Goal: Use online tool/utility: Utilize a website feature to perform a specific function

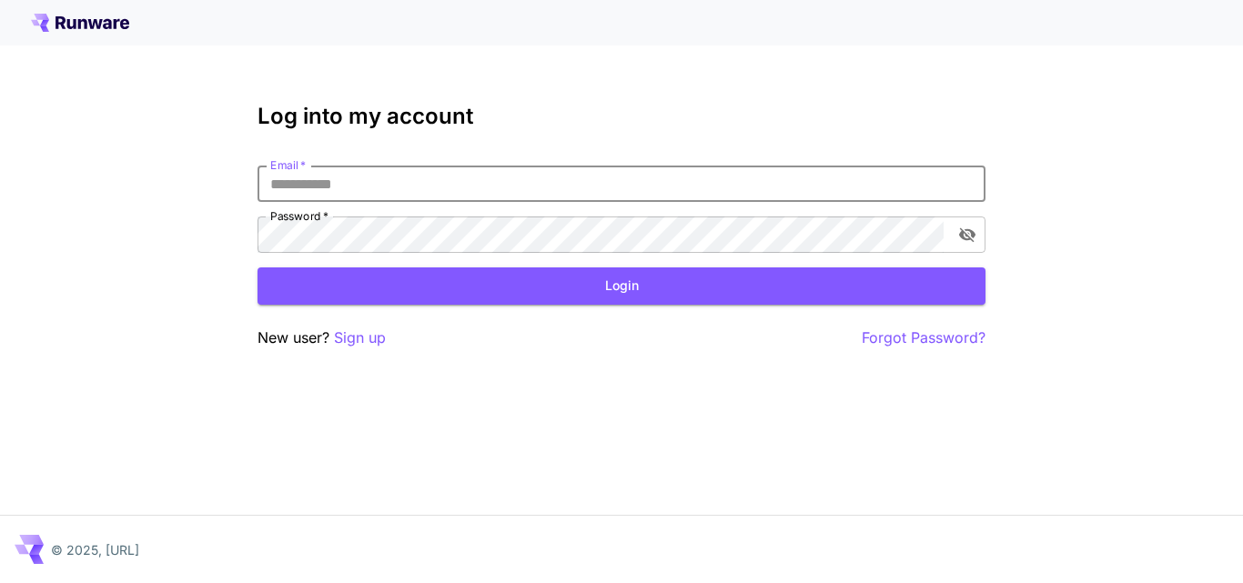
drag, startPoint x: 0, startPoint y: 0, endPoint x: 441, endPoint y: 179, distance: 476.2
click at [441, 179] on input "Email   *" at bounding box center [621, 184] width 728 height 36
click at [330, 187] on input "*" at bounding box center [621, 184] width 728 height 36
type input "**********"
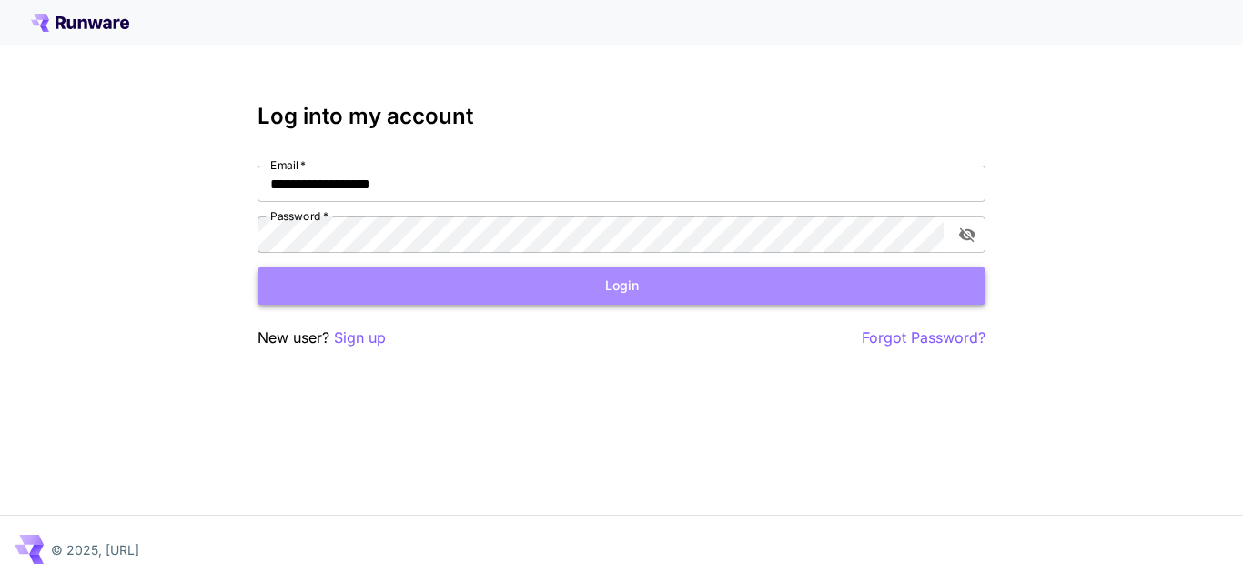
click at [632, 278] on button "Login" at bounding box center [621, 285] width 728 height 37
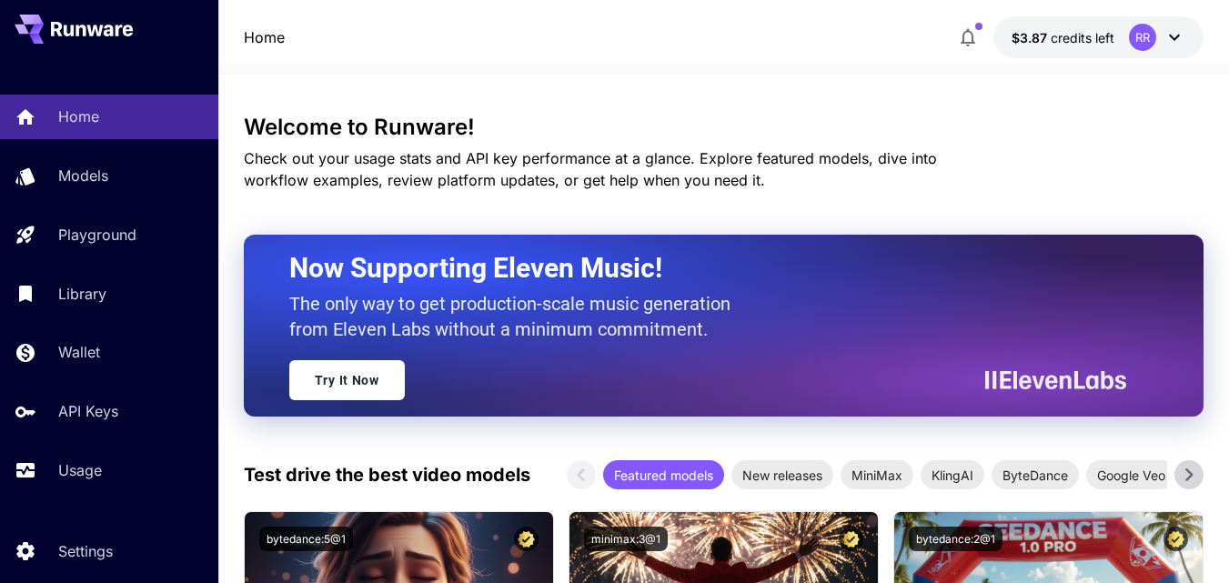
drag, startPoint x: 95, startPoint y: 297, endPoint x: 1115, endPoint y: 21, distance: 1057.3
click at [95, 297] on p "Library" at bounding box center [82, 294] width 48 height 22
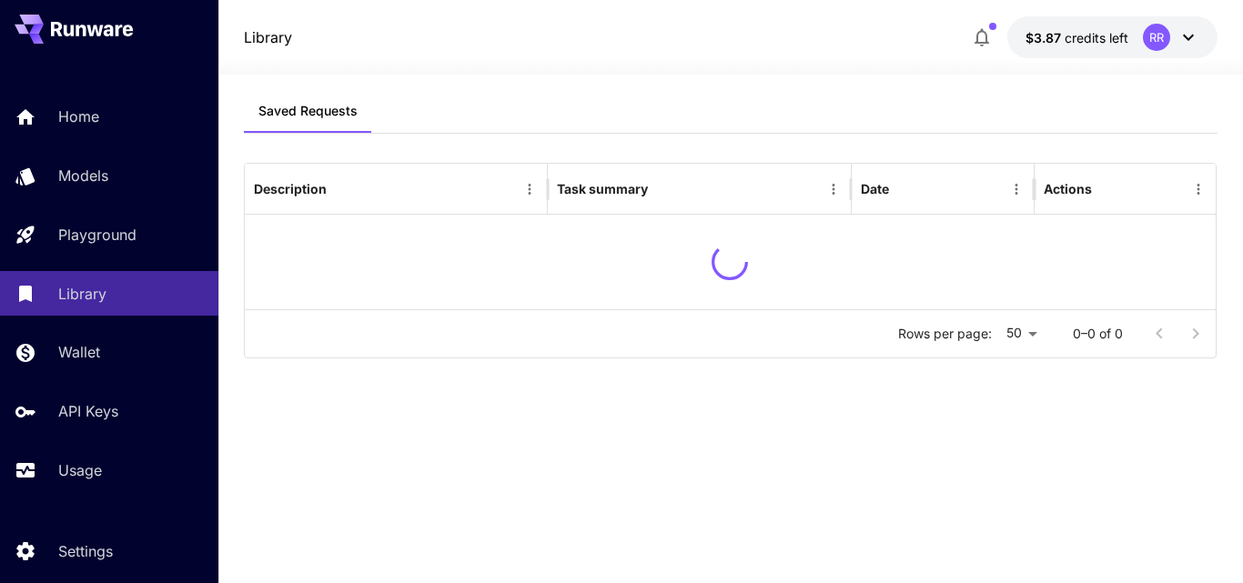
click at [981, 38] on icon "button" at bounding box center [982, 37] width 22 height 22
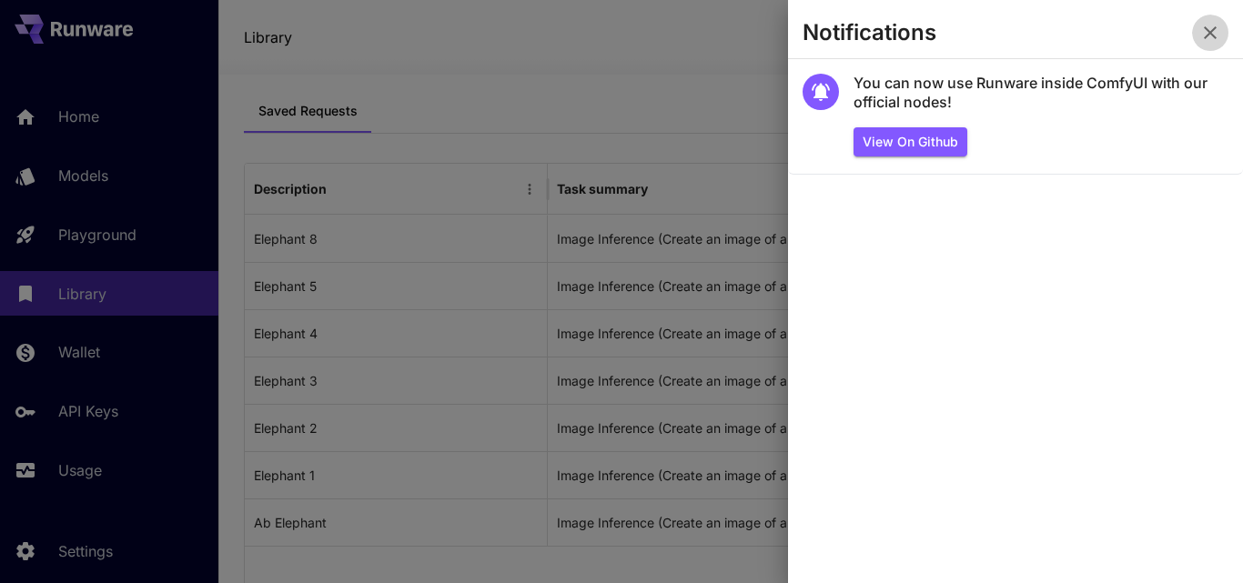
click at [1208, 28] on icon "button" at bounding box center [1210, 33] width 22 height 22
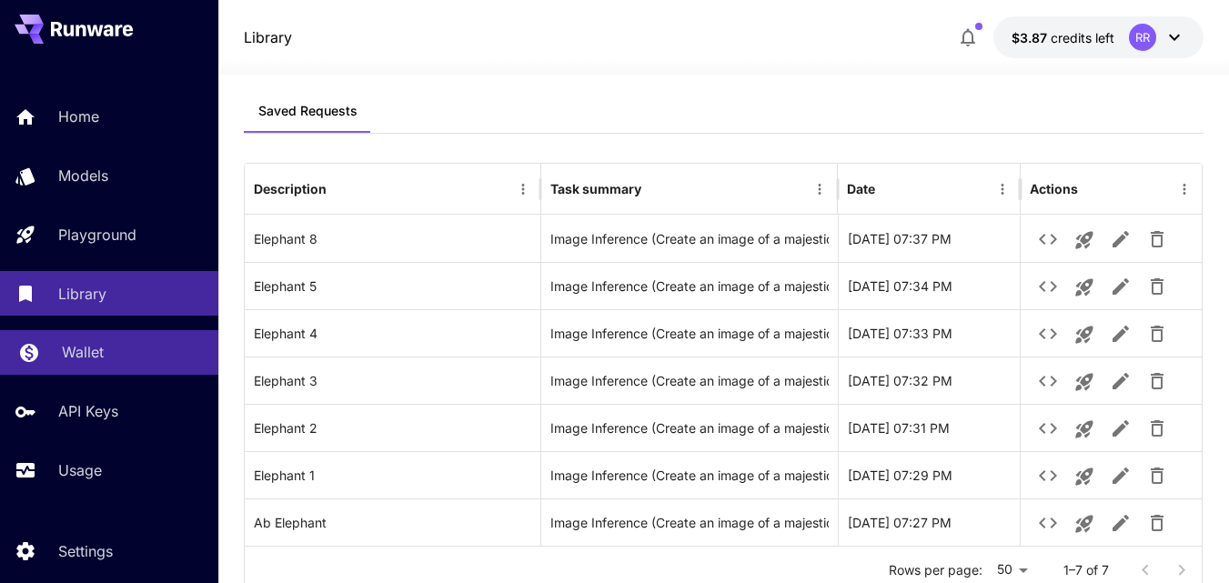
click at [90, 346] on p "Wallet" at bounding box center [83, 352] width 42 height 22
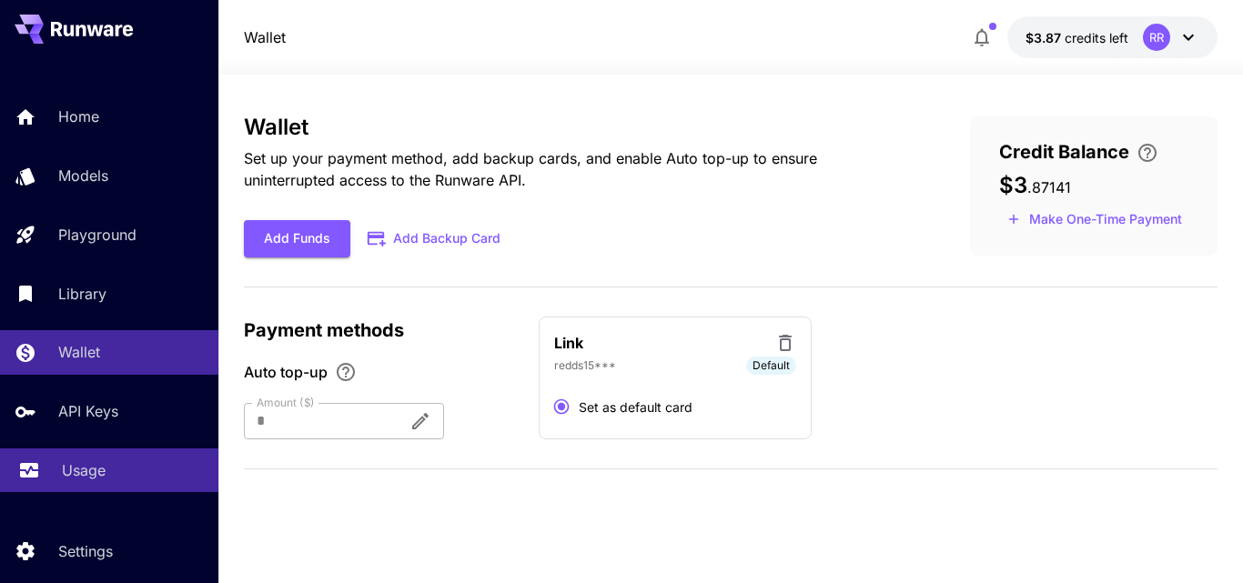
click at [71, 469] on p "Usage" at bounding box center [84, 470] width 44 height 22
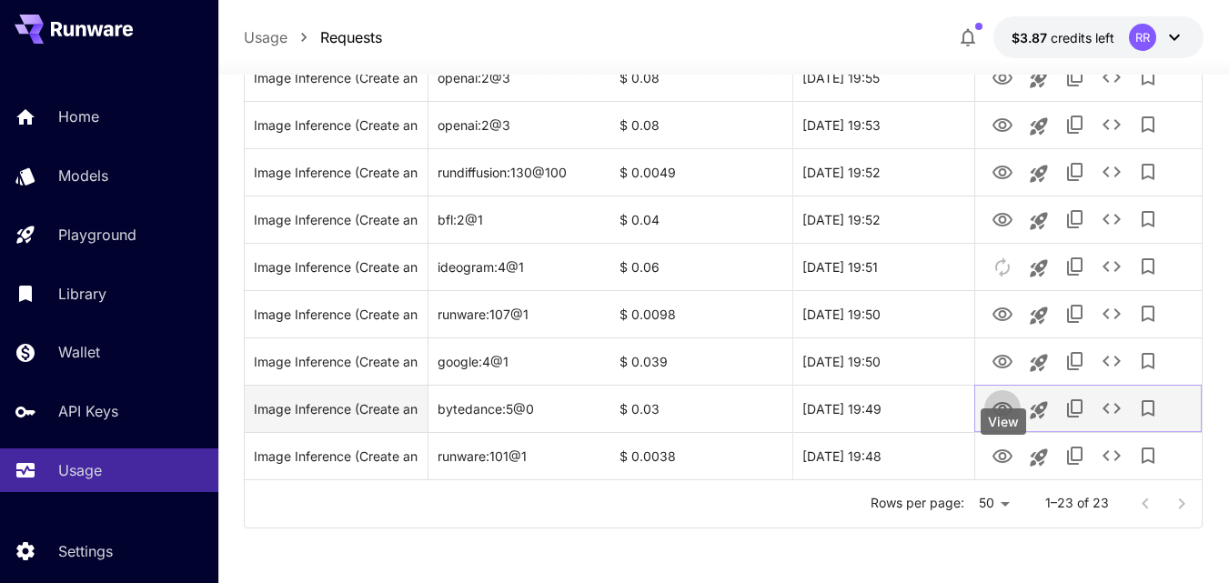
click at [1001, 402] on icon "View" at bounding box center [1003, 409] width 20 height 14
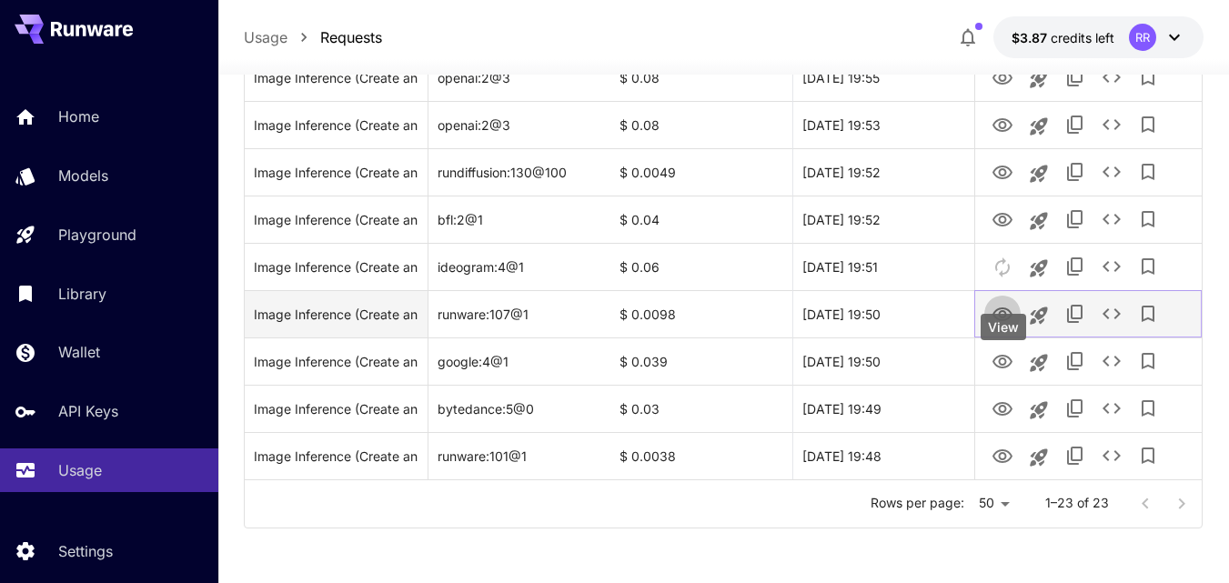
click at [1003, 312] on icon "View" at bounding box center [1003, 315] width 22 height 22
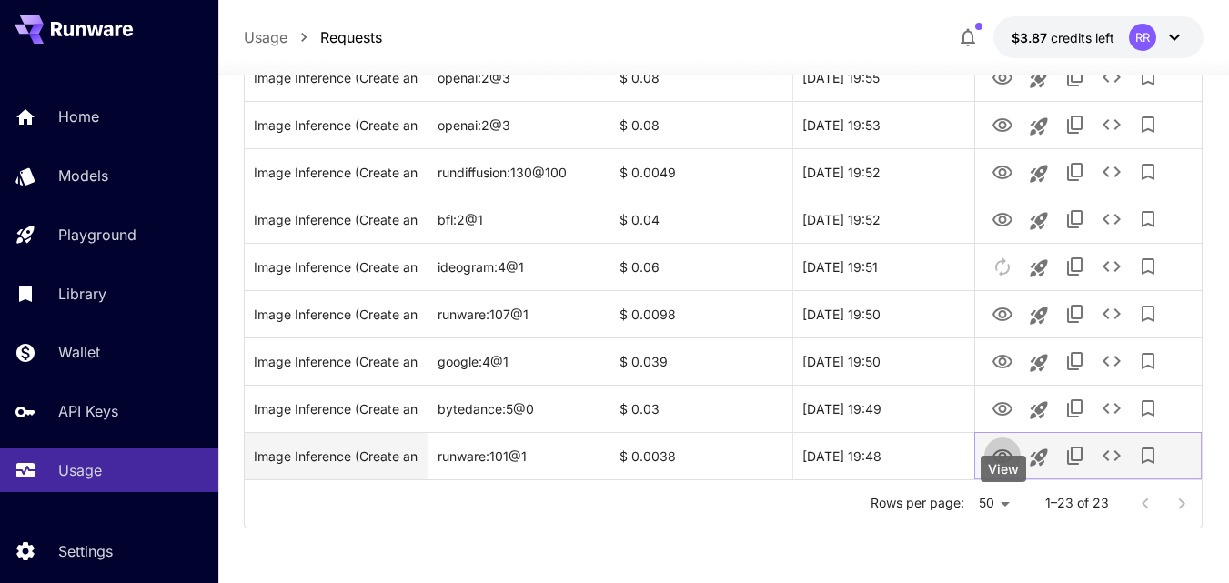
click at [1005, 458] on icon "View" at bounding box center [1003, 456] width 20 height 14
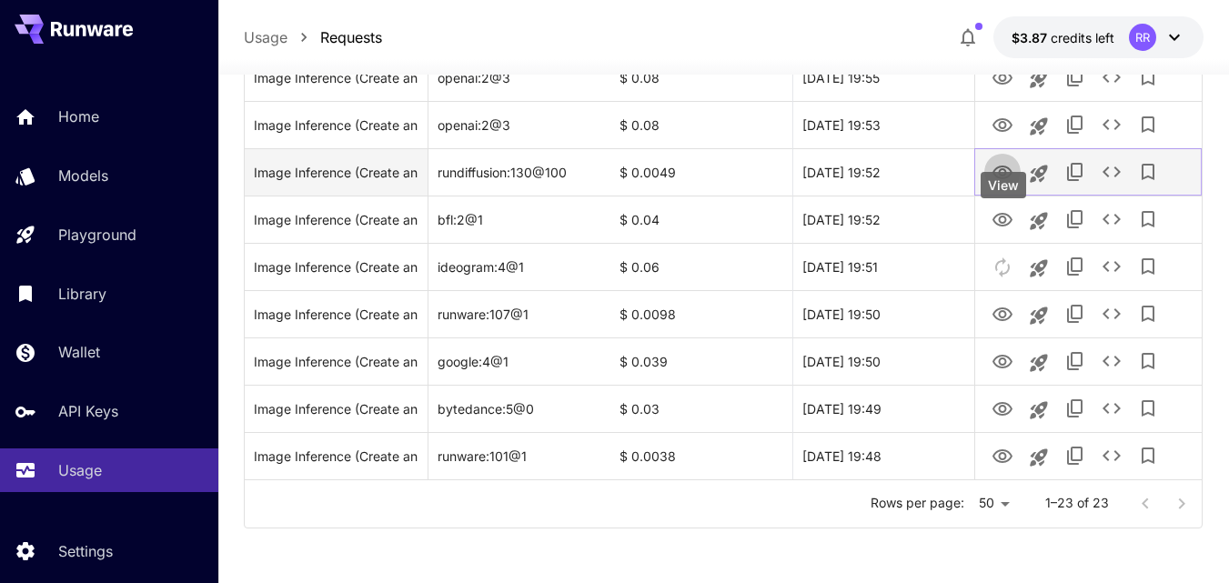
click at [1005, 164] on icon "View" at bounding box center [1003, 173] width 22 height 22
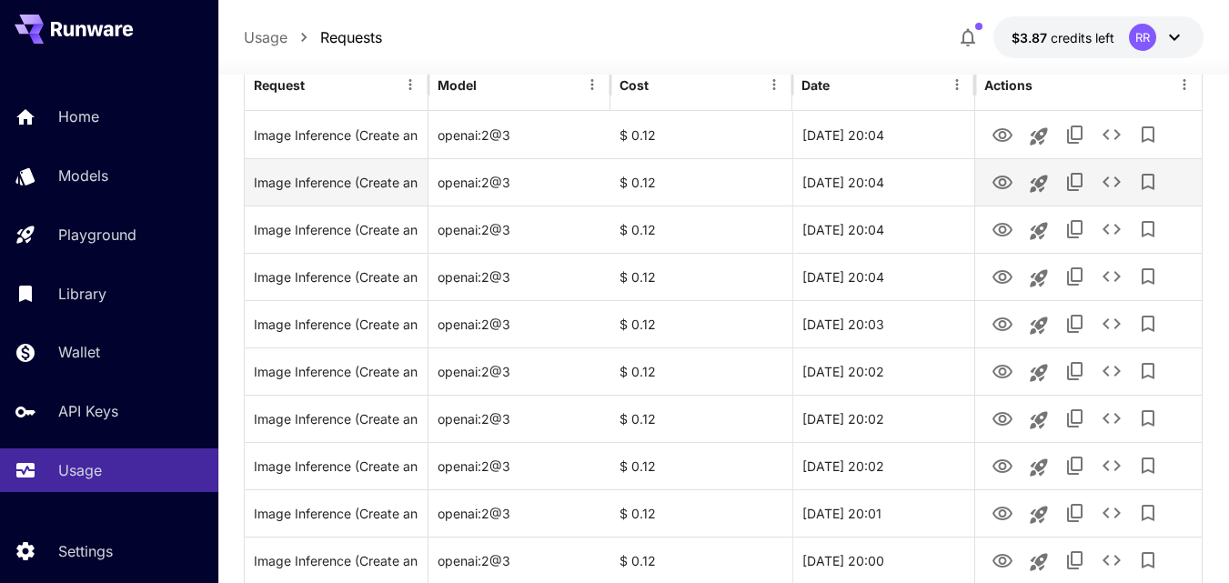
scroll to position [206, 0]
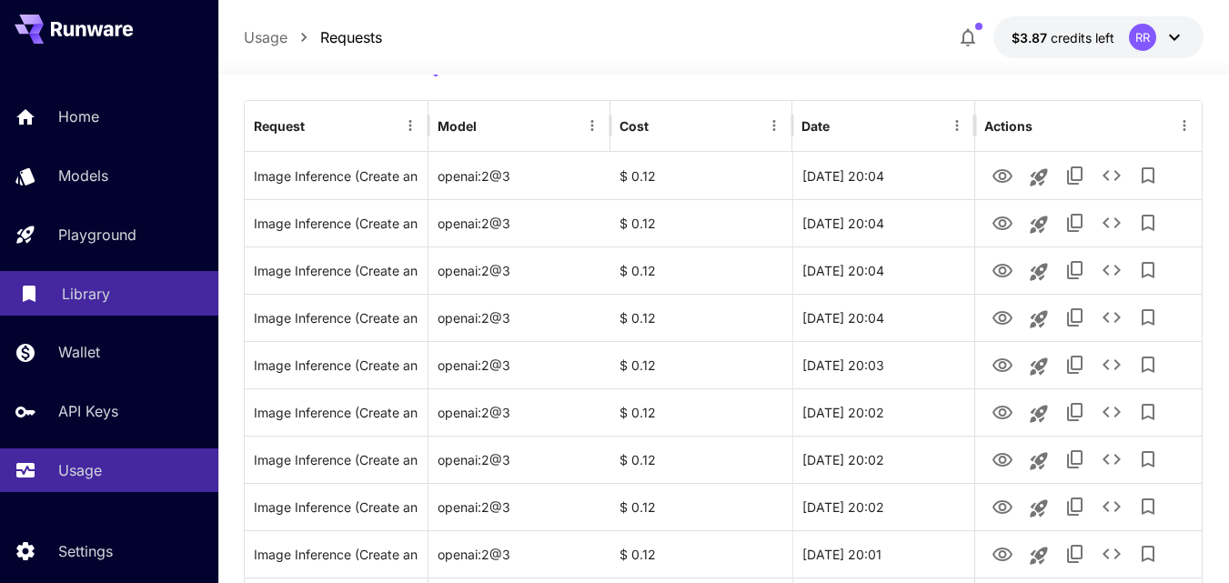
click at [81, 285] on p "Library" at bounding box center [86, 294] width 48 height 22
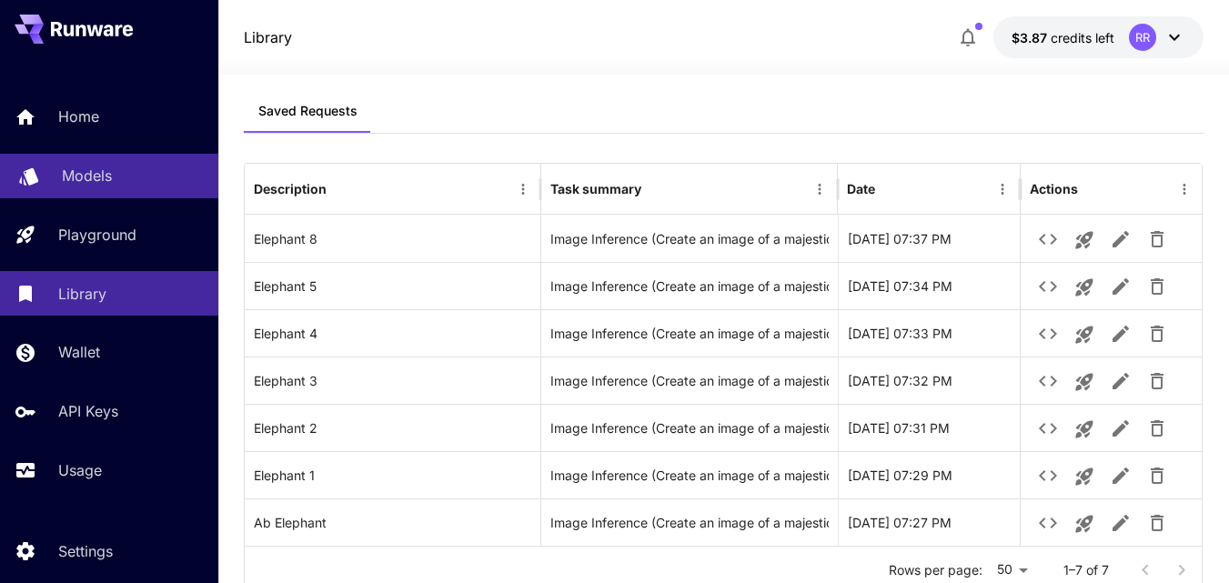
click at [96, 166] on p "Models" at bounding box center [87, 176] width 50 height 22
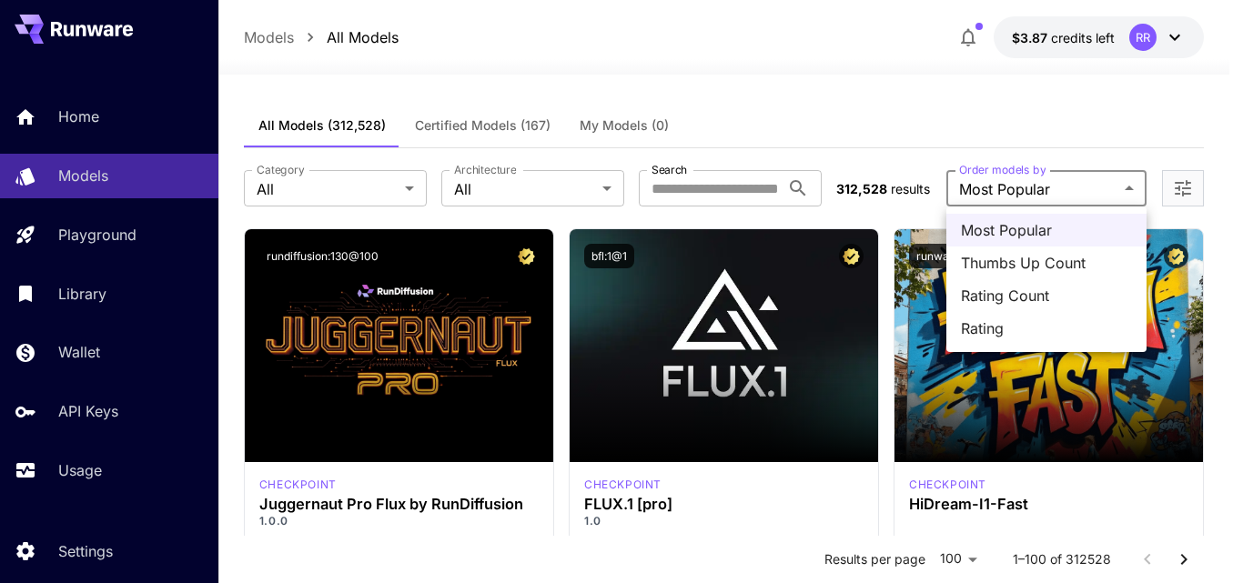
click at [1027, 292] on span "Rating Count" at bounding box center [1046, 296] width 171 height 22
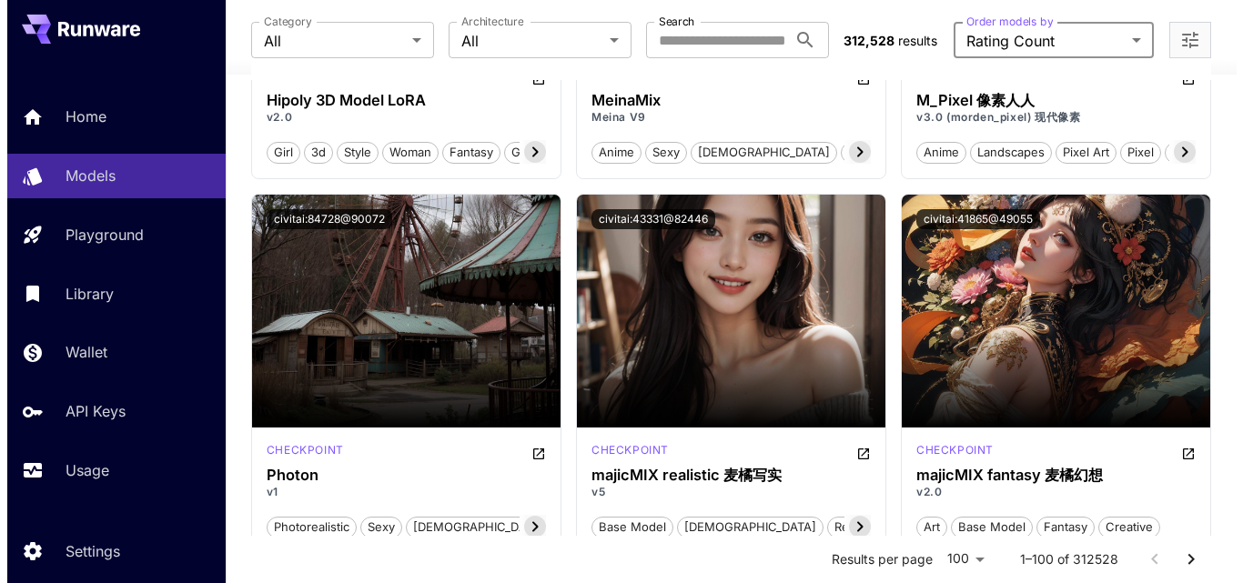
scroll to position [6095, 0]
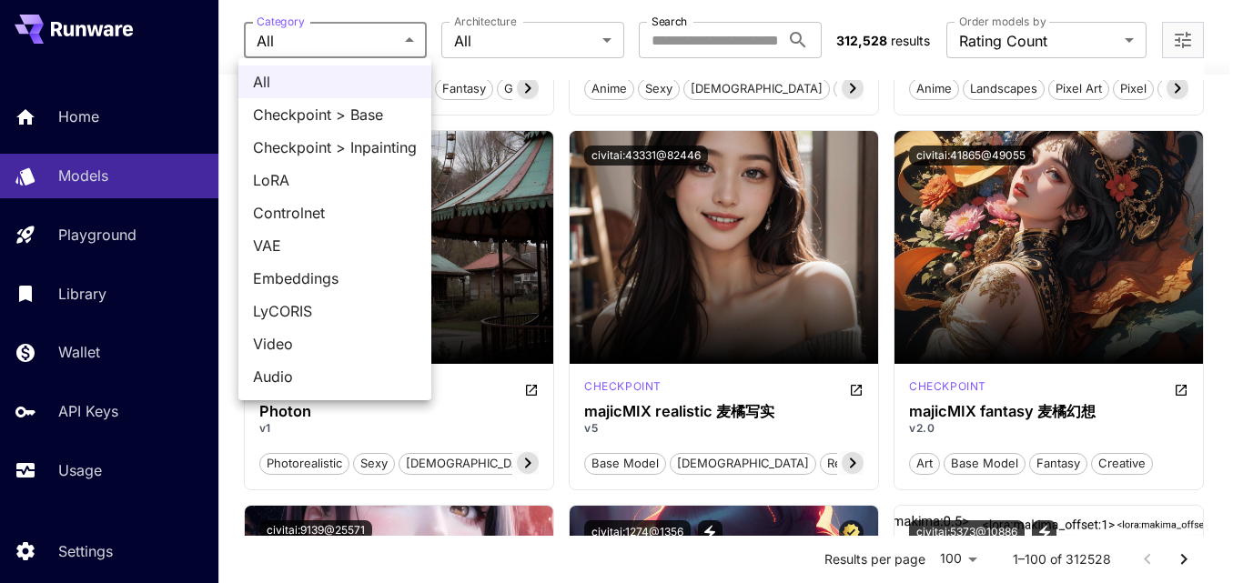
click at [411, 39] on div at bounding box center [621, 291] width 1243 height 583
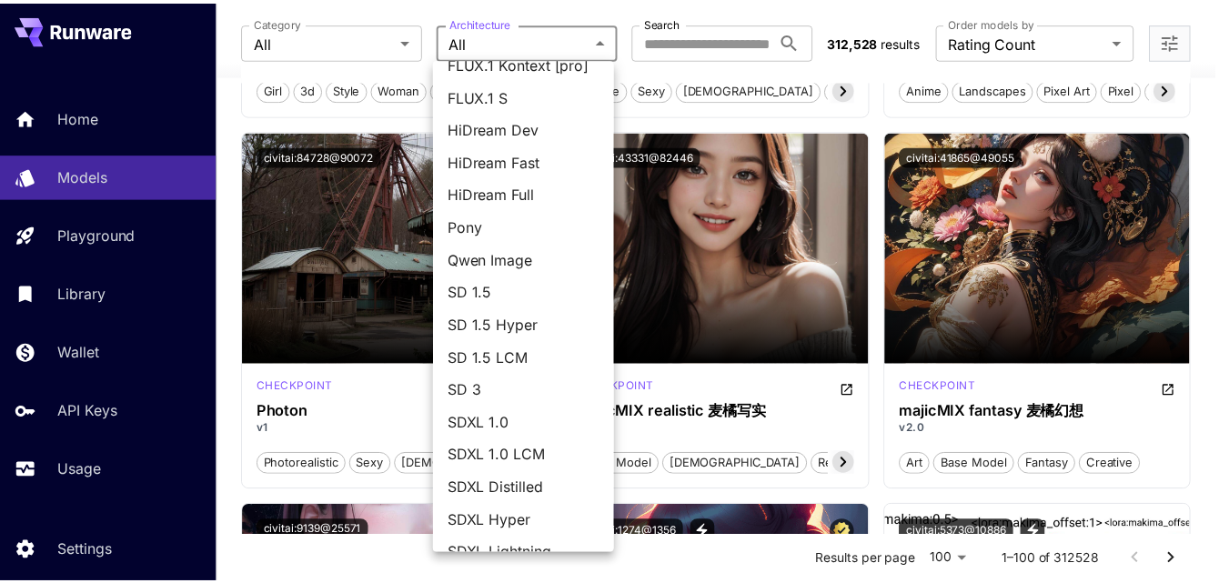
scroll to position [0, 0]
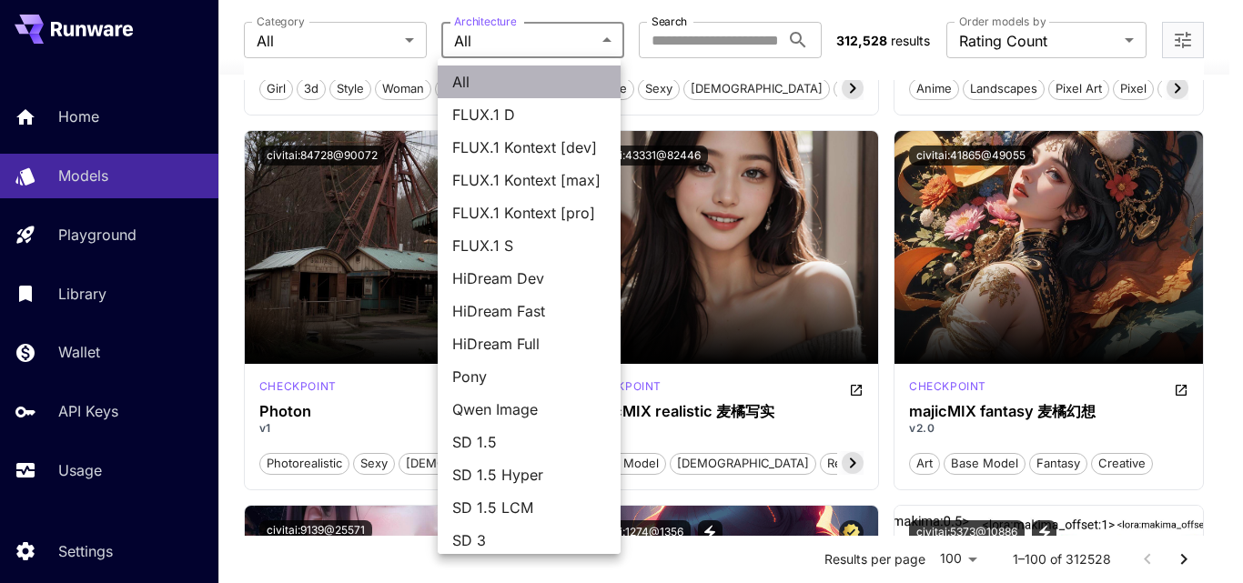
click at [529, 76] on span "All" at bounding box center [529, 82] width 154 height 22
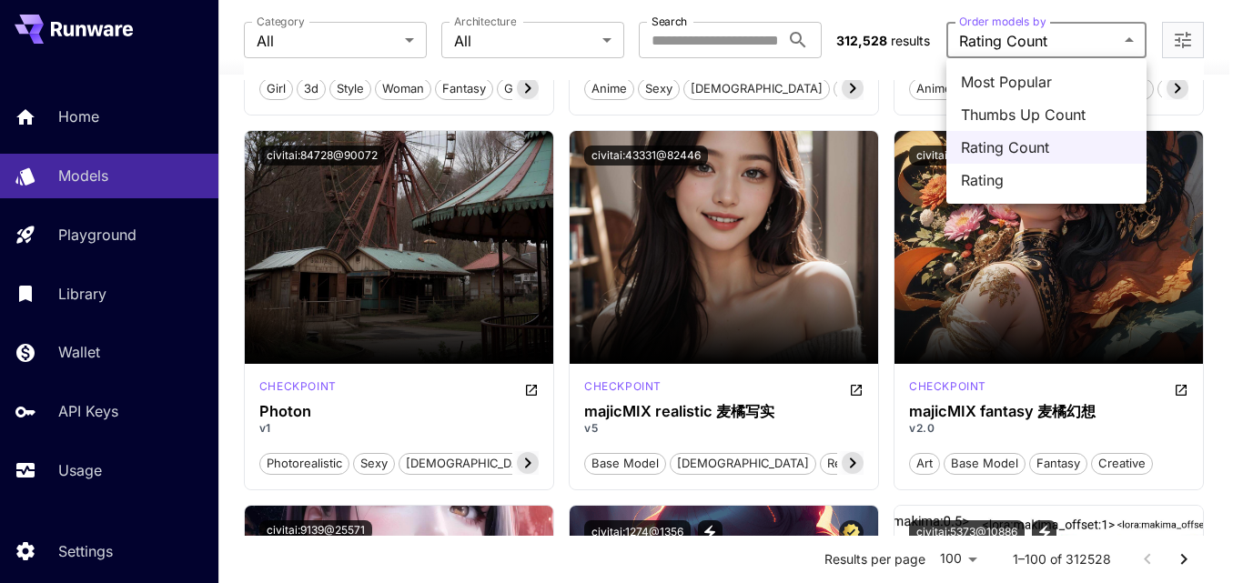
click at [1003, 177] on span "Rating" at bounding box center [1046, 180] width 171 height 22
type input "******"
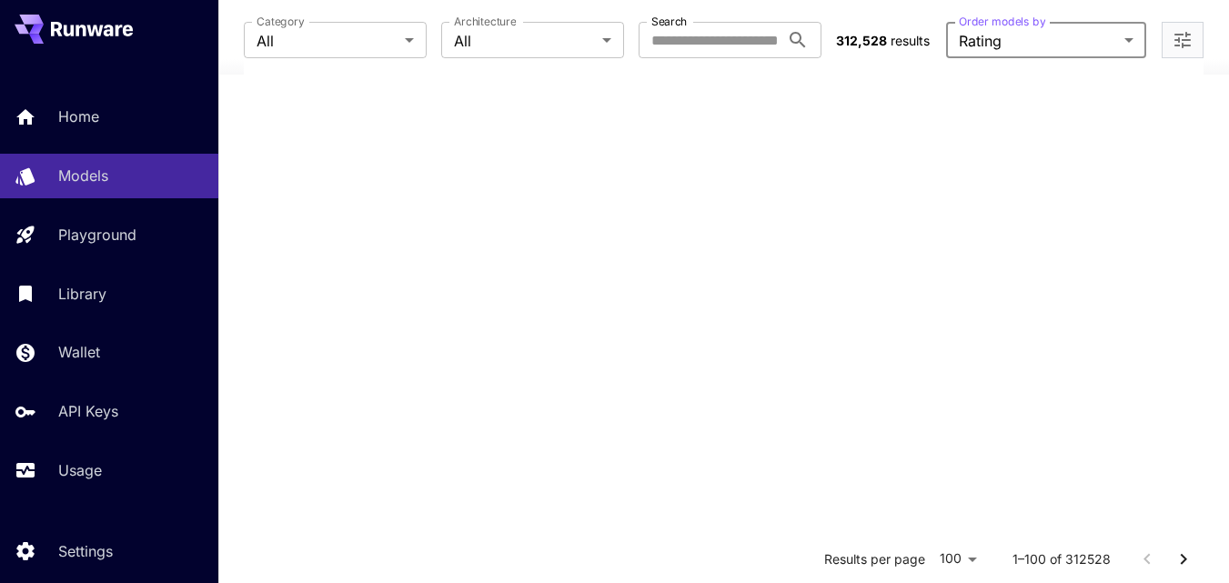
scroll to position [6095, 0]
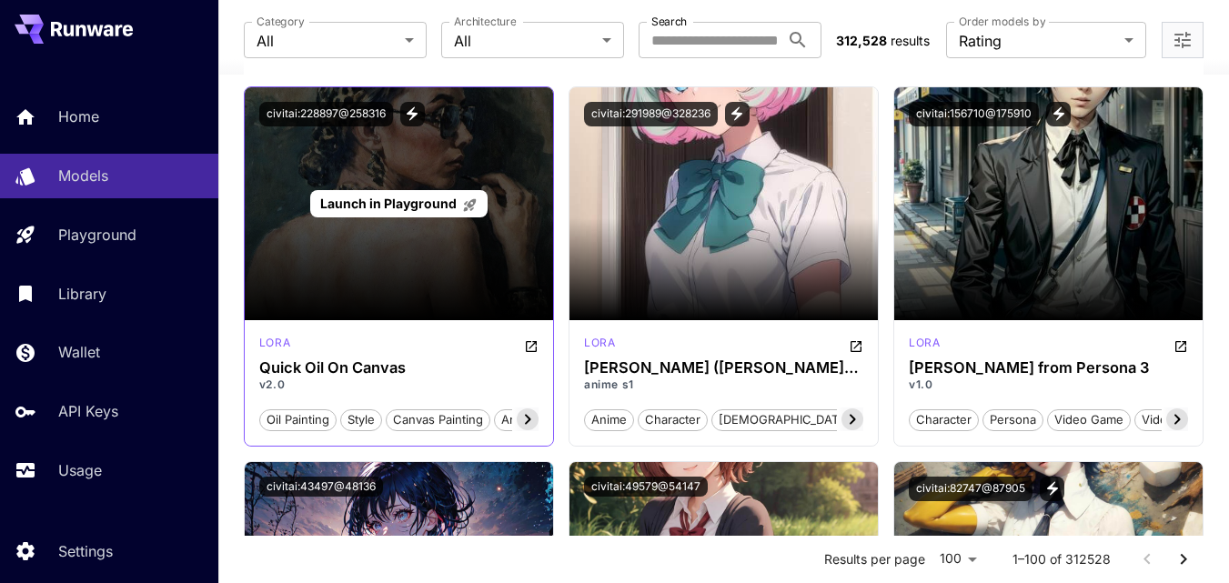
click at [424, 199] on span "Launch in Playground" at bounding box center [388, 203] width 136 height 15
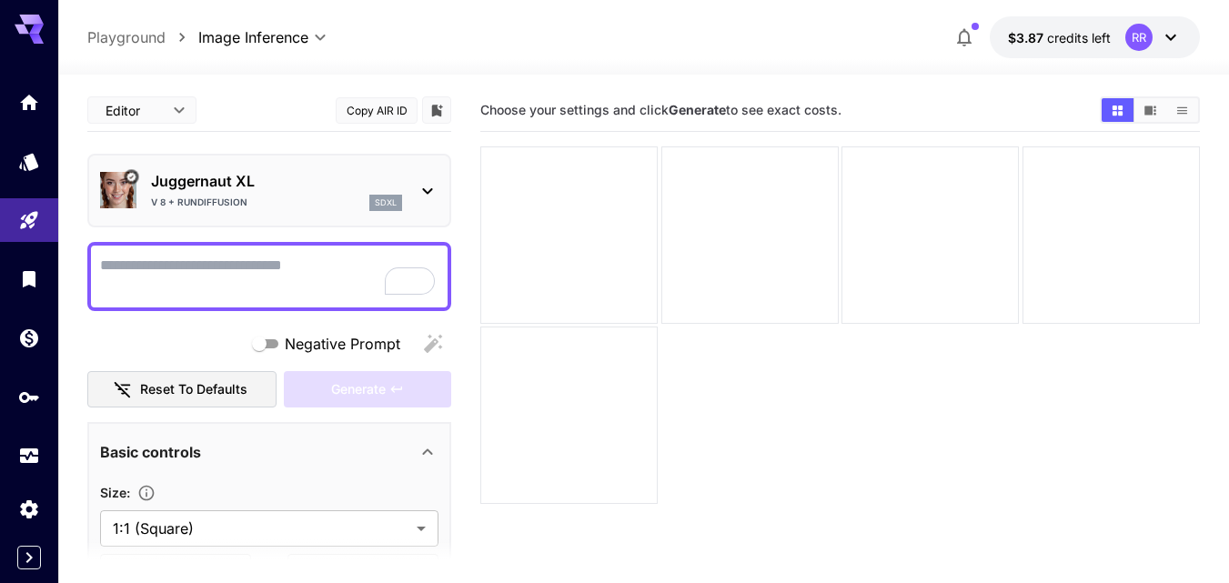
paste textarea "**********"
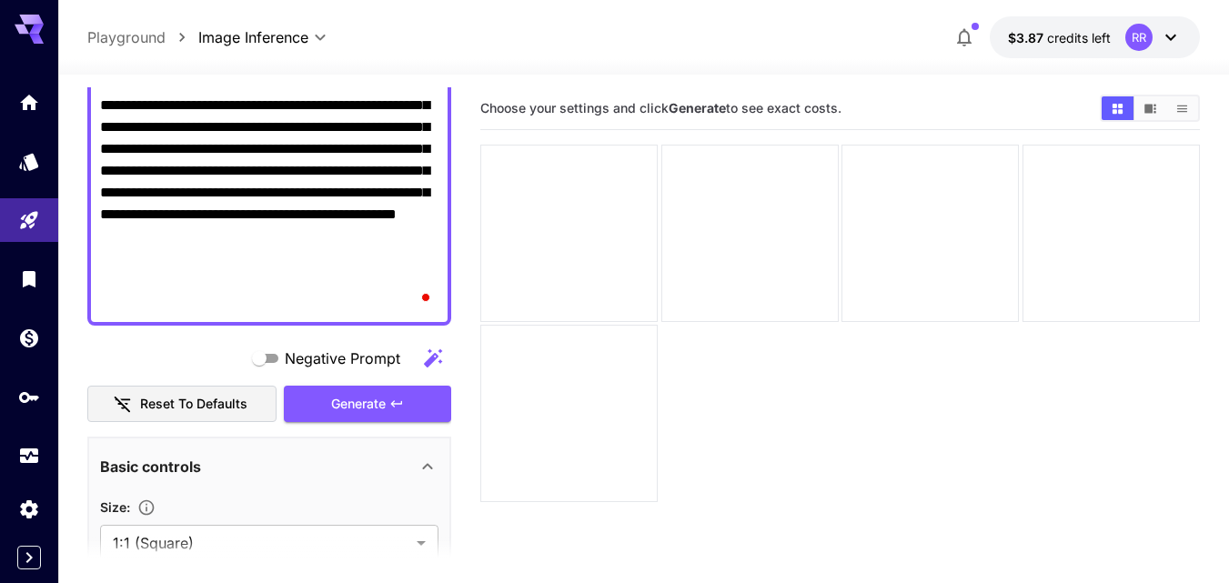
scroll to position [333, 0]
click at [365, 400] on span "Generate" at bounding box center [358, 404] width 55 height 23
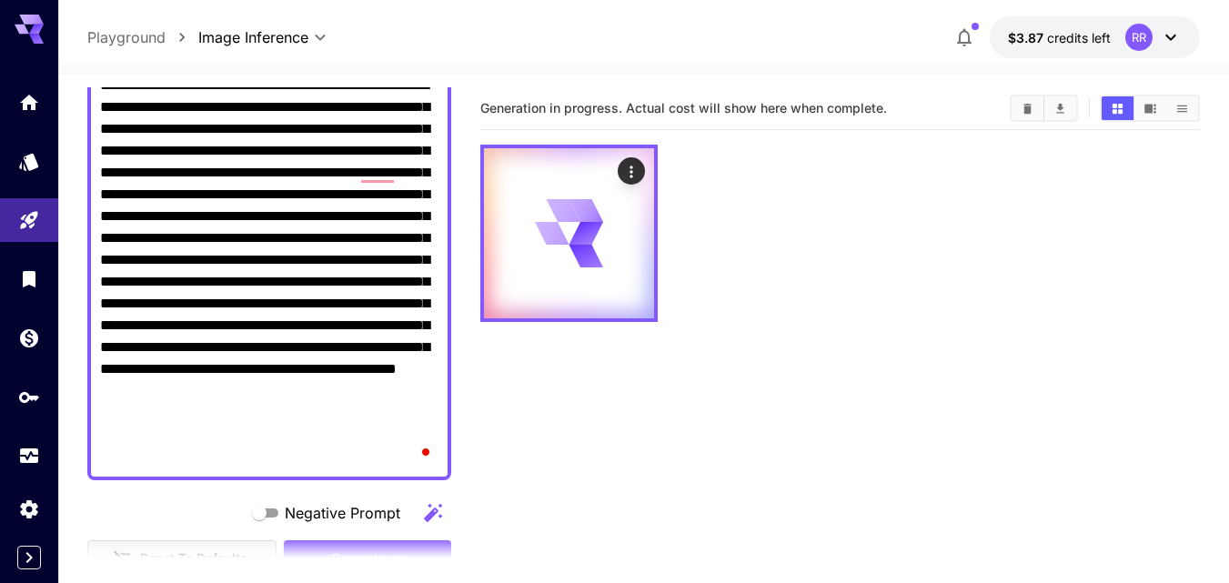
scroll to position [151, 0]
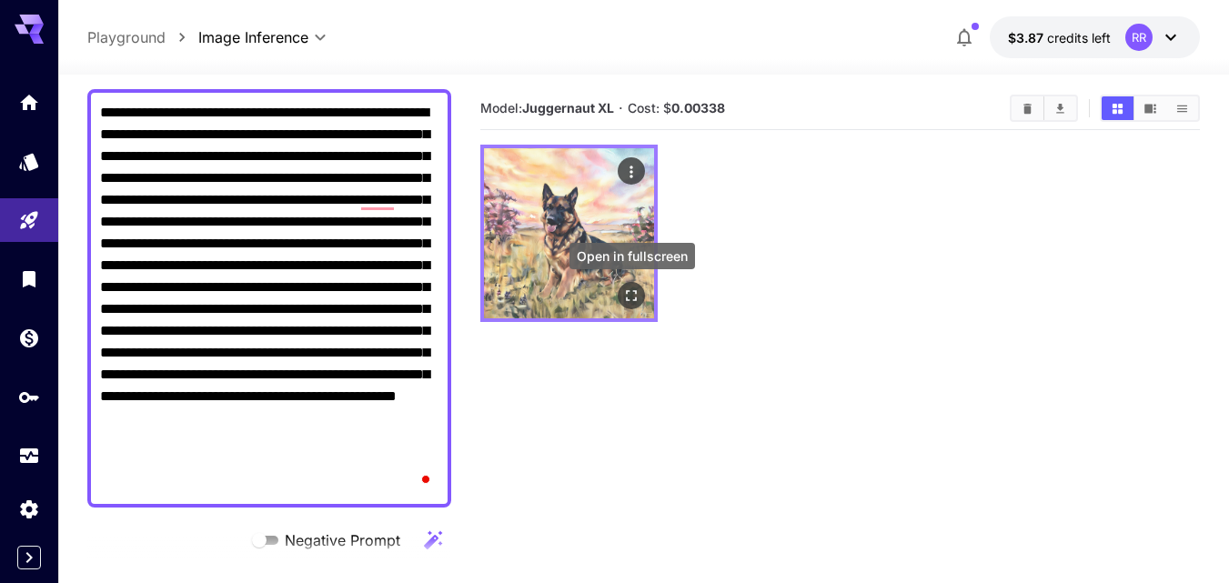
click at [627, 294] on icon "Open in fullscreen" at bounding box center [632, 295] width 11 height 11
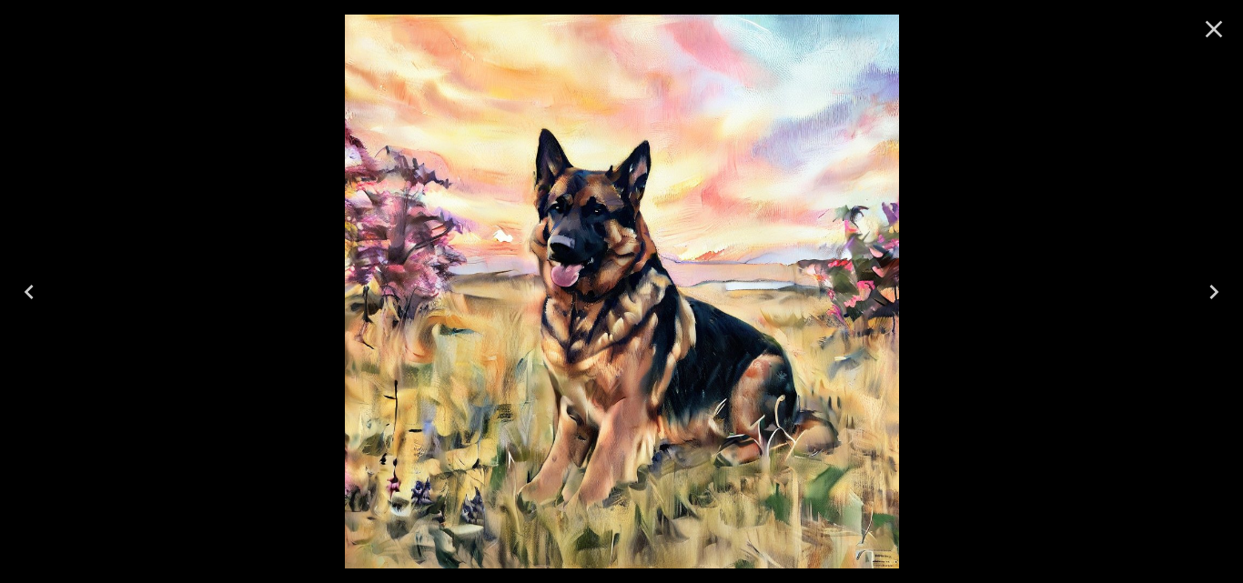
click at [1212, 29] on icon "Close" at bounding box center [1213, 29] width 29 height 29
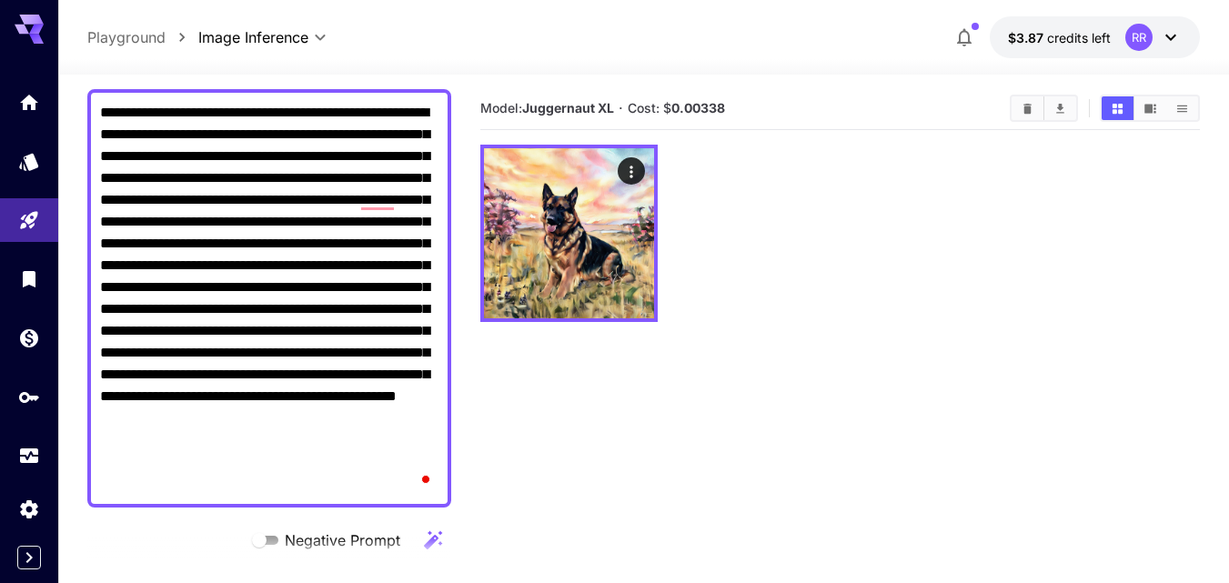
click at [165, 110] on textarea "**********" at bounding box center [269, 298] width 338 height 393
click at [207, 134] on textarea "**********" at bounding box center [269, 298] width 338 height 393
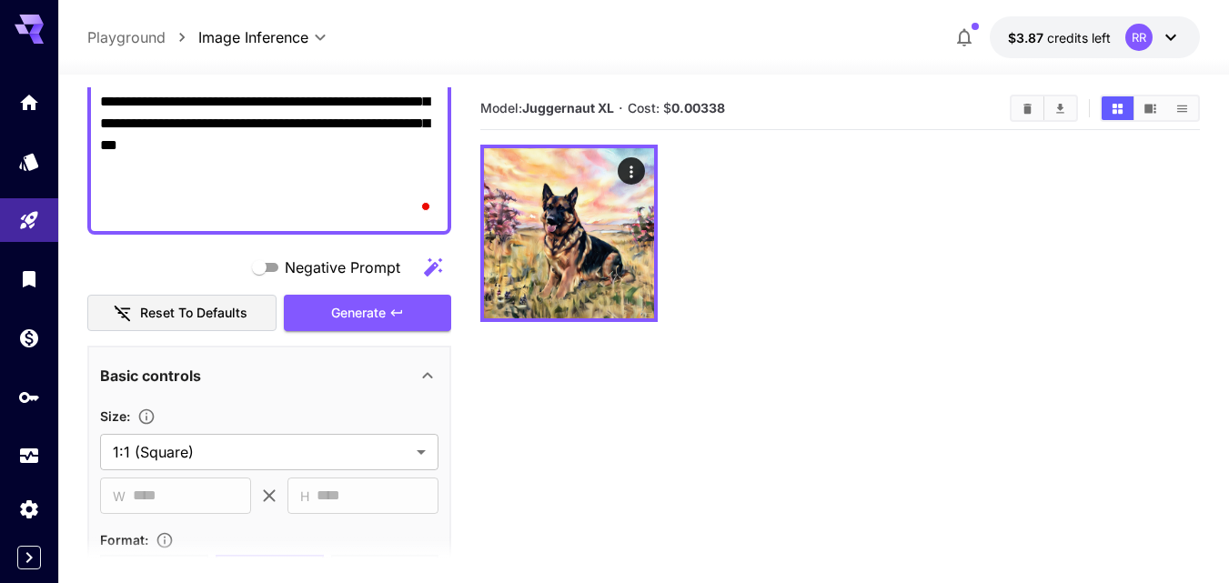
scroll to position [424, 0]
click at [333, 302] on span "Generate" at bounding box center [358, 313] width 55 height 23
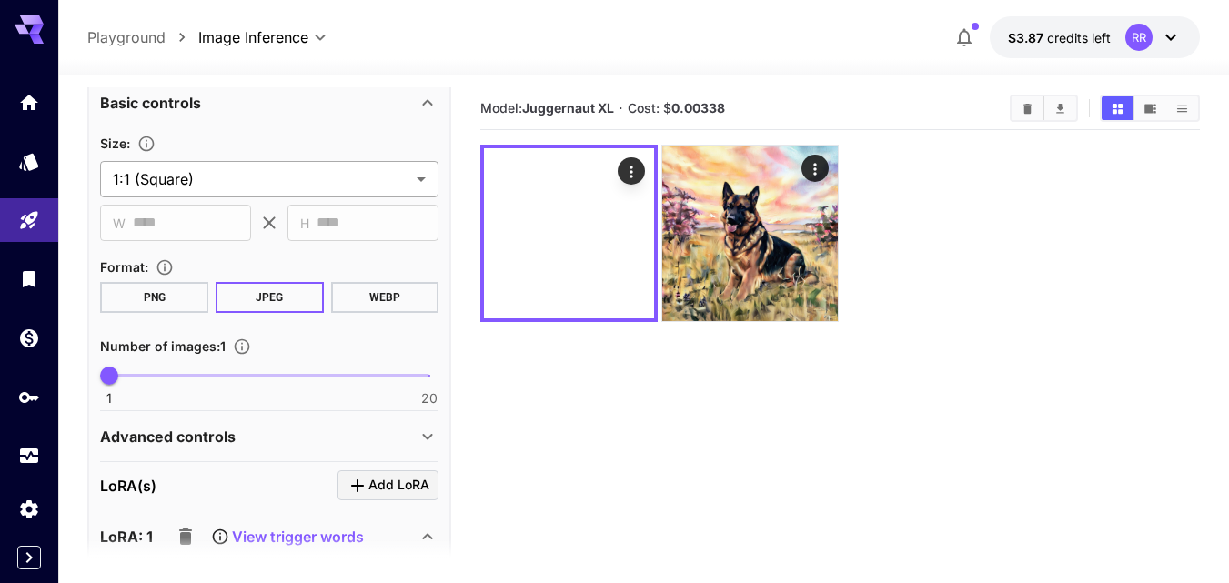
scroll to position [788, 0]
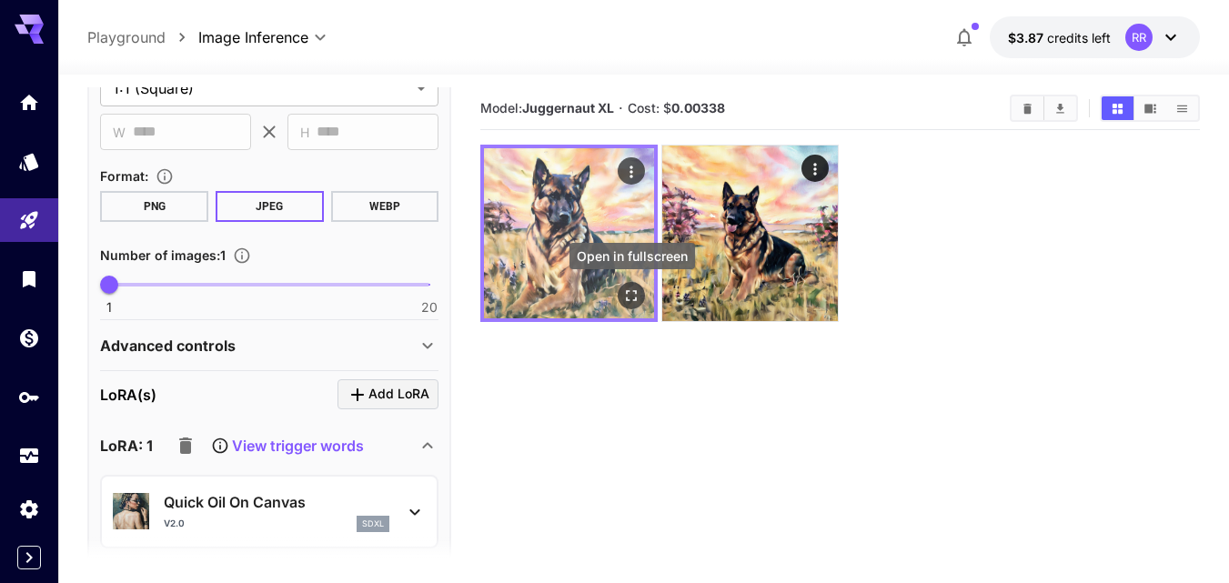
click at [627, 296] on icon "Open in fullscreen" at bounding box center [631, 296] width 18 height 18
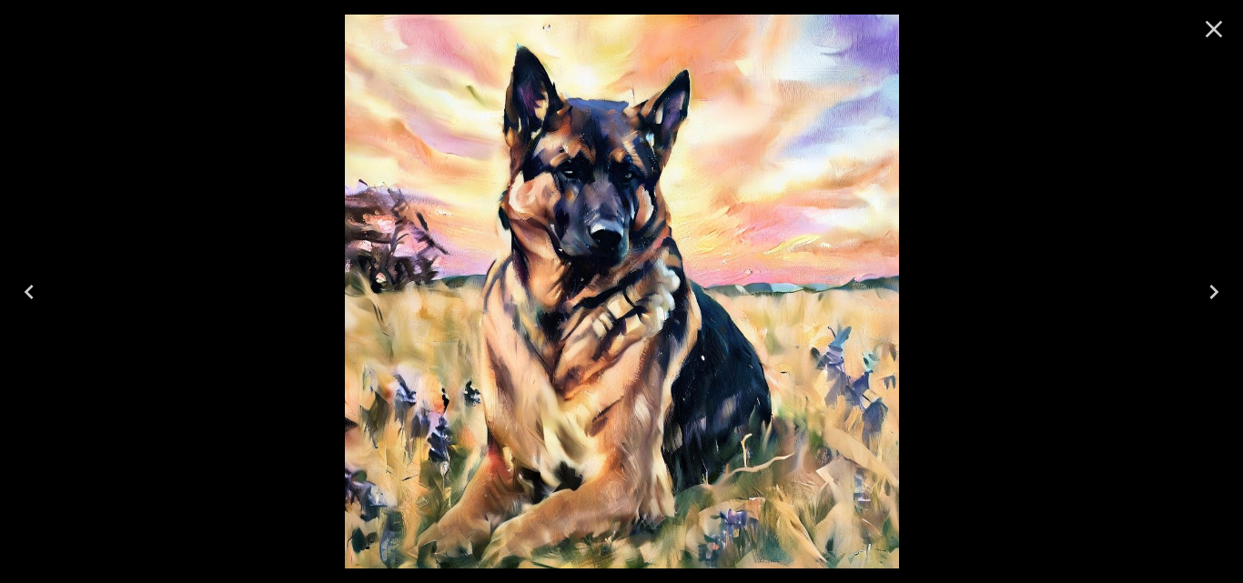
click at [1210, 20] on icon "Close" at bounding box center [1213, 29] width 29 height 29
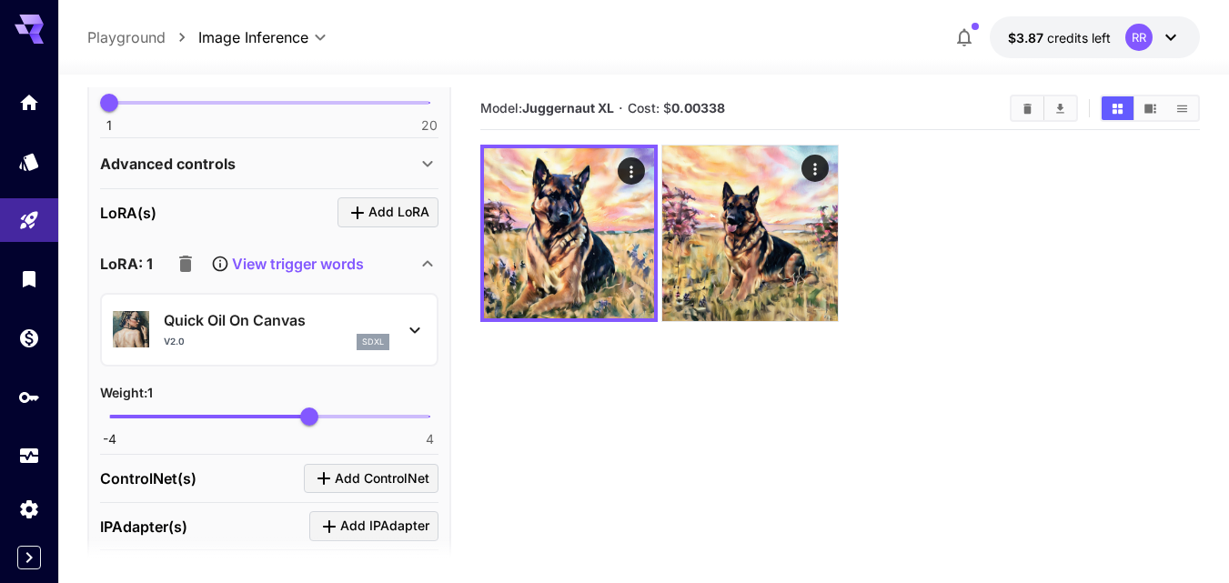
scroll to position [970, 0]
click at [409, 325] on icon at bounding box center [415, 330] width 22 height 22
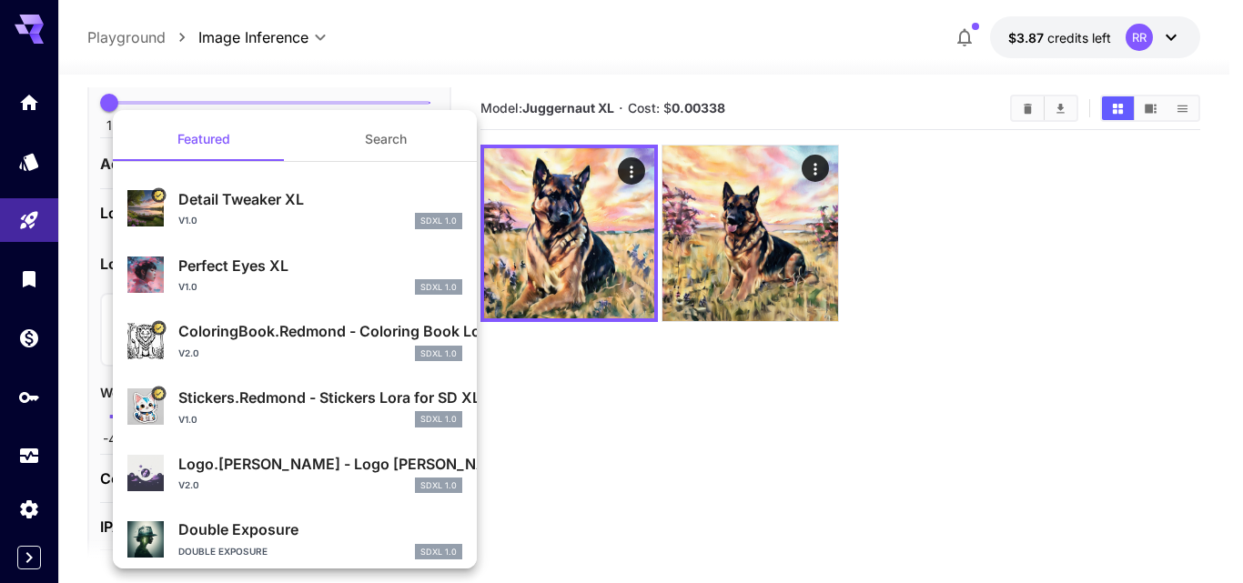
click at [565, 406] on div at bounding box center [621, 291] width 1243 height 583
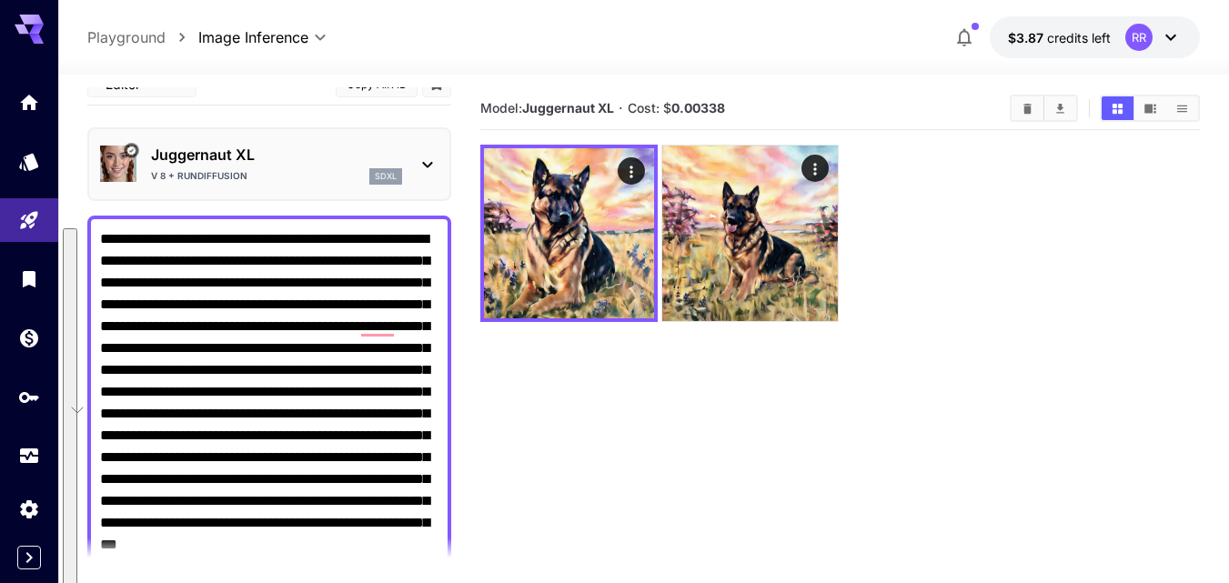
scroll to position [0, 0]
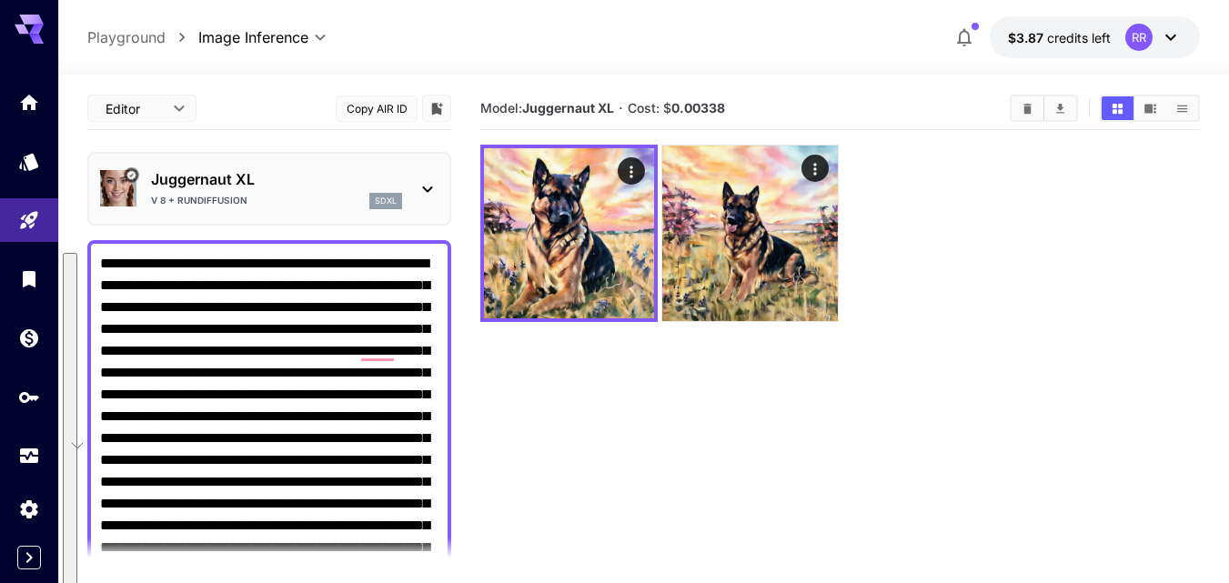
drag, startPoint x: 169, startPoint y: 458, endPoint x: 91, endPoint y: 248, distance: 223.4
click at [91, 248] on div "**********" at bounding box center [269, 449] width 364 height 418
paste textarea "To enrich screen reader interactions, please activate Accessibility in Grammarl…"
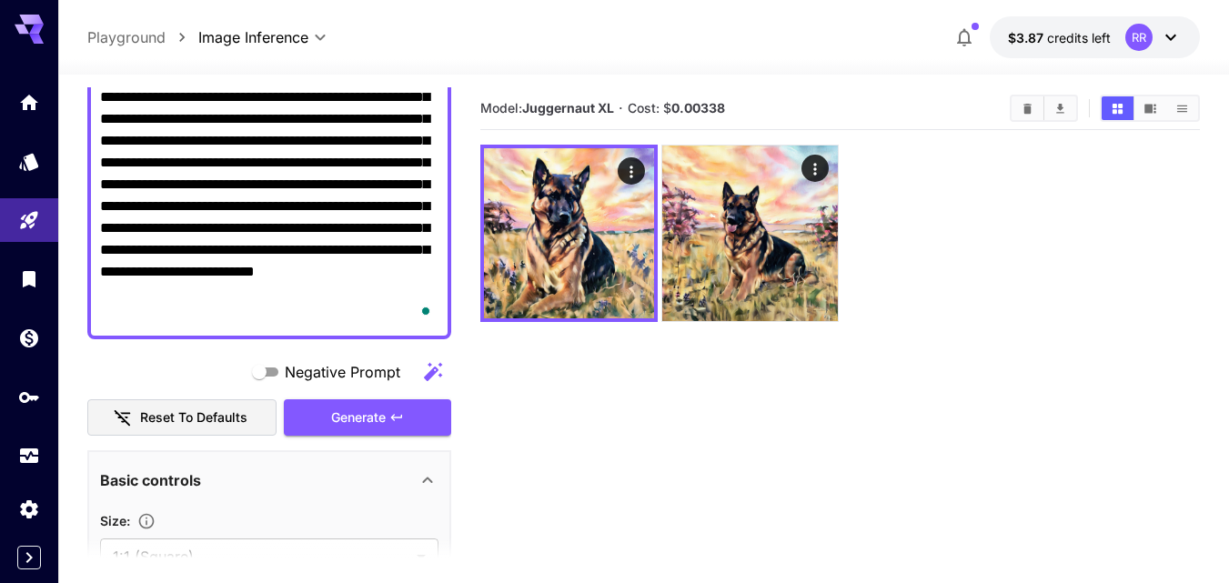
scroll to position [273, 0]
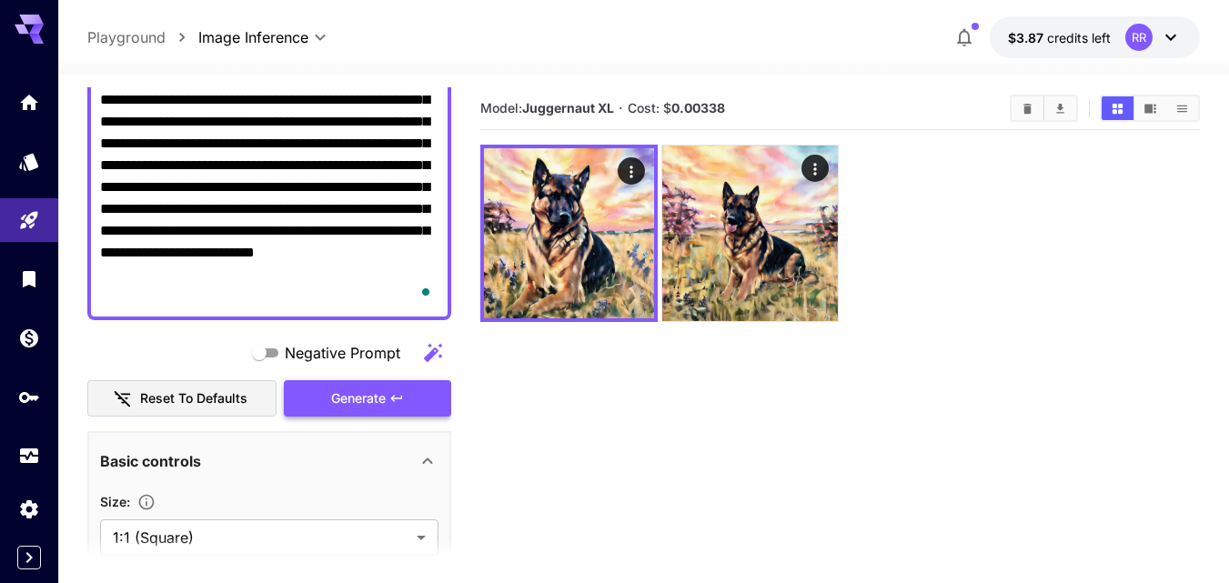
type textarea "**********"
click at [343, 395] on span "Generate" at bounding box center [358, 399] width 55 height 23
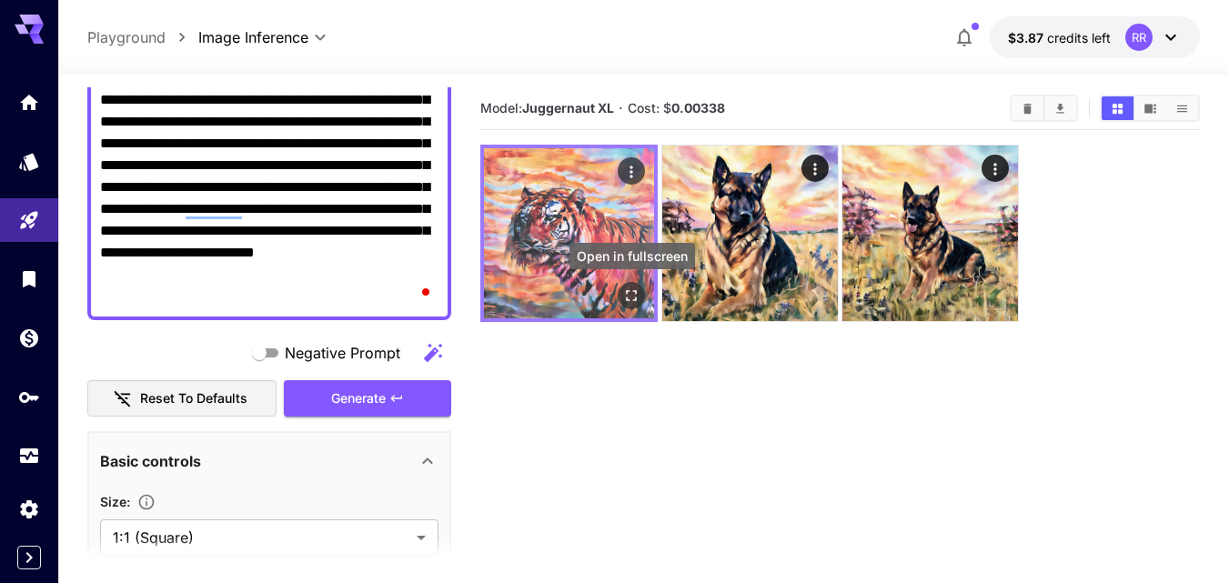
click at [629, 293] on icon "Open in fullscreen" at bounding box center [631, 296] width 18 height 18
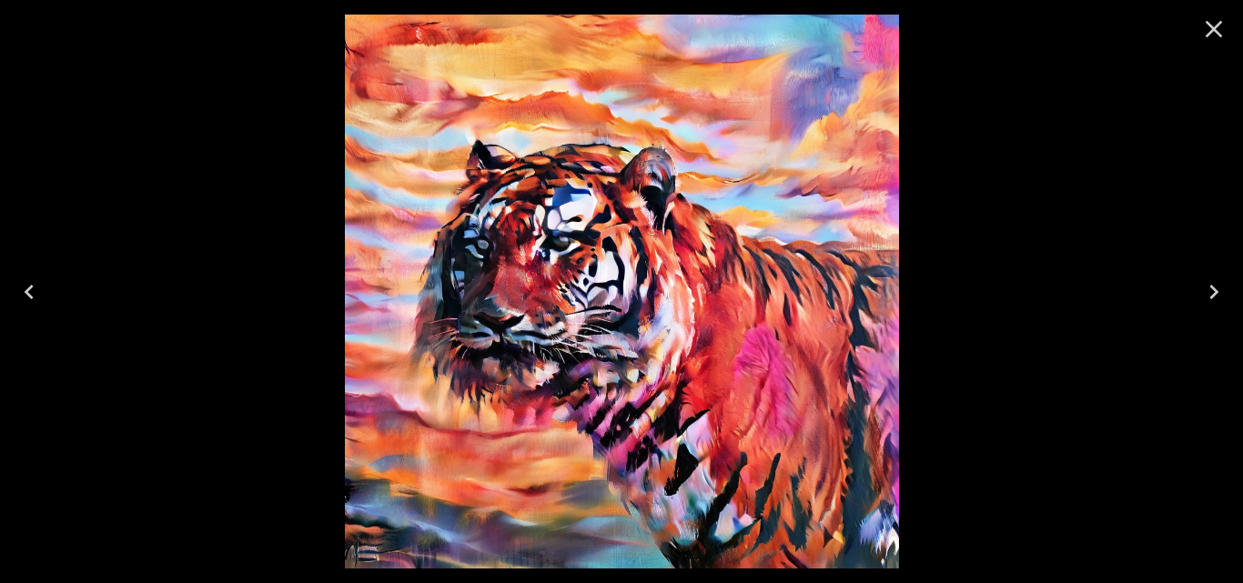
click at [1204, 26] on icon "Close" at bounding box center [1213, 29] width 29 height 29
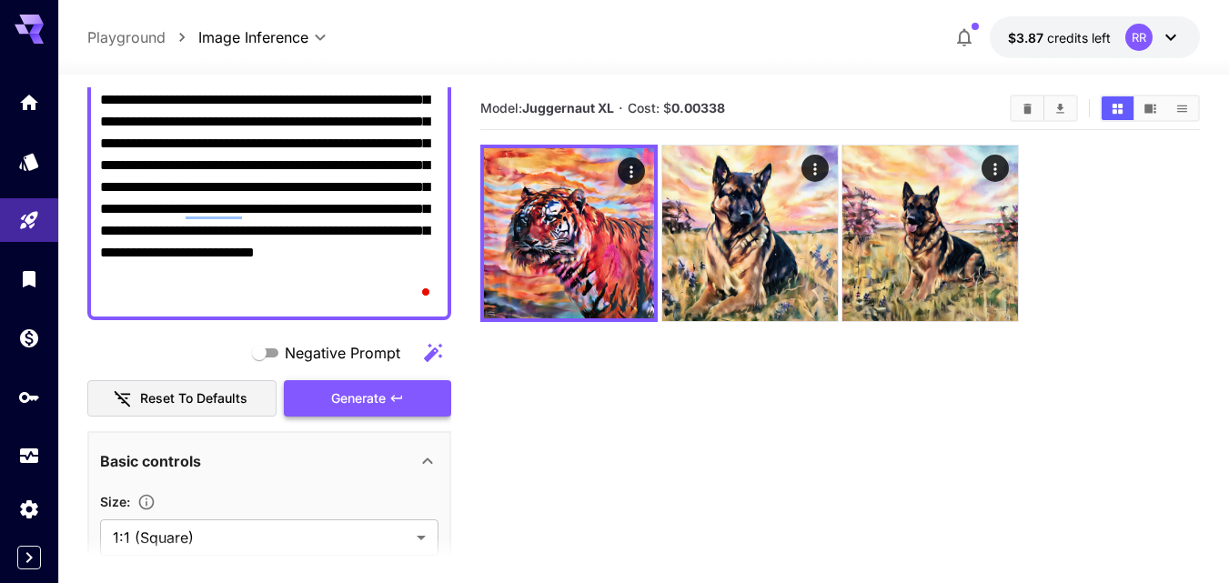
click at [370, 394] on span "Generate" at bounding box center [358, 399] width 55 height 23
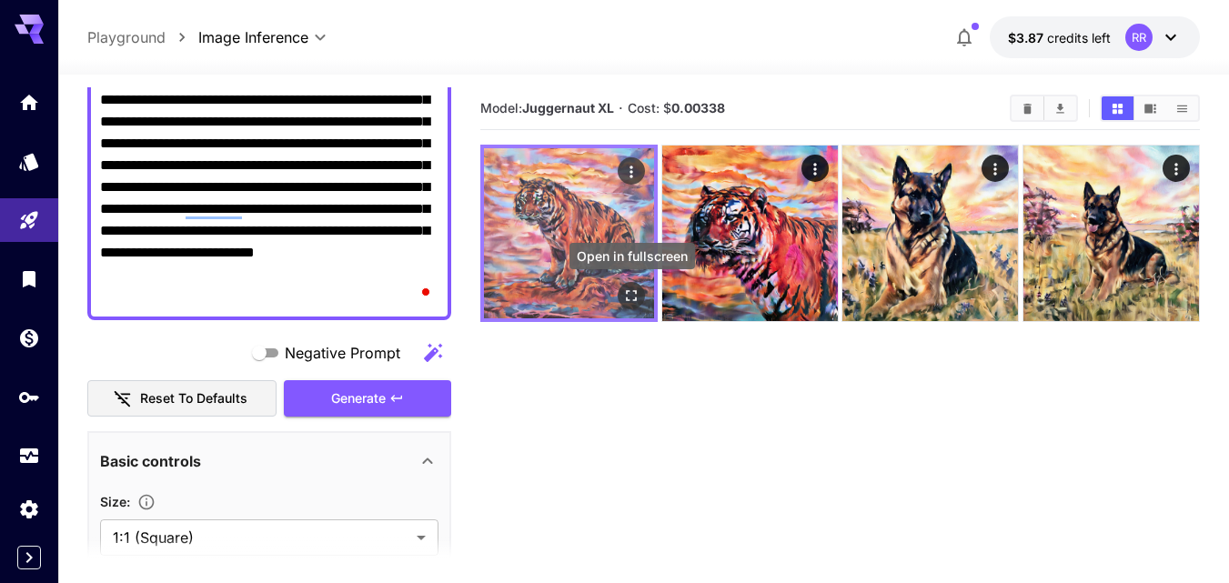
click at [622, 290] on icon "Open in fullscreen" at bounding box center [631, 296] width 18 height 18
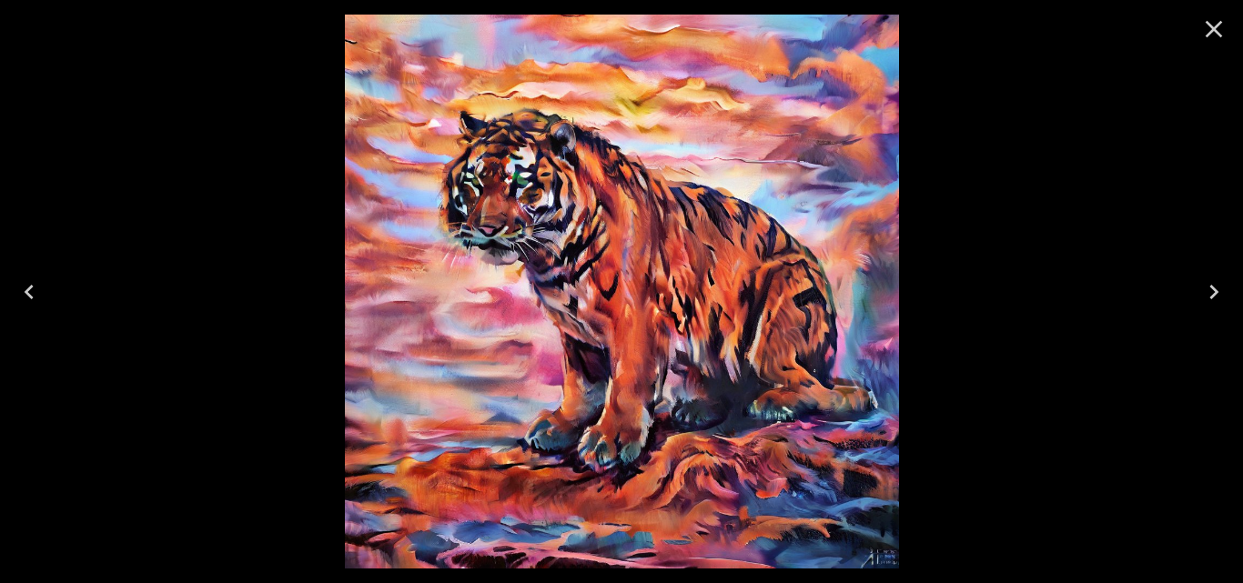
click at [1208, 26] on icon "Close" at bounding box center [1213, 29] width 29 height 29
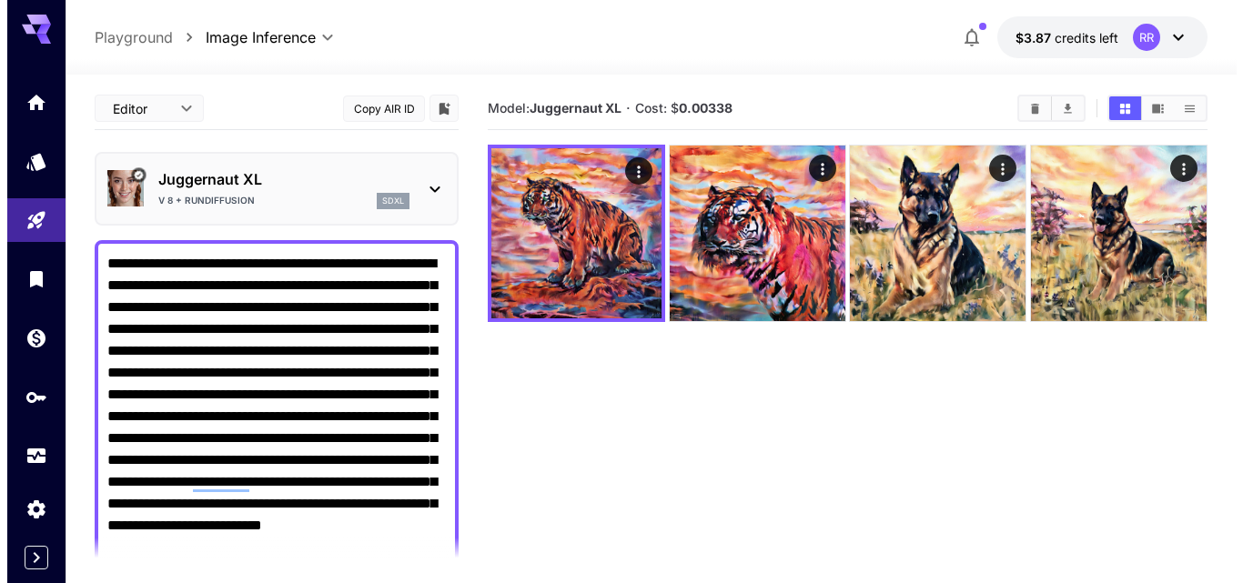
scroll to position [0, 0]
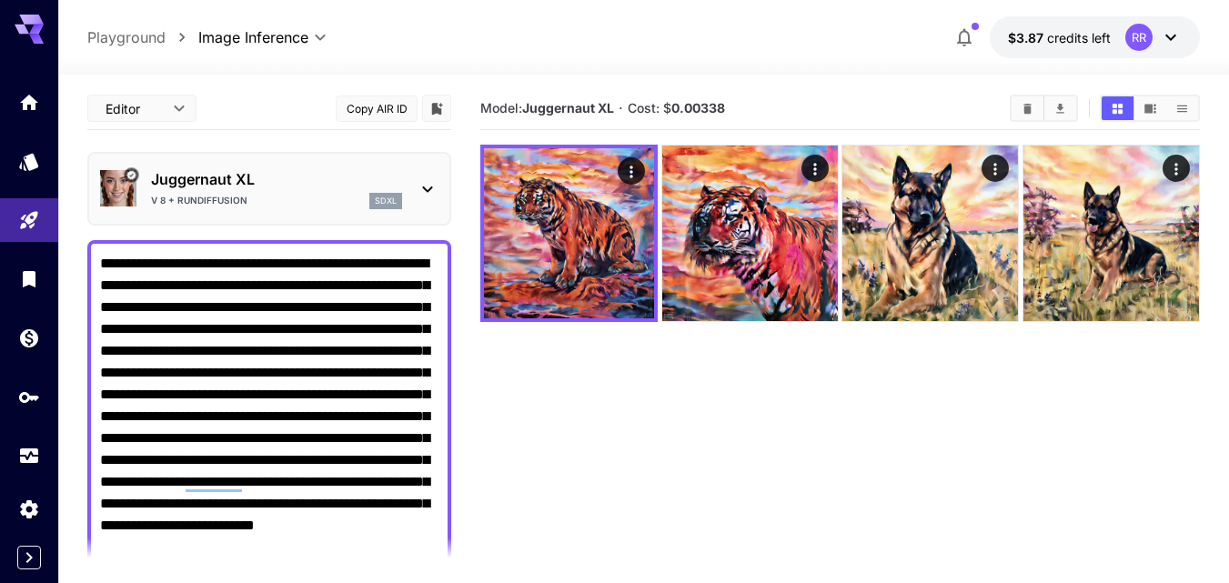
click at [422, 186] on icon at bounding box center [428, 189] width 22 height 22
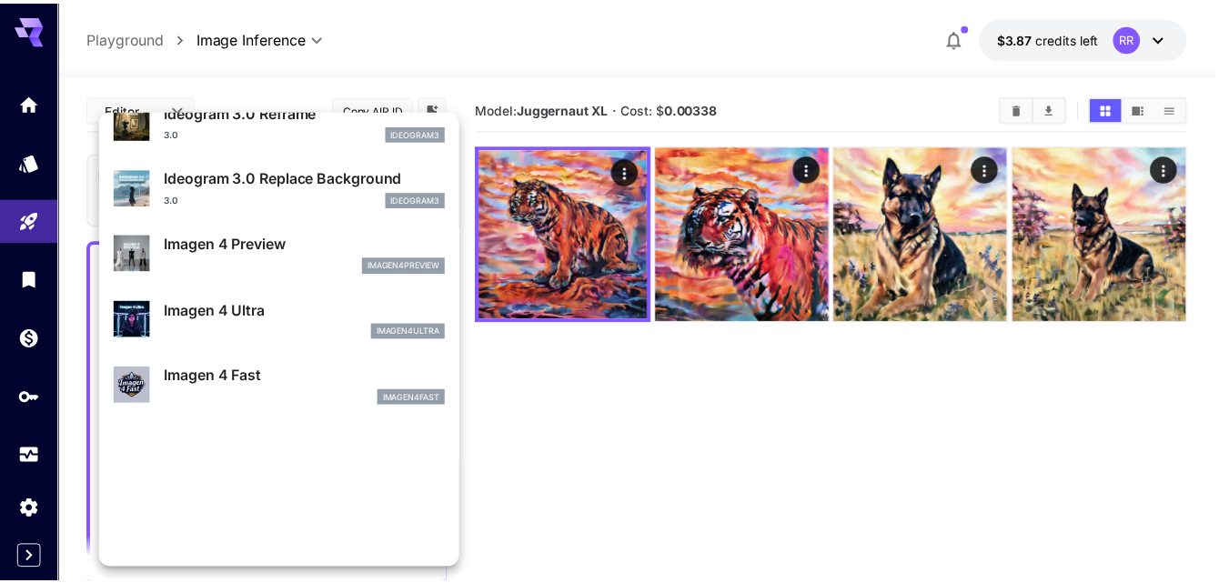
scroll to position [820, 0]
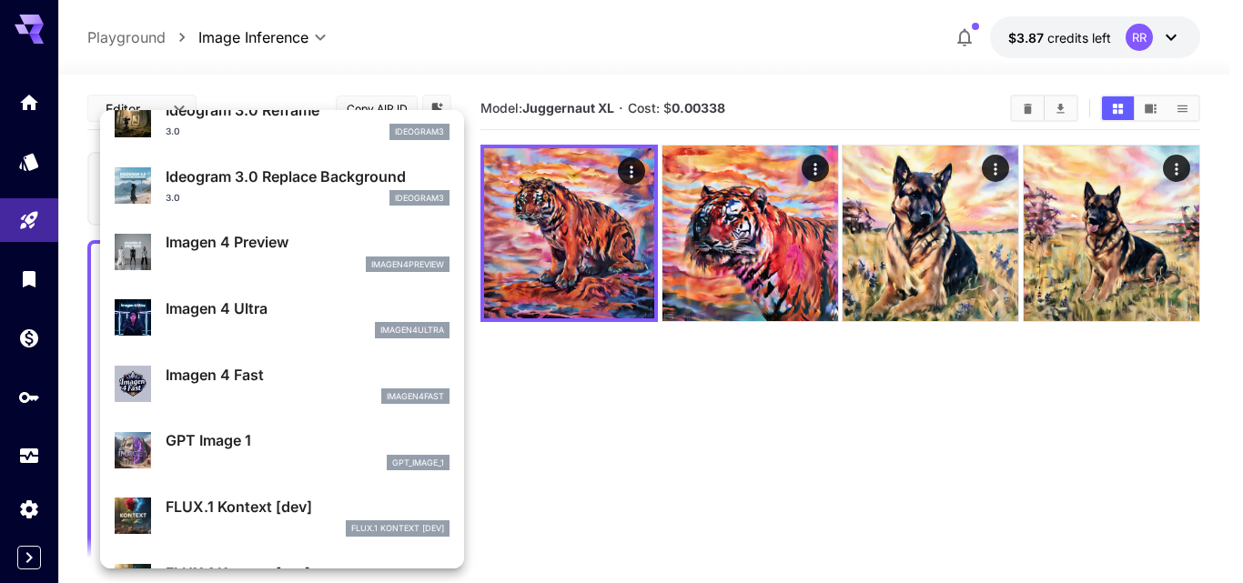
click at [26, 106] on div at bounding box center [621, 291] width 1243 height 583
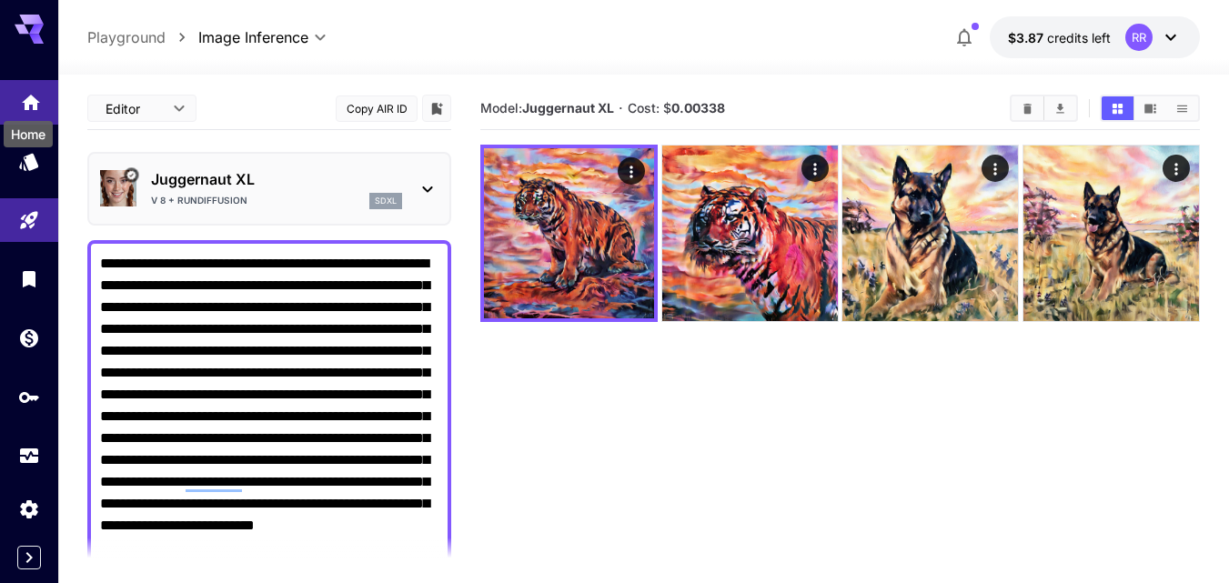
click at [28, 102] on icon "Home" at bounding box center [31, 96] width 18 height 15
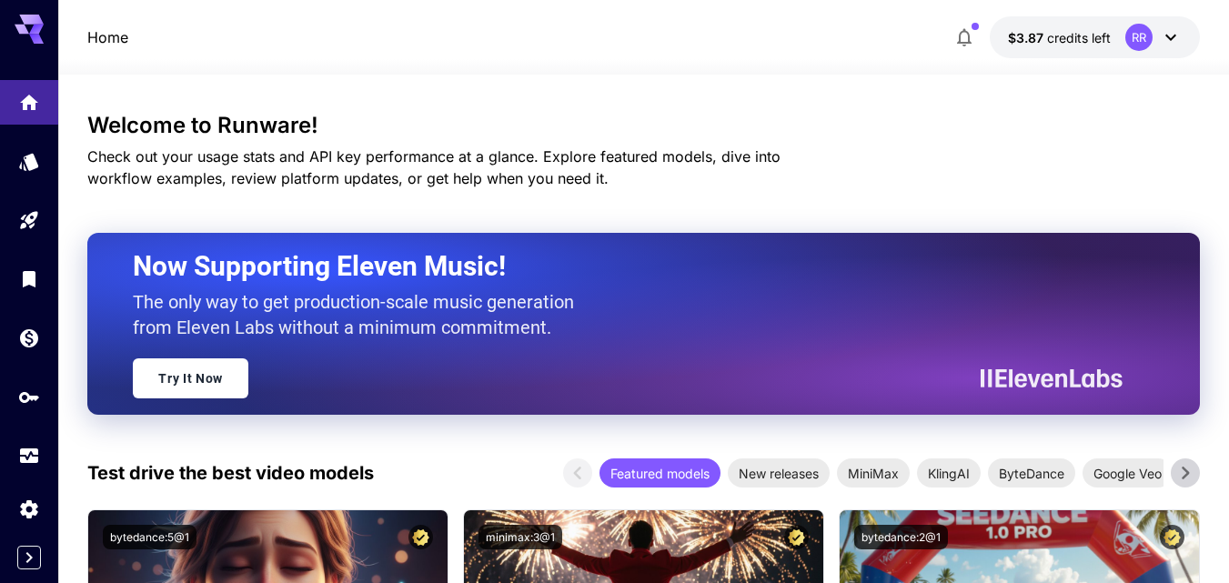
scroll to position [275, 0]
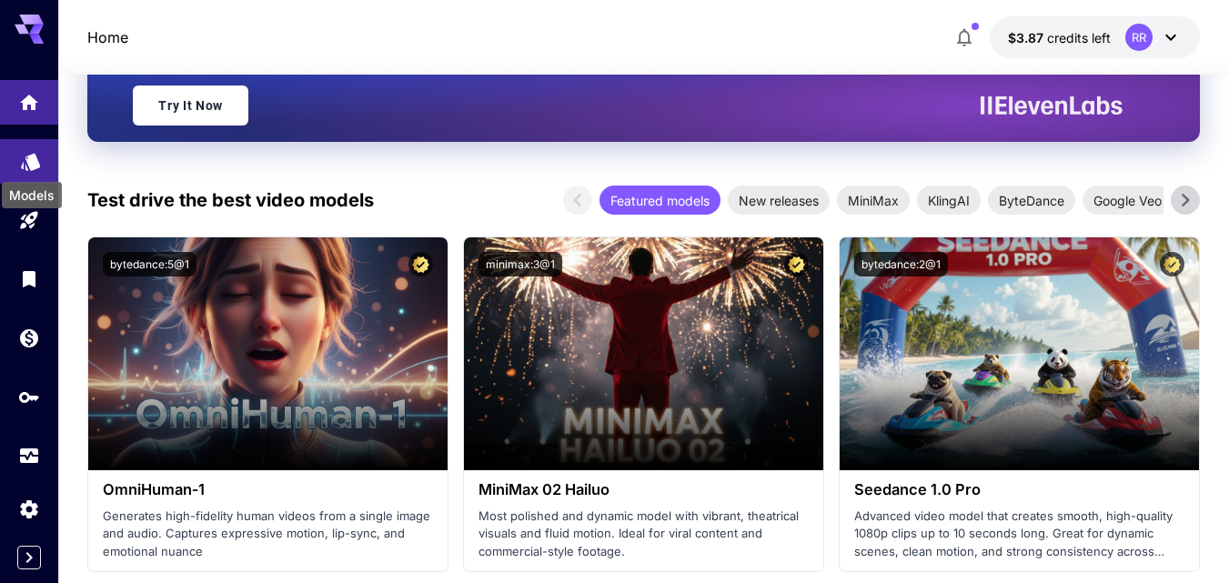
click at [33, 150] on icon "Models" at bounding box center [30, 155] width 19 height 17
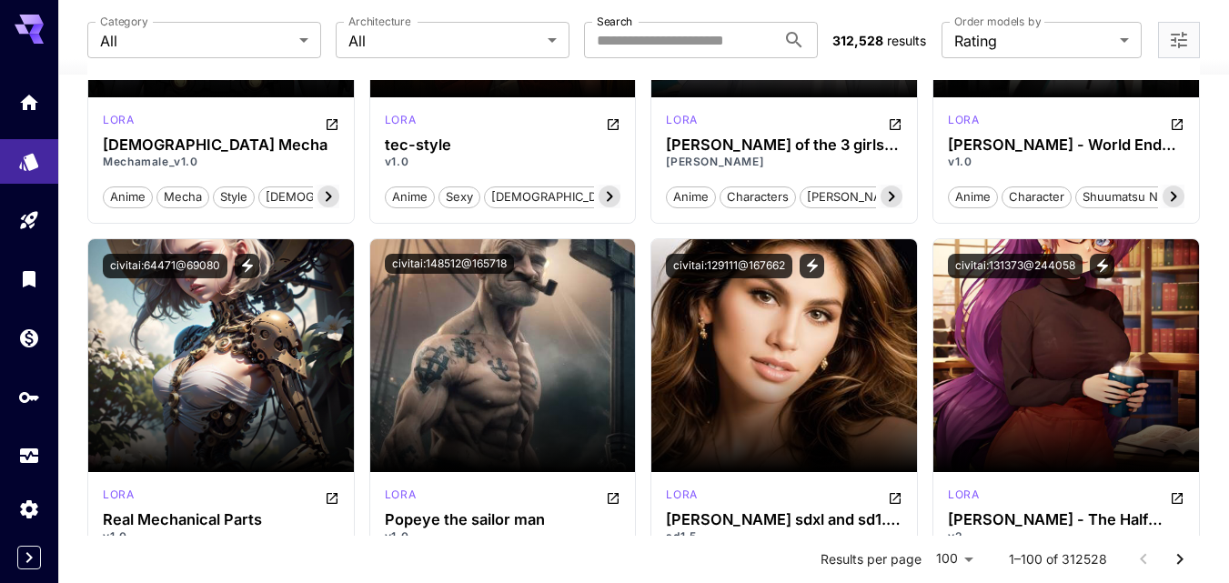
scroll to position [1092, 0]
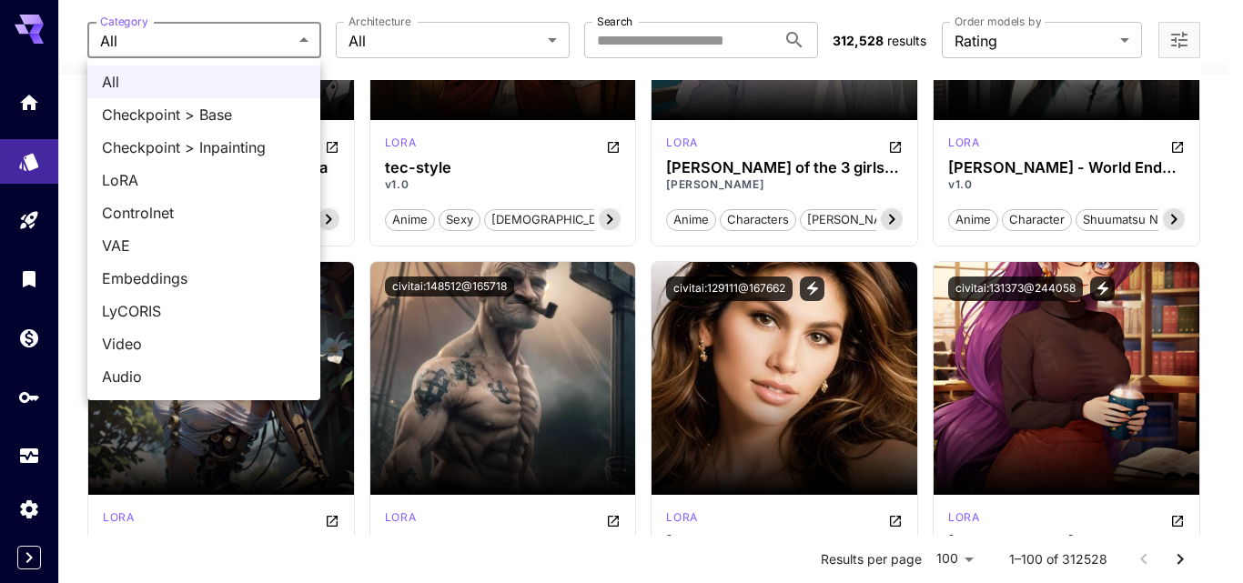
drag, startPoint x: 591, startPoint y: 447, endPoint x: 300, endPoint y: 43, distance: 497.9
click at [300, 43] on div at bounding box center [621, 291] width 1243 height 583
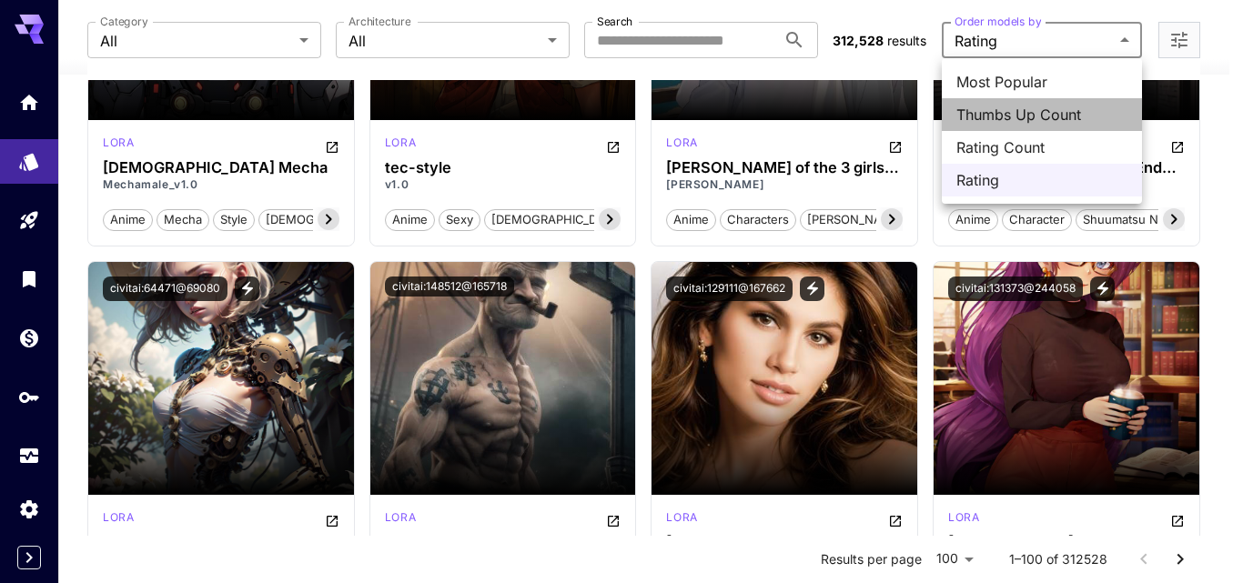
click at [1031, 116] on span "Thumbs Up Count" at bounding box center [1041, 115] width 171 height 22
type input "**********"
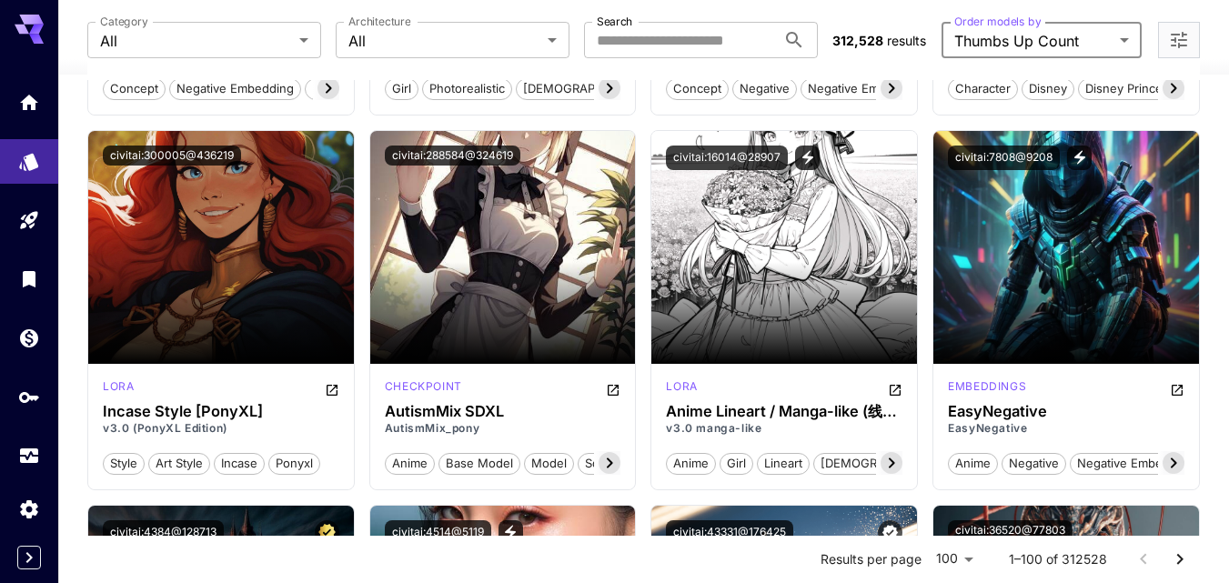
scroll to position [1637, 0]
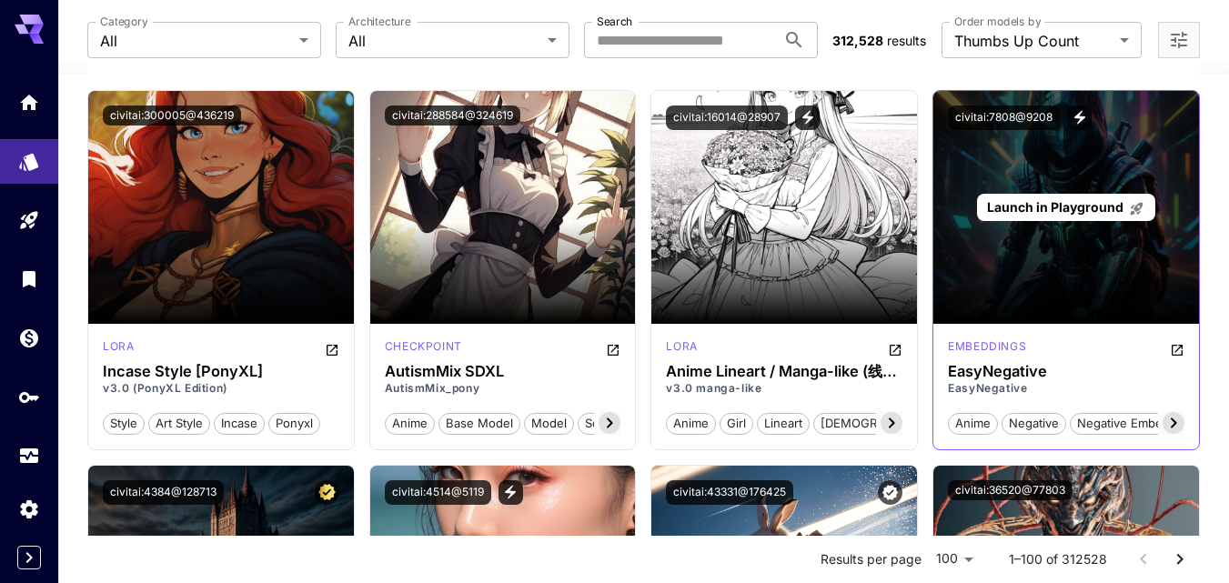
click at [1064, 214] on span "Launch in Playground" at bounding box center [1055, 206] width 136 height 15
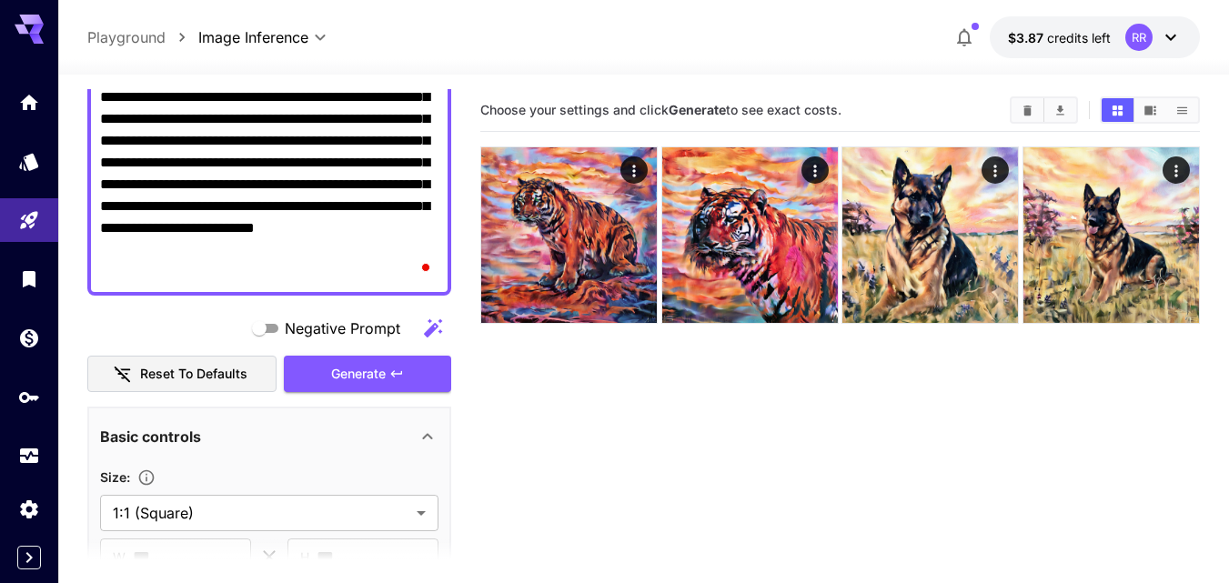
scroll to position [364, 0]
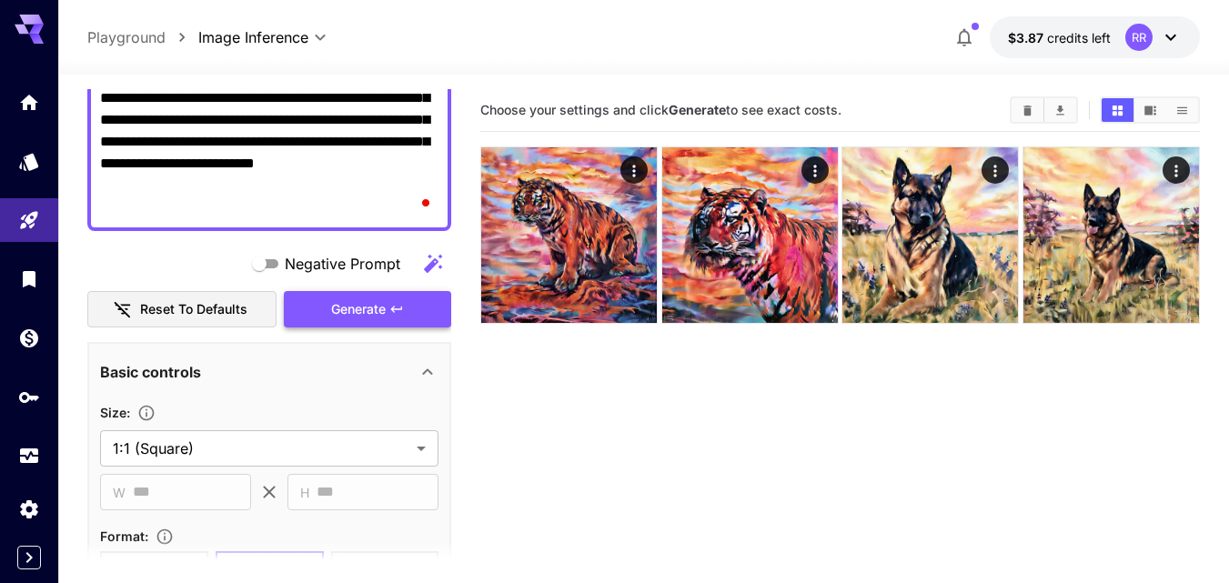
click at [376, 307] on span "Generate" at bounding box center [358, 309] width 55 height 23
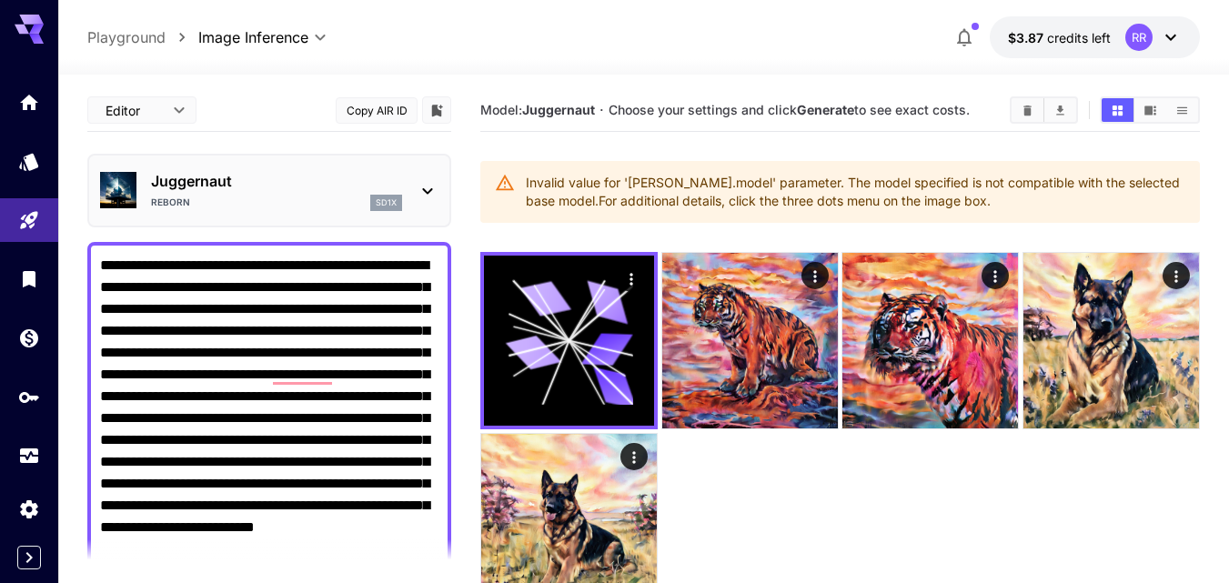
scroll to position [364, 0]
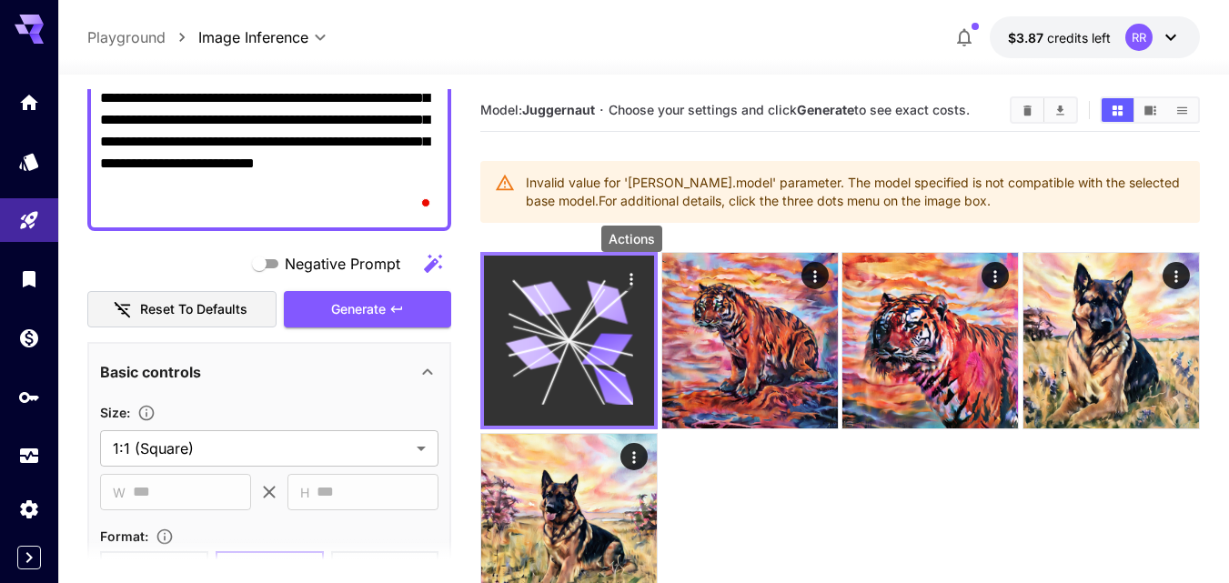
click at [631, 285] on icon "Actions" at bounding box center [631, 279] width 3 height 12
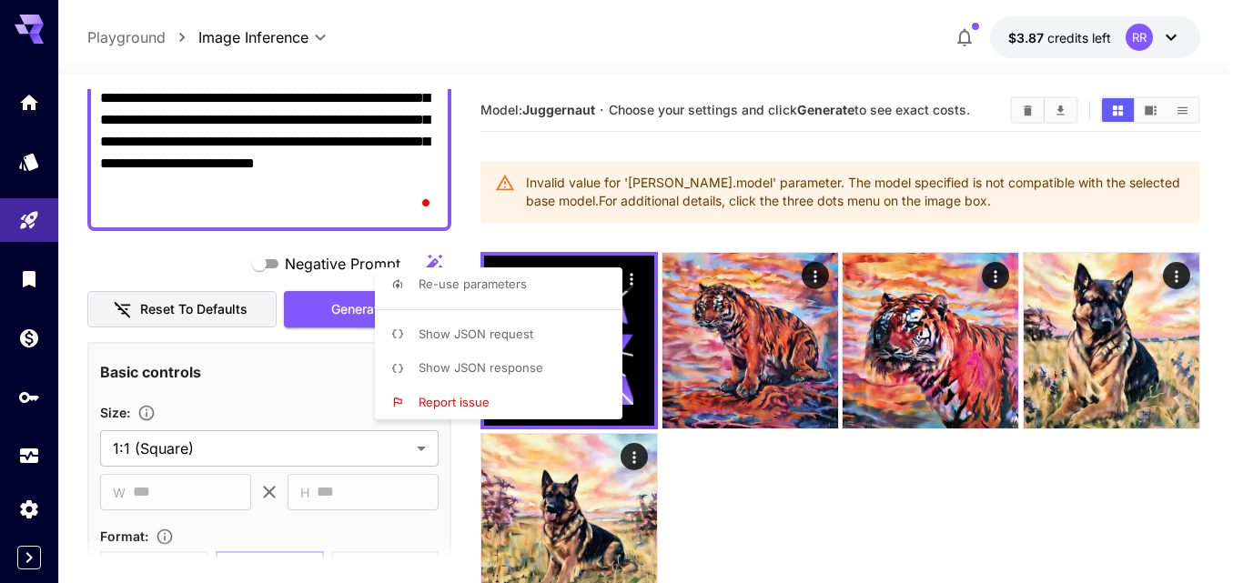
click at [631, 284] on div at bounding box center [621, 291] width 1243 height 583
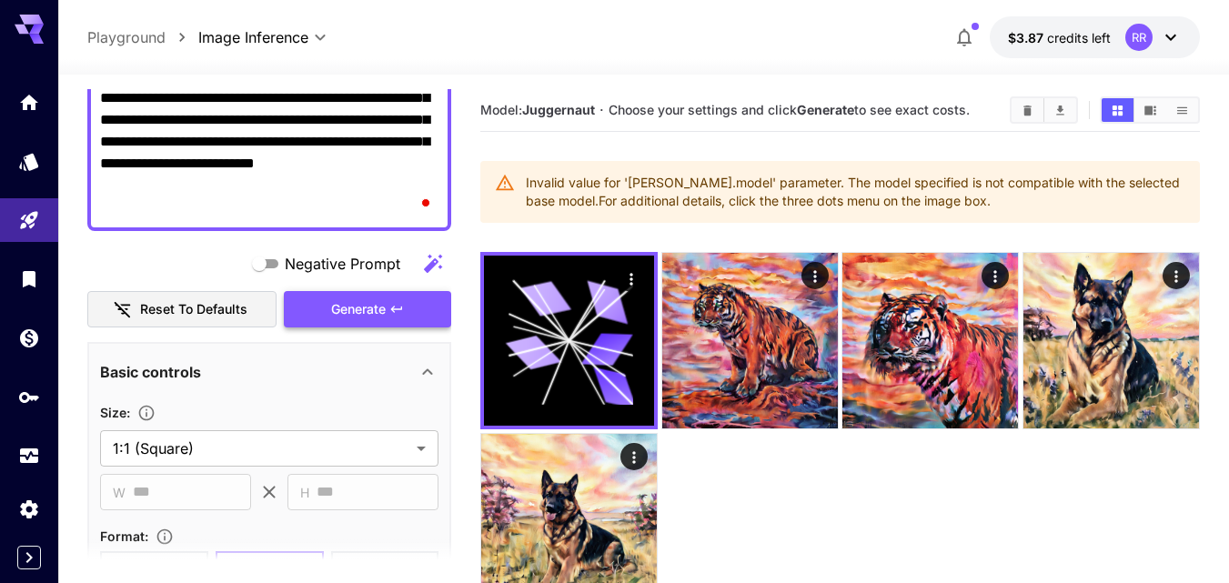
click at [375, 307] on span "Generate" at bounding box center [358, 309] width 55 height 23
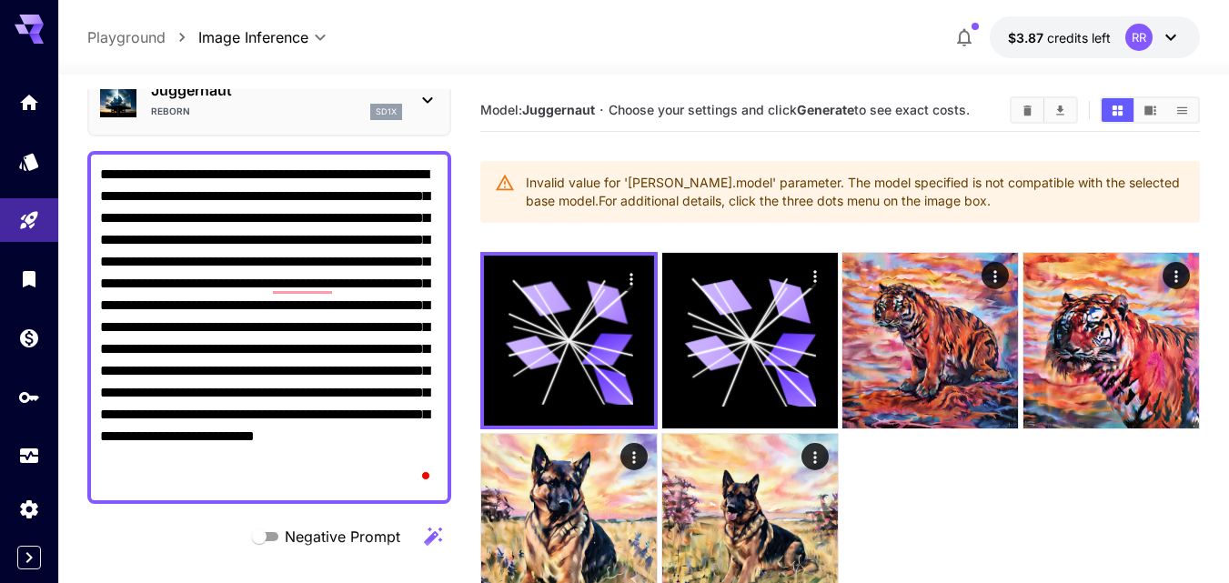
scroll to position [0, 0]
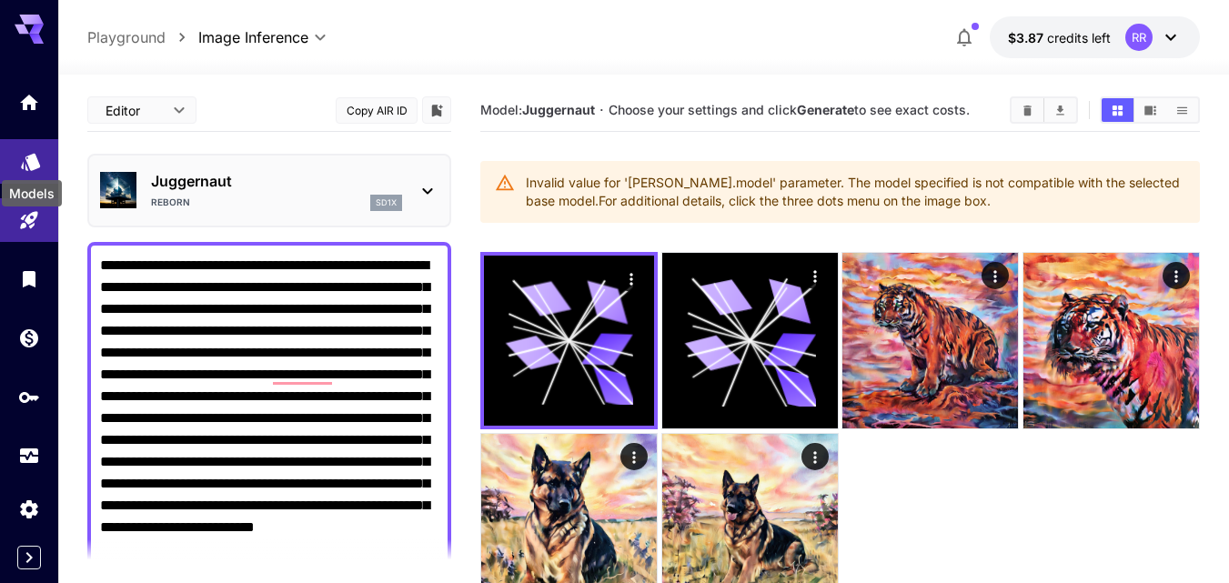
click at [30, 152] on icon "Models" at bounding box center [30, 156] width 19 height 17
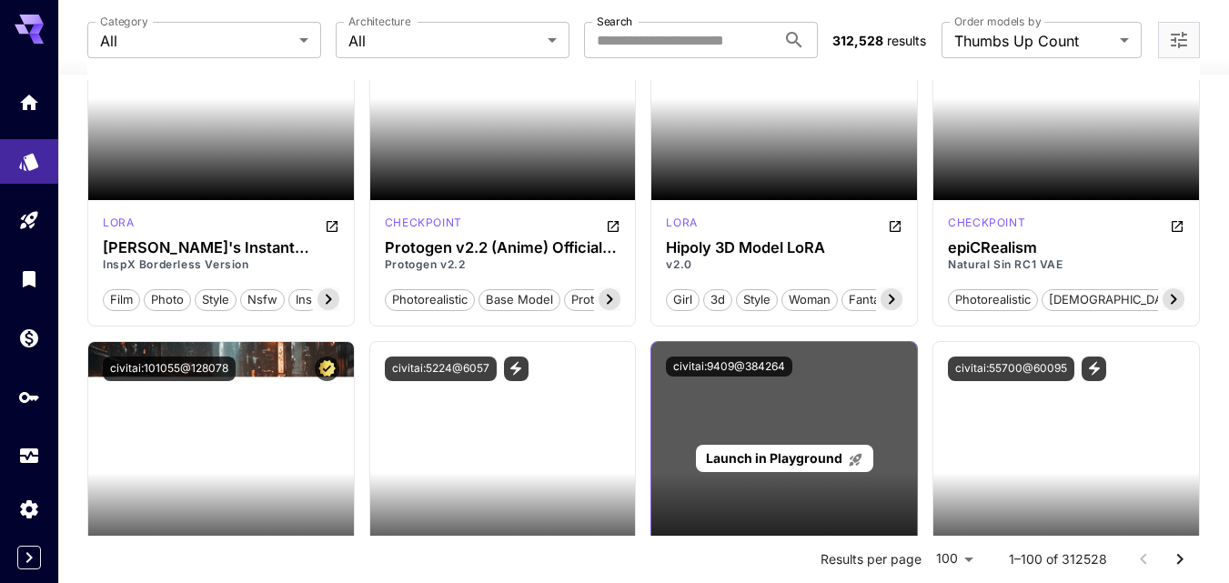
scroll to position [6732, 0]
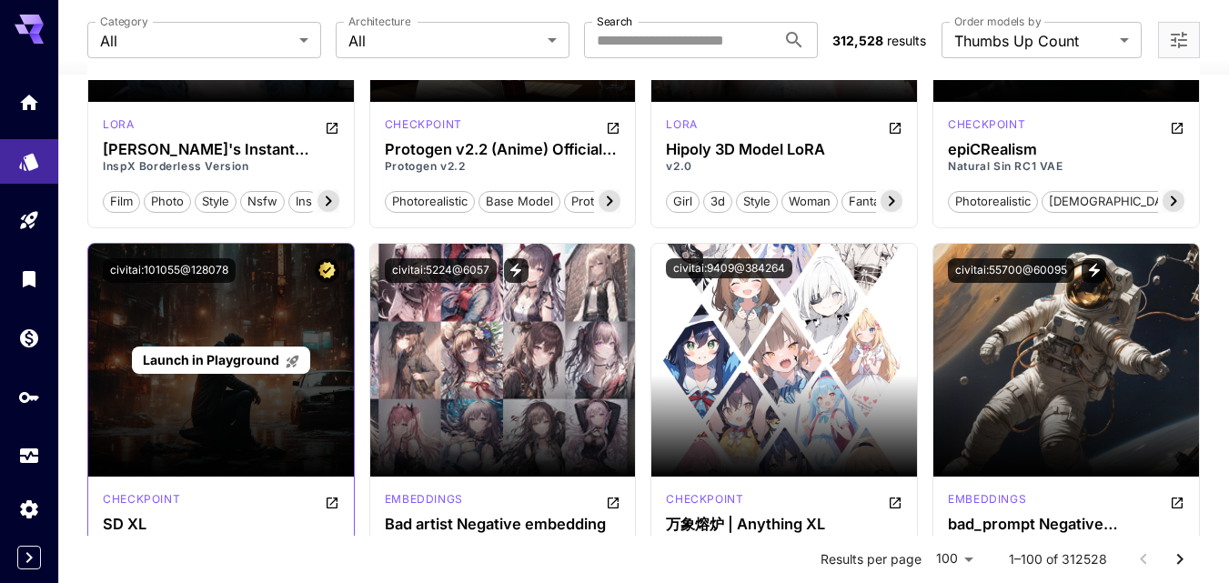
click at [211, 364] on span "Launch in Playground" at bounding box center [211, 359] width 136 height 15
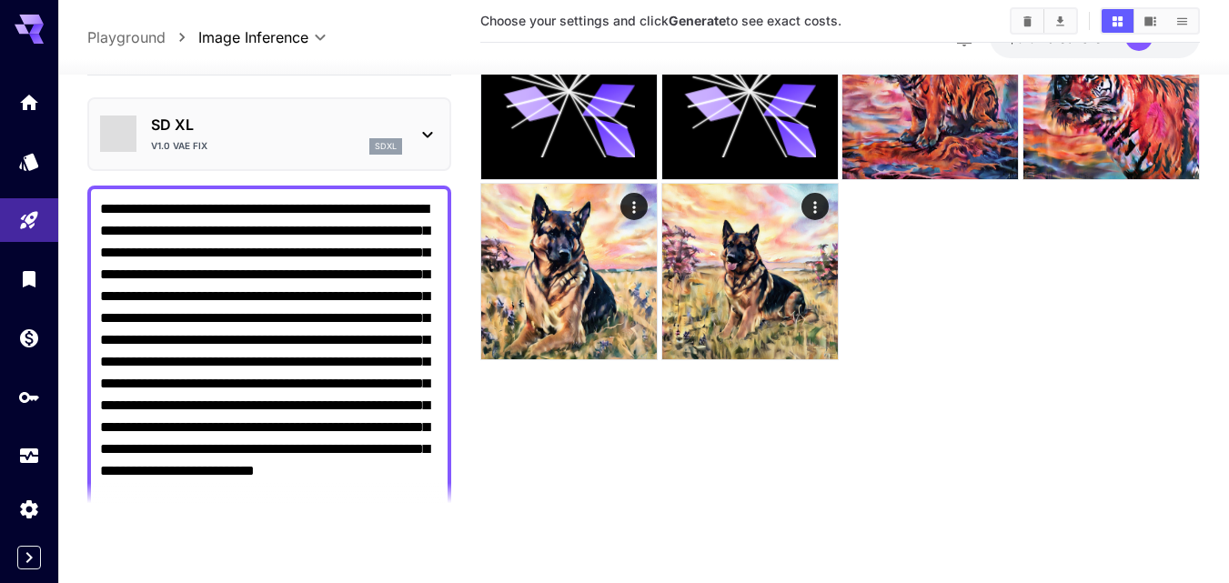
type input "**********"
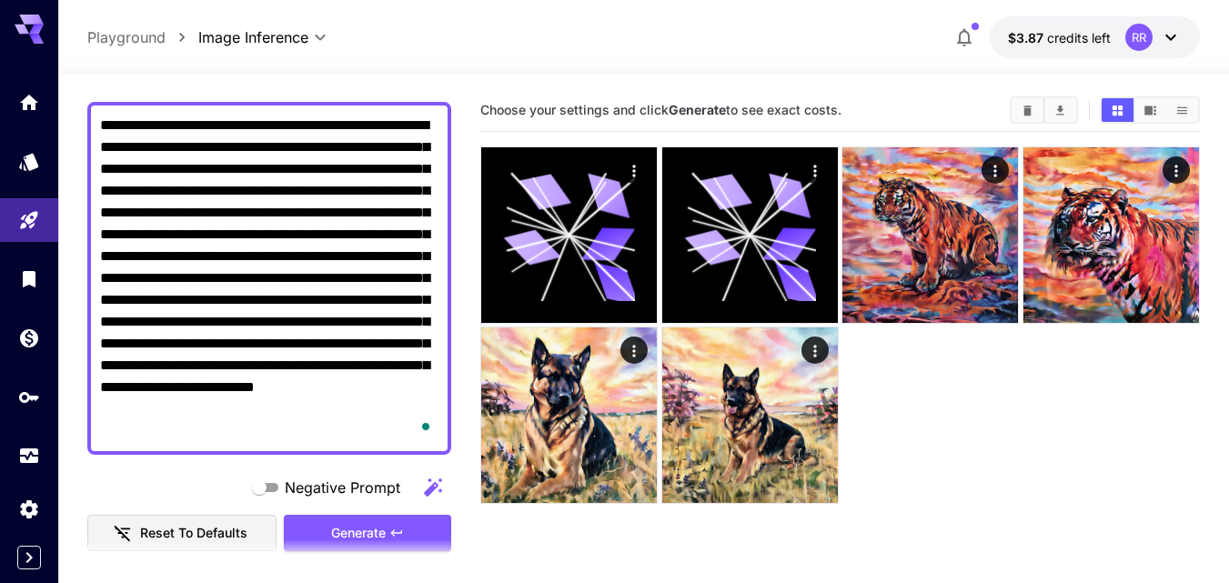
scroll to position [273, 0]
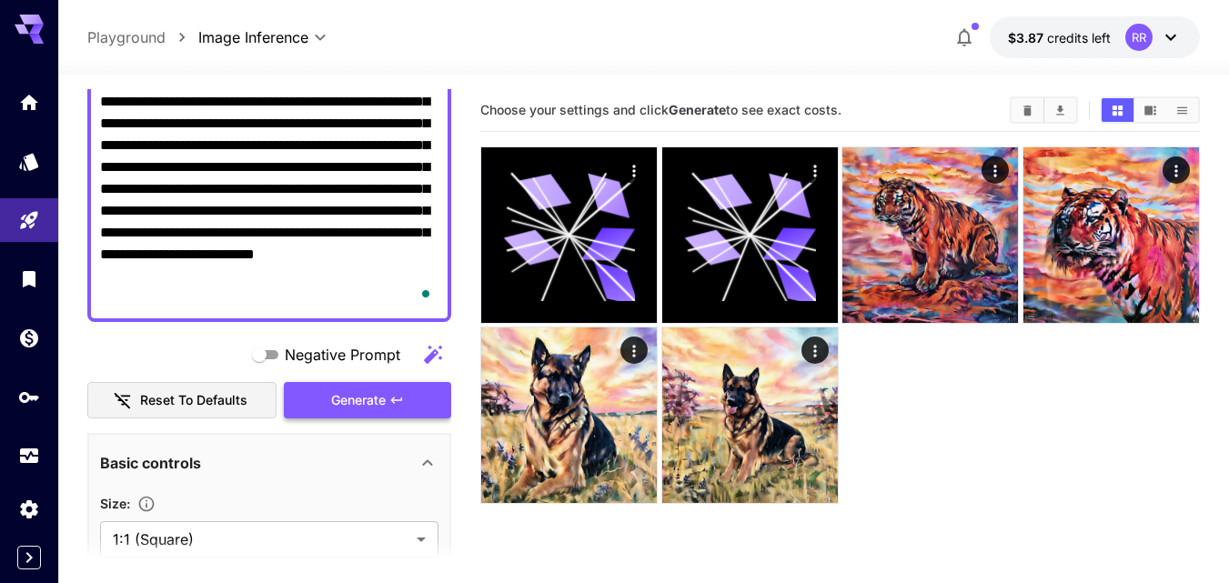
click at [335, 387] on button "Generate" at bounding box center [367, 400] width 167 height 37
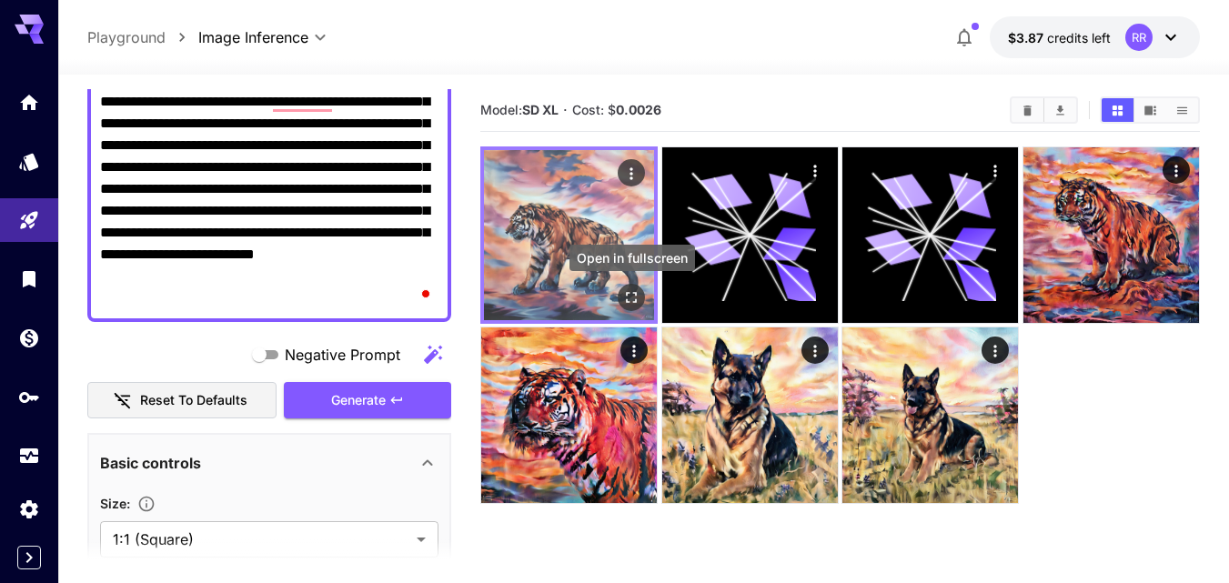
click at [624, 300] on icon "Open in fullscreen" at bounding box center [631, 297] width 18 height 18
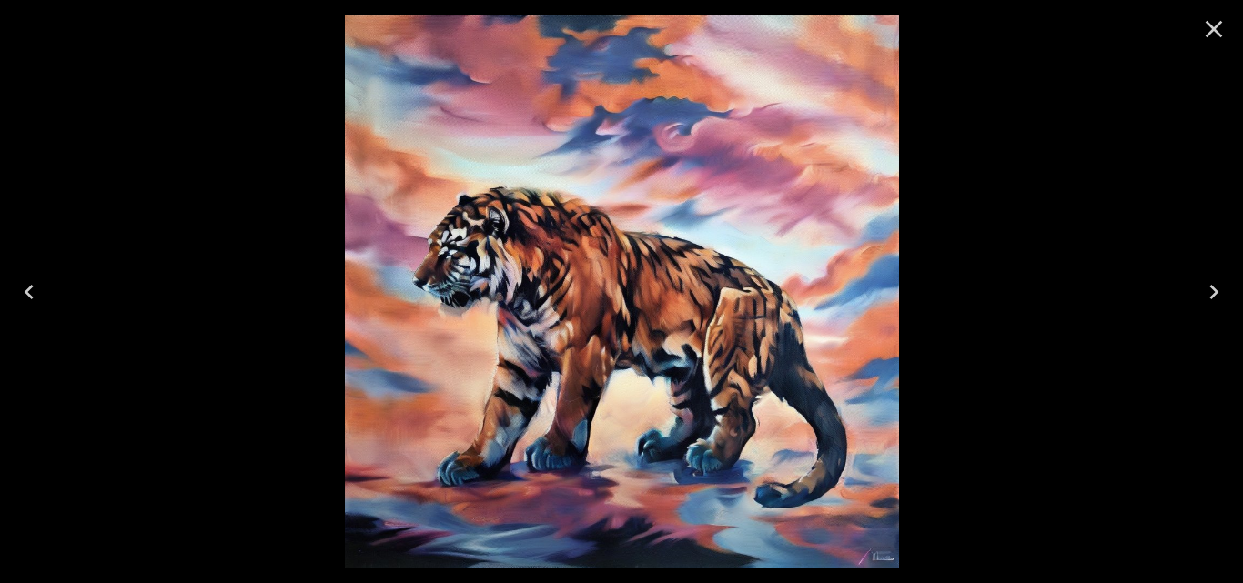
click at [630, 296] on img at bounding box center [622, 292] width 554 height 554
click at [1203, 24] on icon "Close" at bounding box center [1213, 29] width 29 height 29
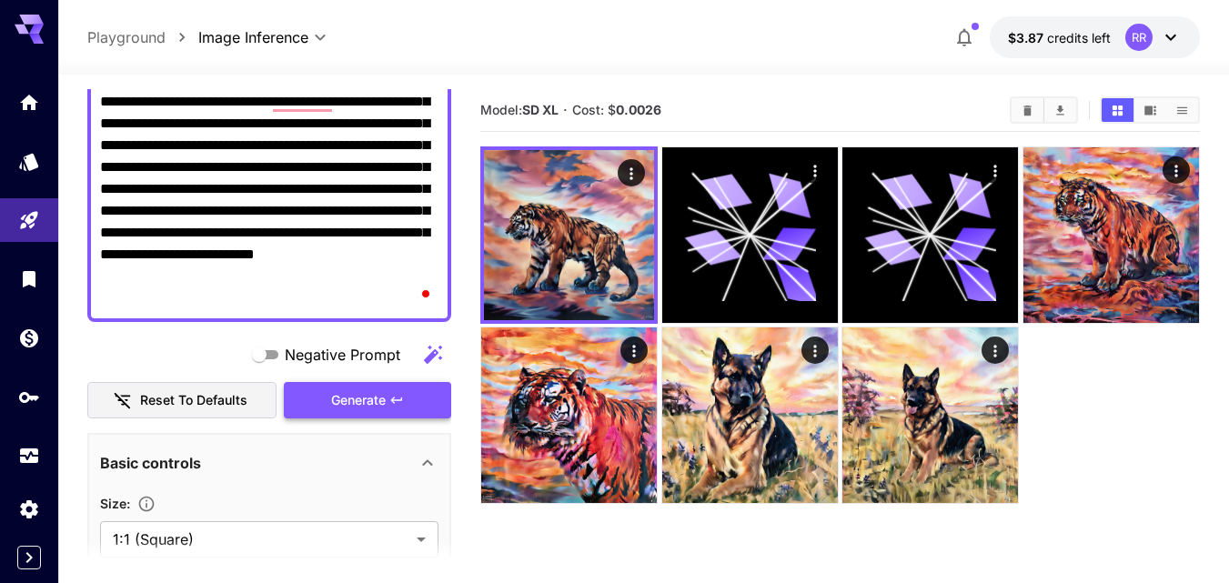
click at [372, 399] on span "Generate" at bounding box center [358, 400] width 55 height 23
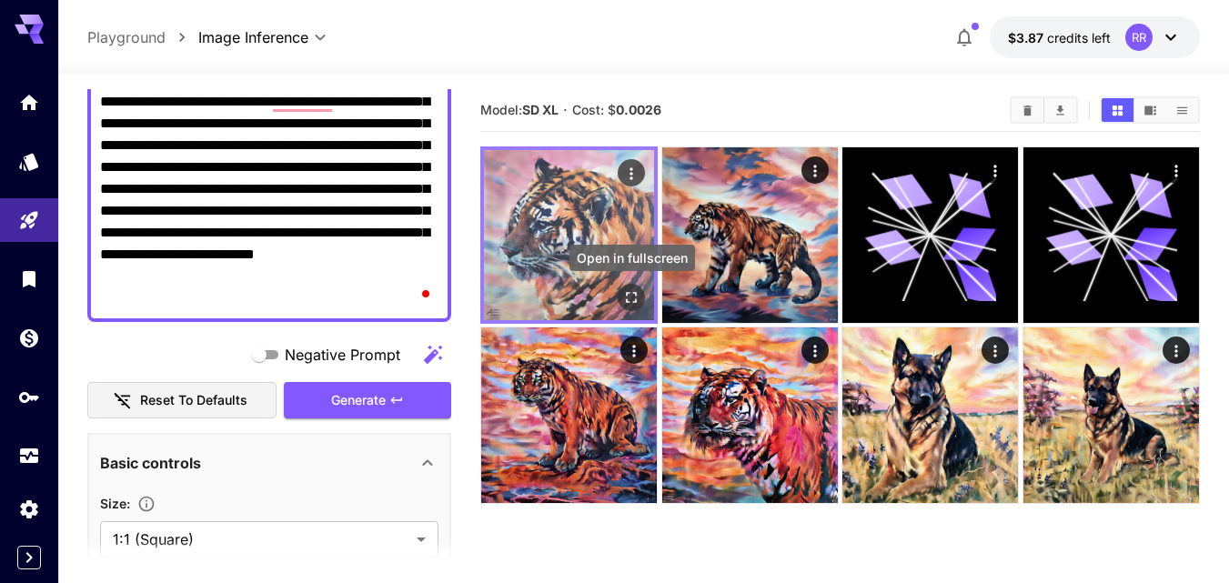
click at [622, 294] on icon "Open in fullscreen" at bounding box center [631, 297] width 18 height 18
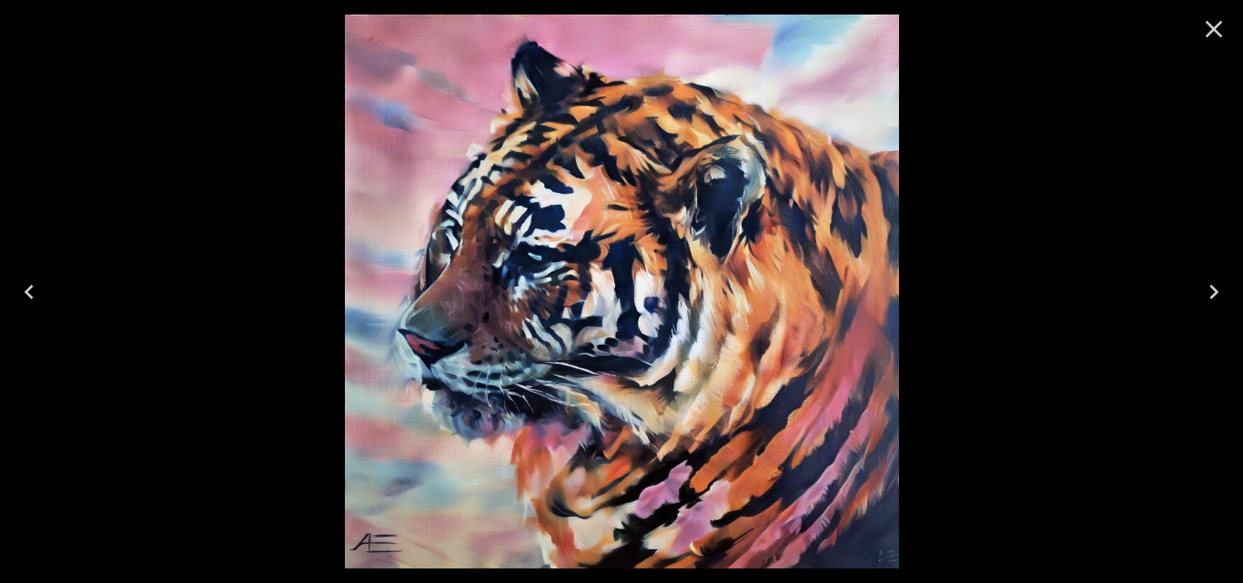
click at [1200, 27] on icon "Close" at bounding box center [1213, 29] width 29 height 29
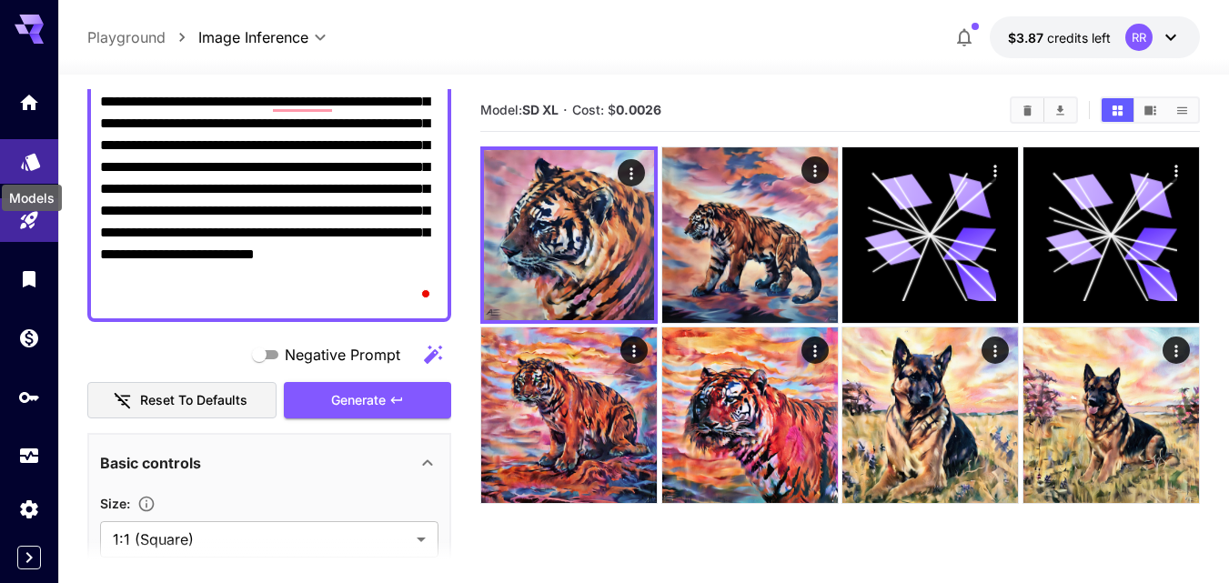
click at [20, 158] on icon "Models" at bounding box center [31, 158] width 22 height 22
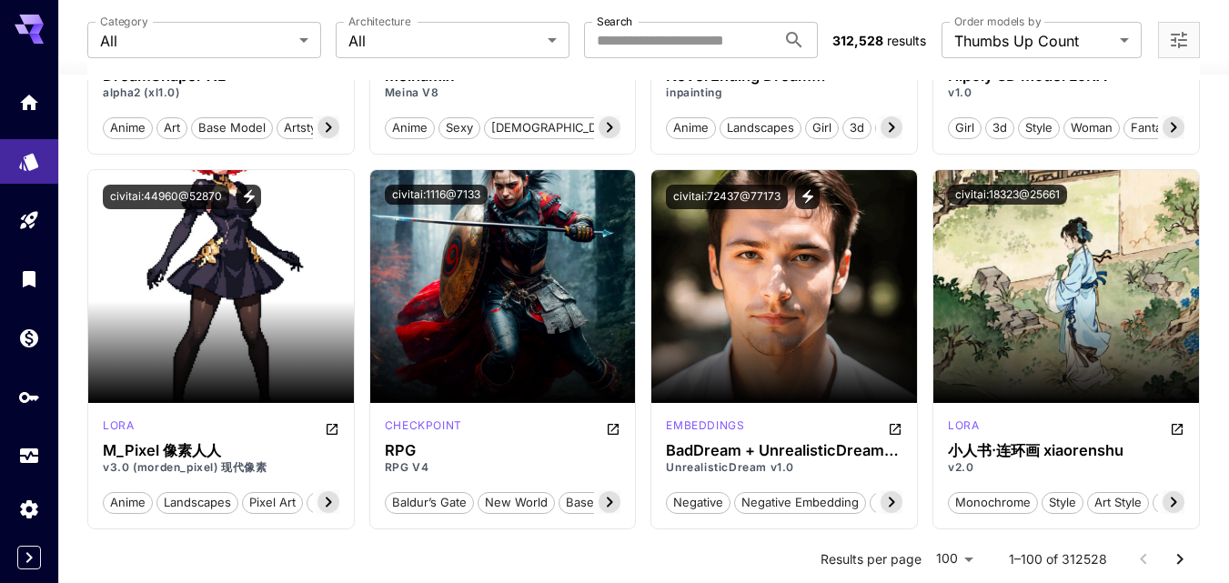
scroll to position [5367, 0]
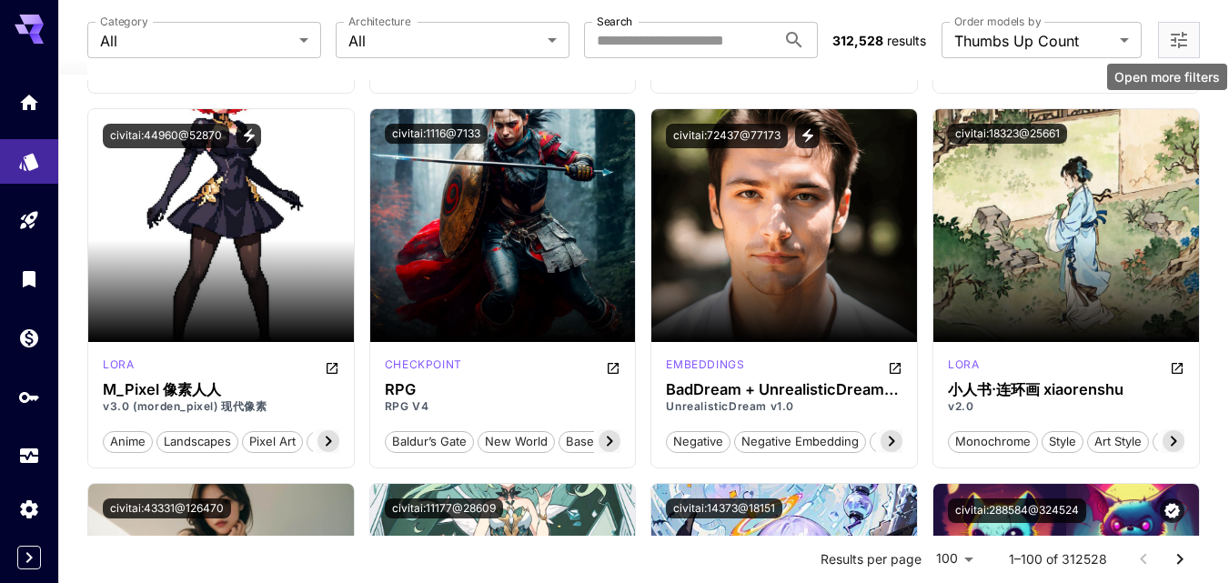
click at [1172, 44] on icon "Open more filters" at bounding box center [1179, 40] width 22 height 22
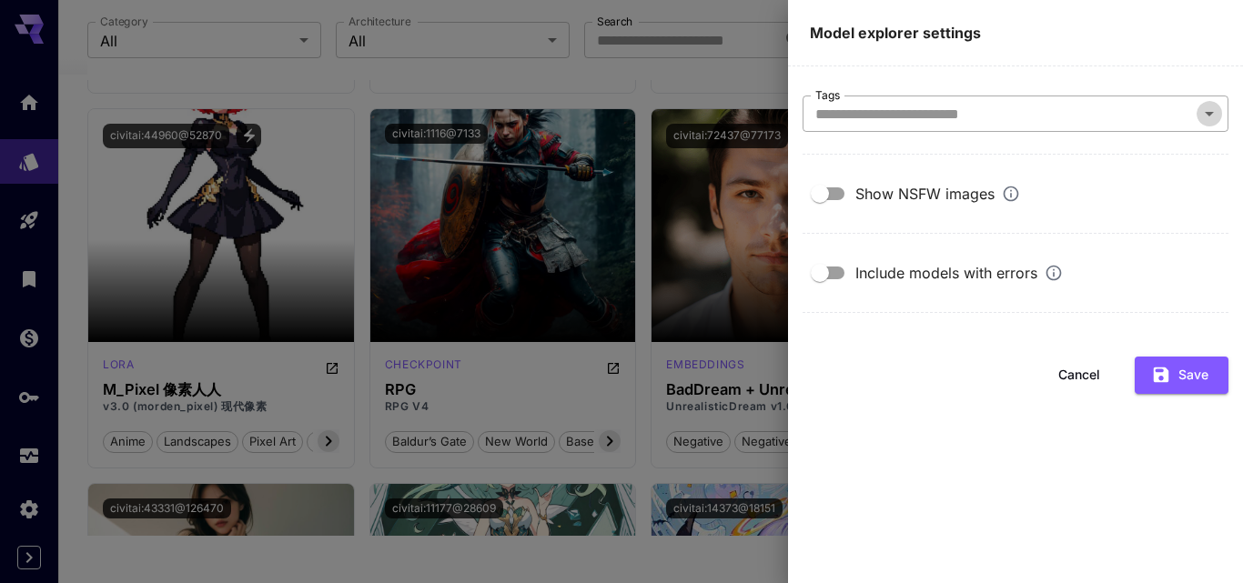
click at [1206, 118] on icon "Open" at bounding box center [1209, 114] width 22 height 22
click at [1206, 118] on icon "Close" at bounding box center [1209, 114] width 22 height 22
click at [640, 395] on div at bounding box center [621, 291] width 1243 height 583
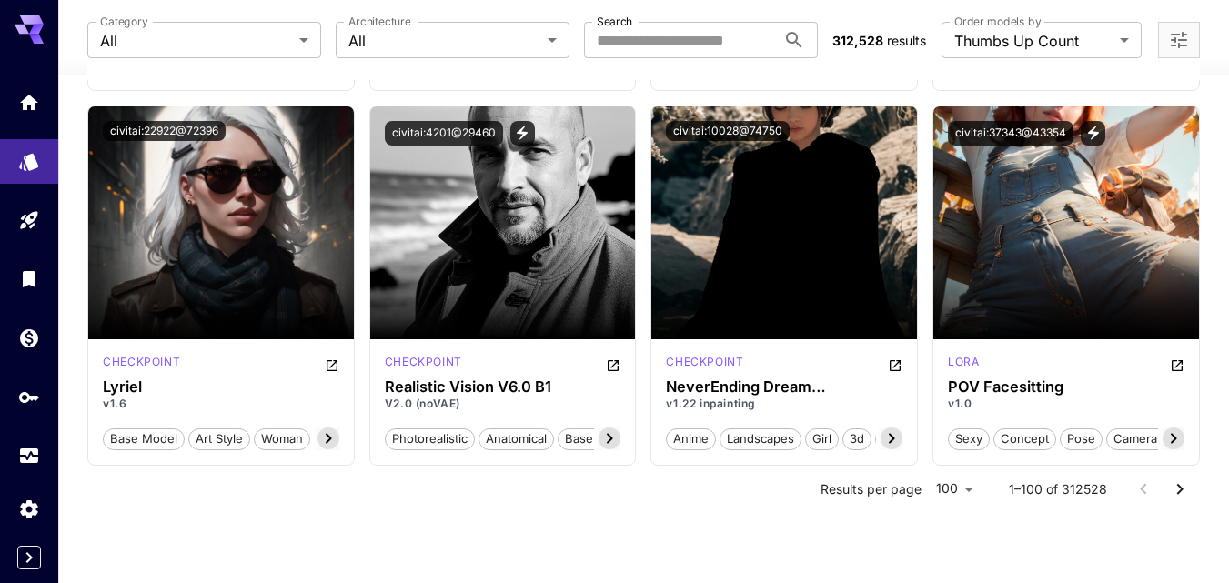
scroll to position [9128, 0]
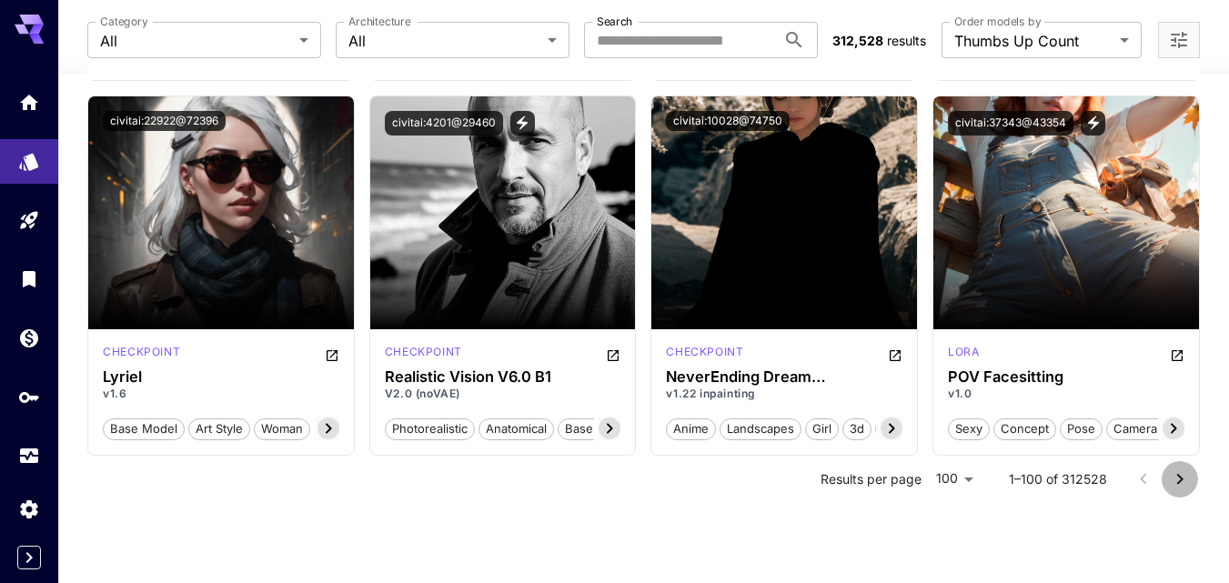
click at [1178, 469] on icon "Go to next page" at bounding box center [1180, 480] width 22 height 22
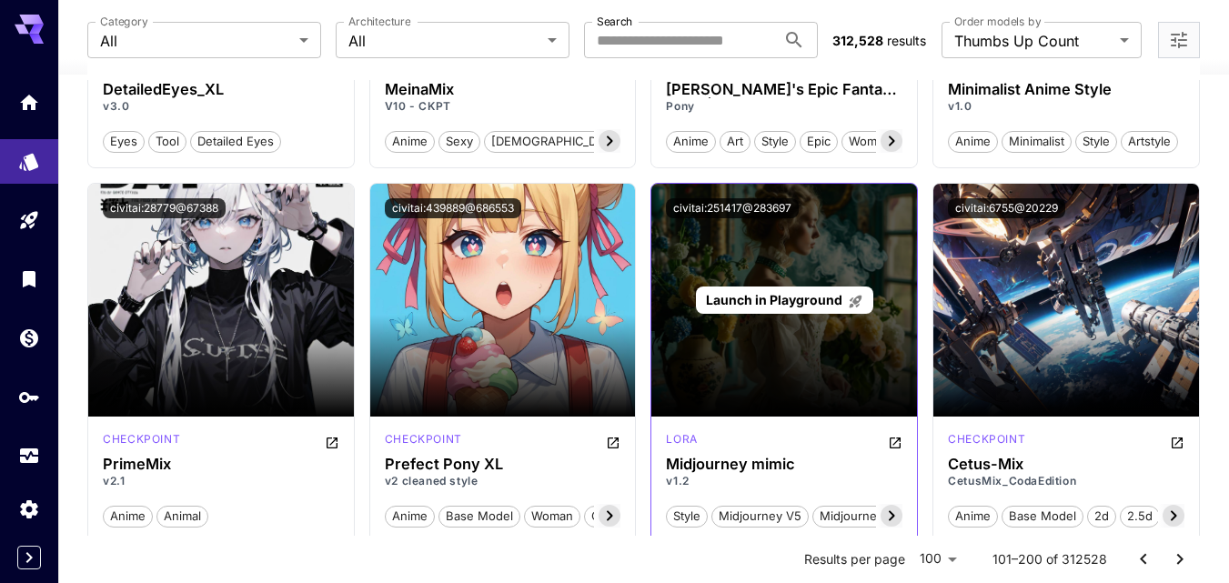
scroll to position [10948, 0]
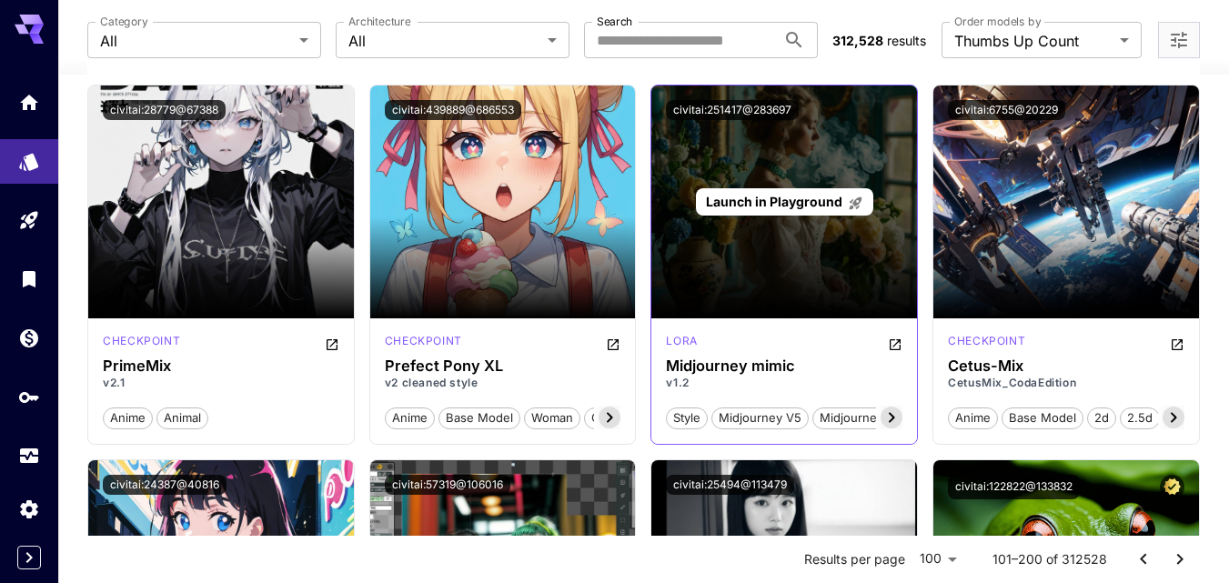
click at [774, 249] on div "Launch in Playground" at bounding box center [784, 202] width 266 height 233
click at [779, 210] on p "Launch in Playground" at bounding box center [784, 201] width 157 height 19
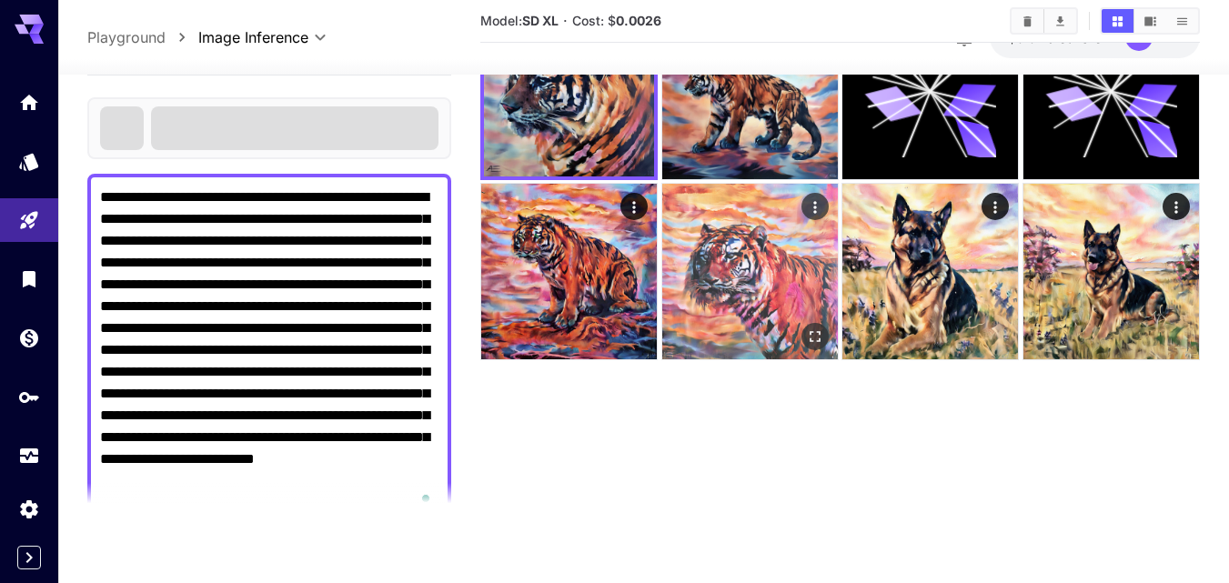
scroll to position [144, 0]
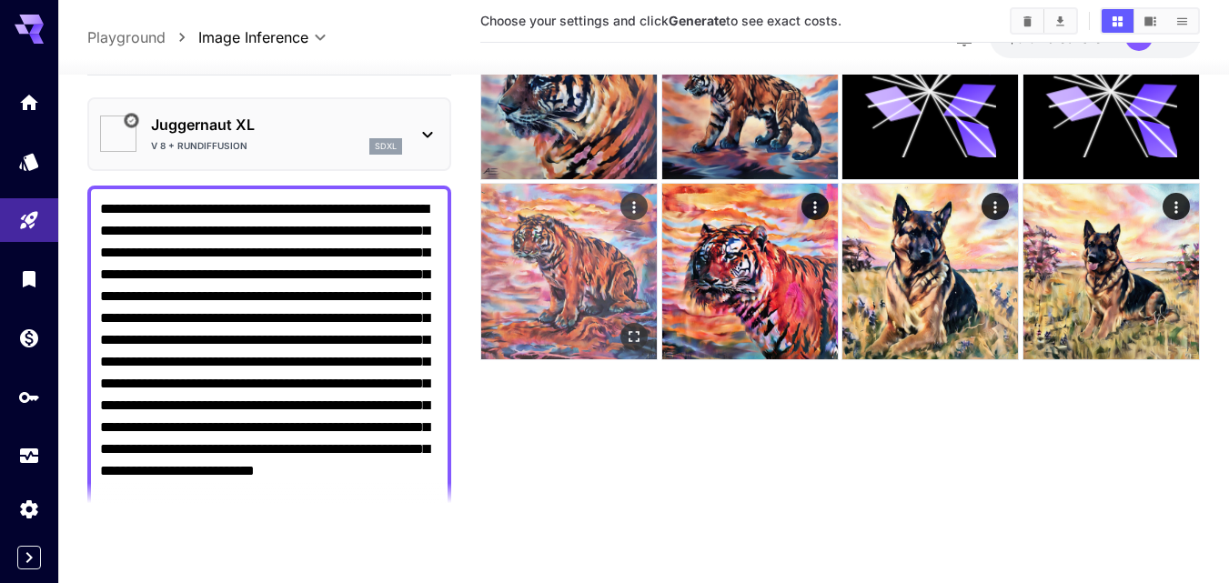
type input "*******"
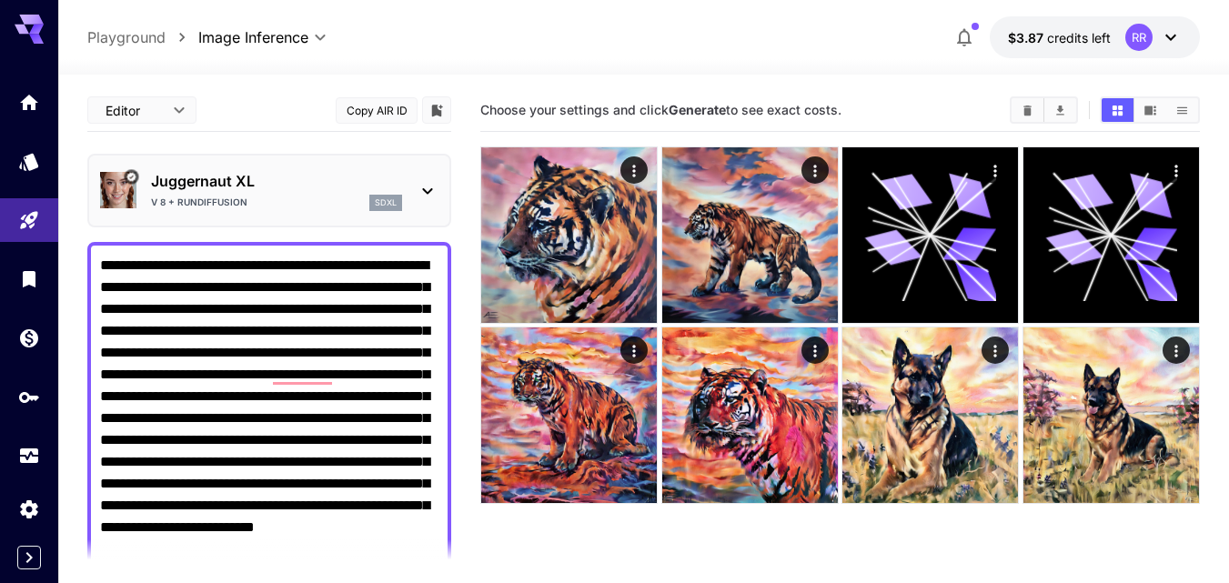
click at [422, 188] on icon at bounding box center [428, 191] width 22 height 22
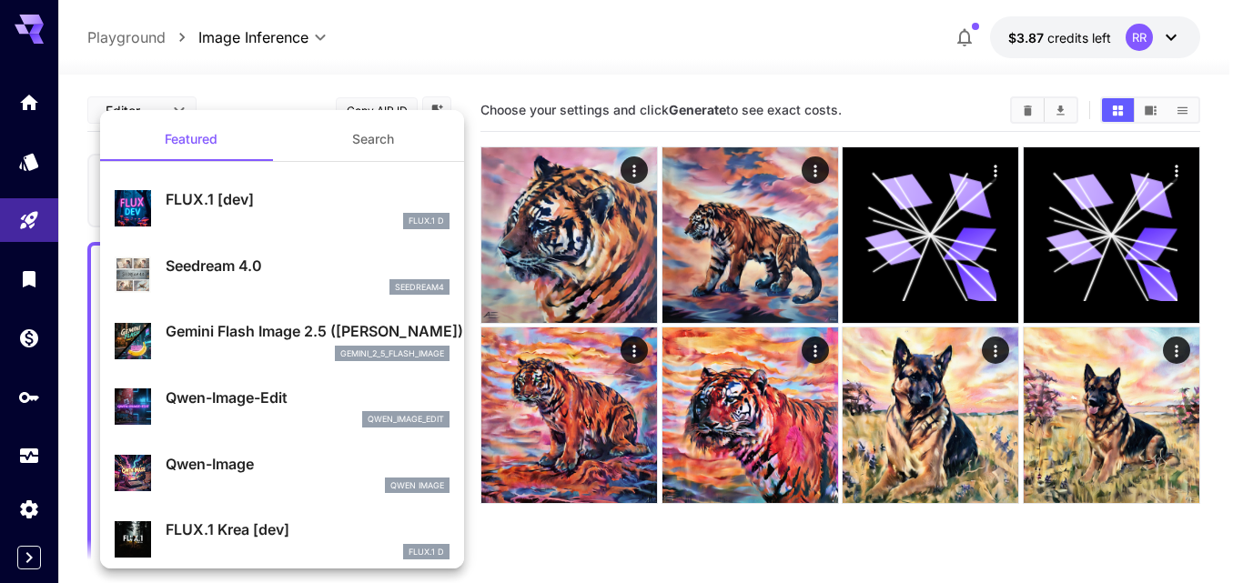
click at [456, 76] on div at bounding box center [621, 291] width 1243 height 583
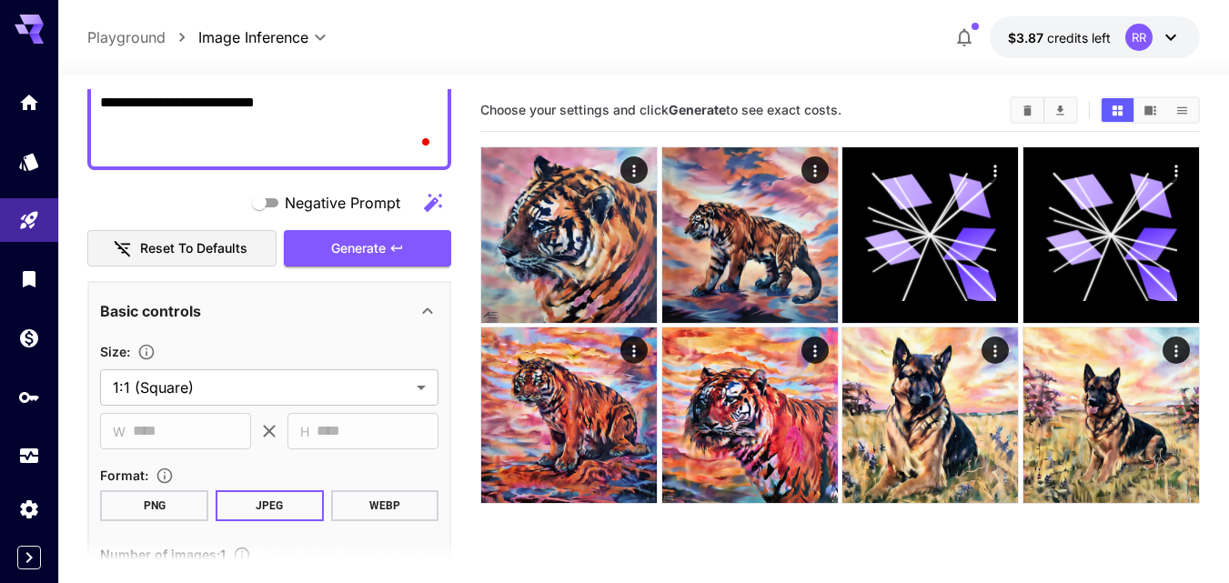
scroll to position [455, 0]
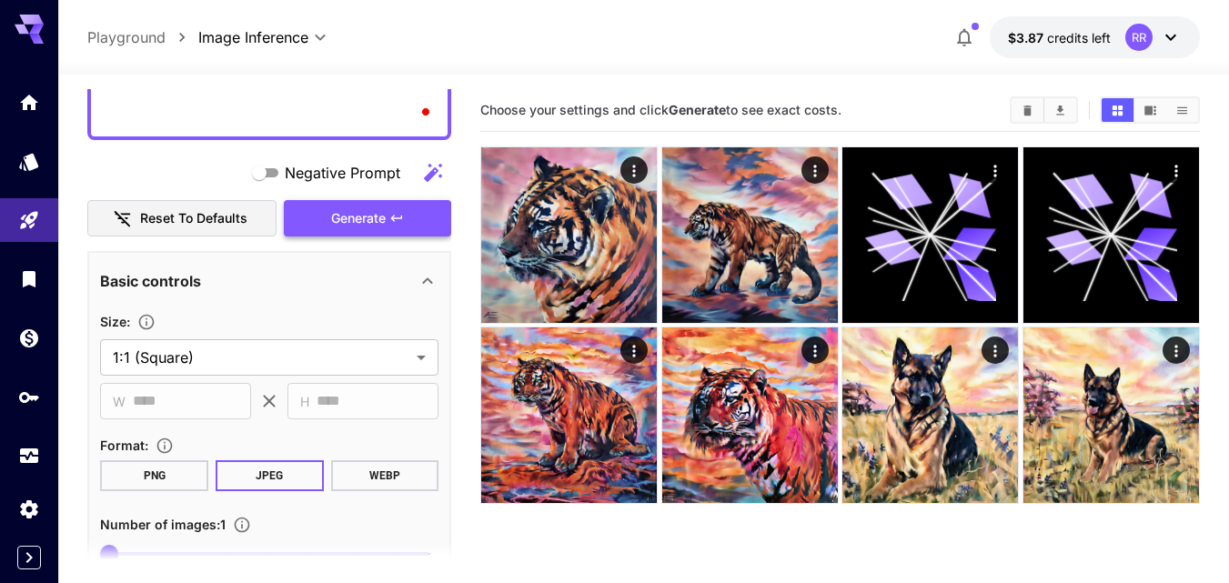
click at [368, 220] on span "Generate" at bounding box center [358, 218] width 55 height 23
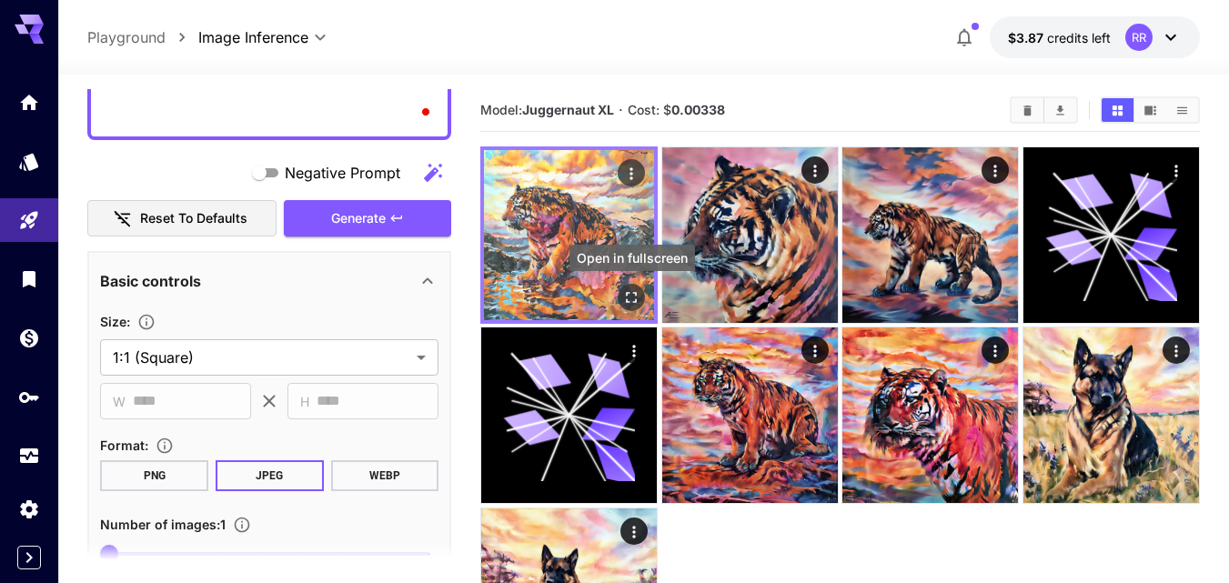
click at [629, 301] on icon "Open in fullscreen" at bounding box center [631, 297] width 18 height 18
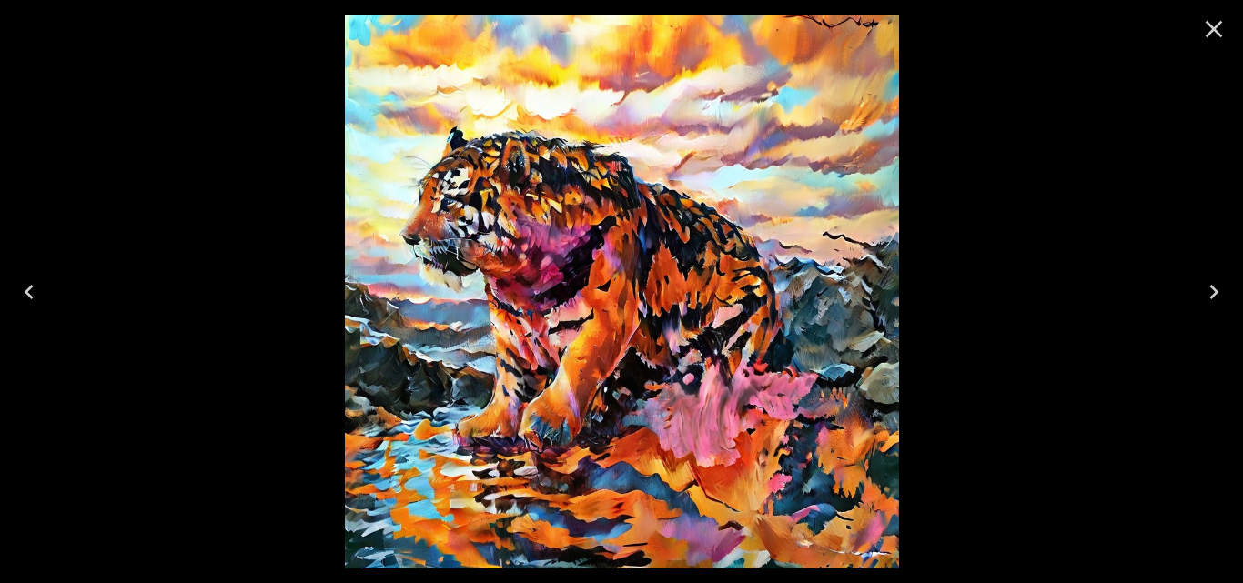
click at [1214, 29] on icon "Close" at bounding box center [1213, 29] width 17 height 17
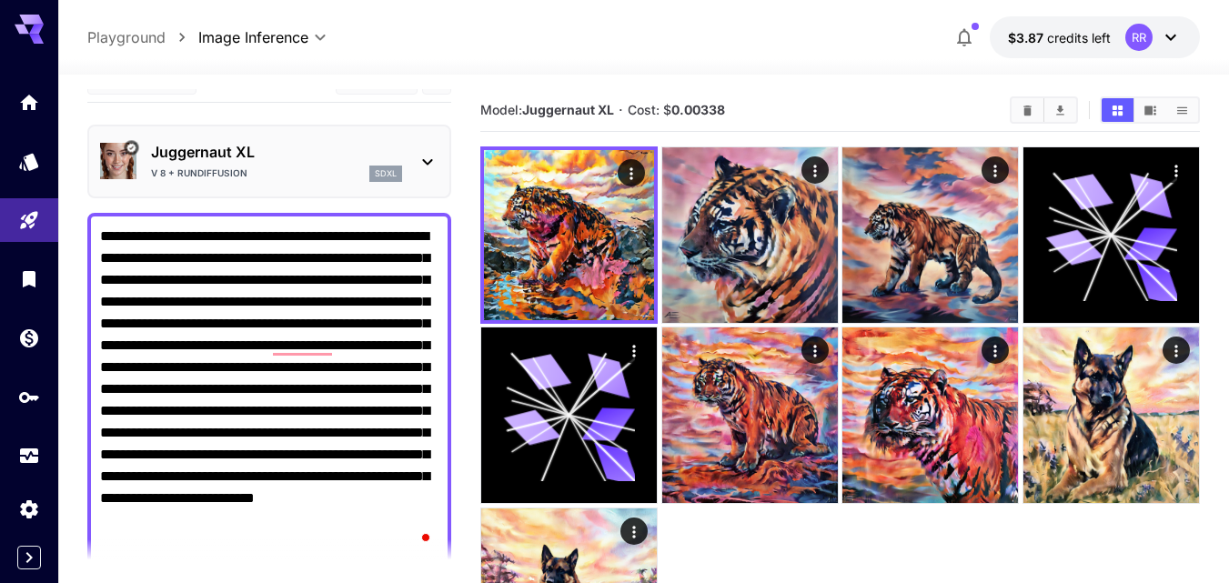
scroll to position [0, 0]
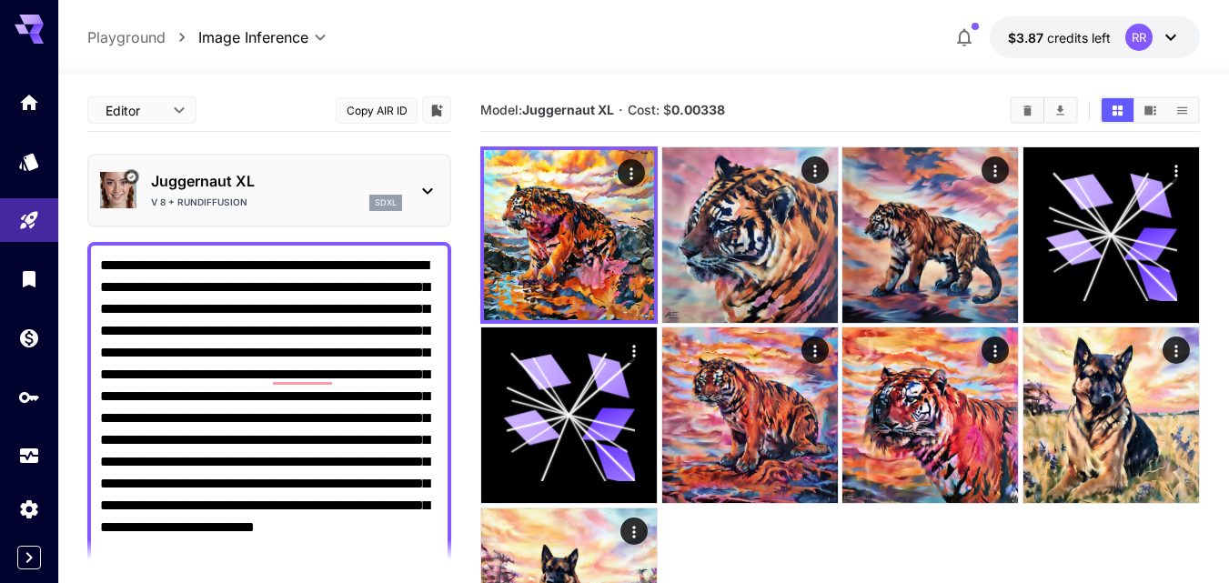
click at [426, 189] on icon at bounding box center [428, 191] width 22 height 22
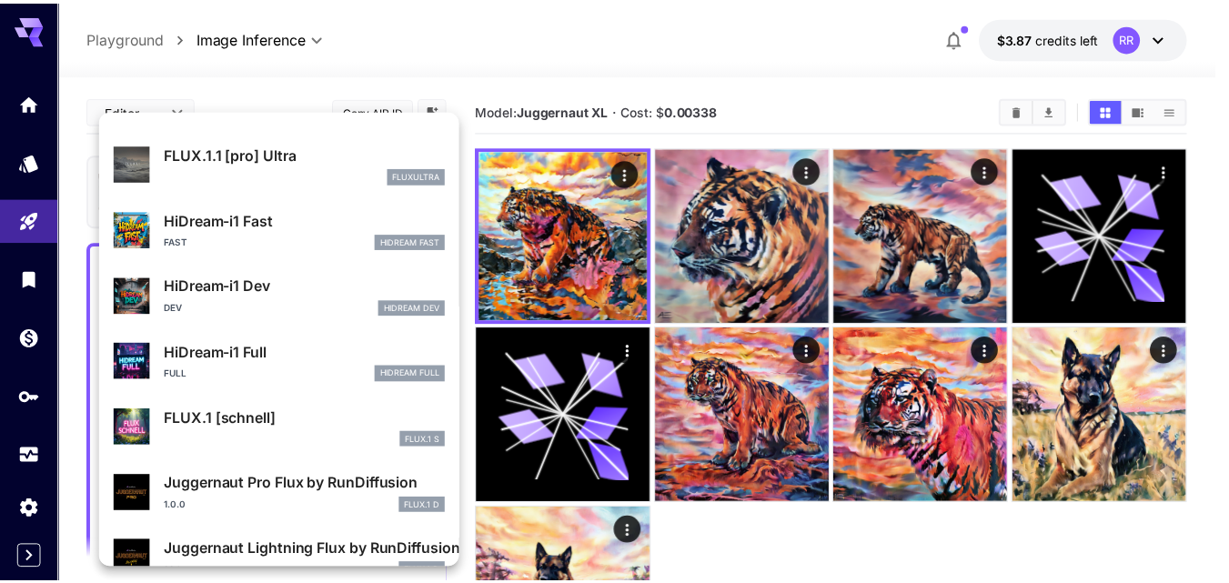
scroll to position [1472, 0]
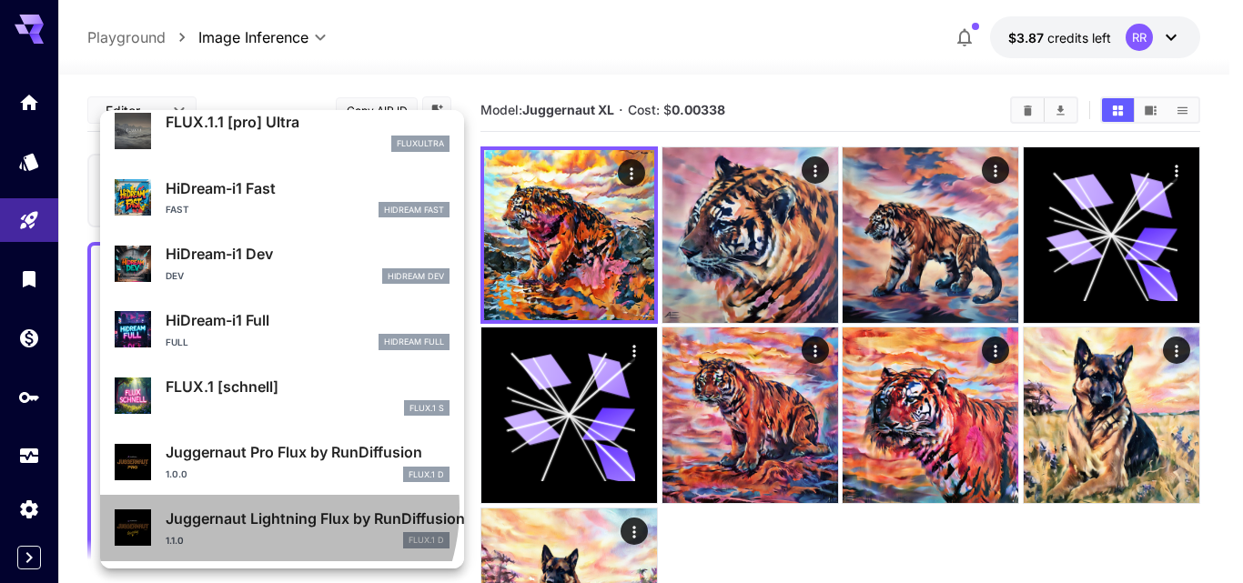
click at [263, 508] on p "Juggernaut Lightning Flux by RunDiffusion" at bounding box center [308, 519] width 284 height 22
type input "*"
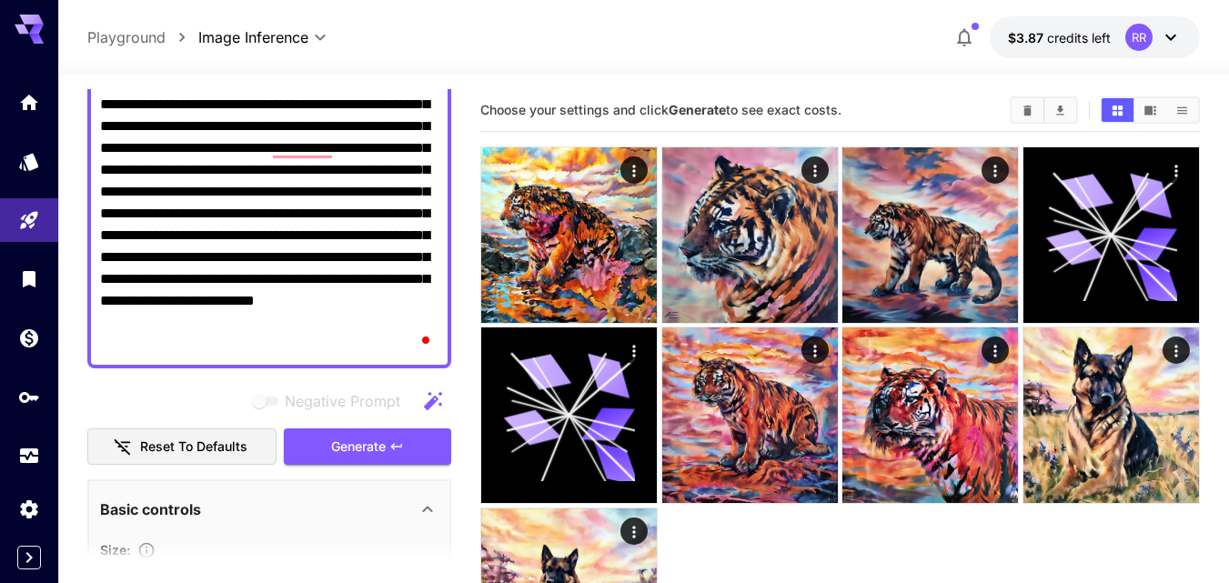
scroll to position [273, 0]
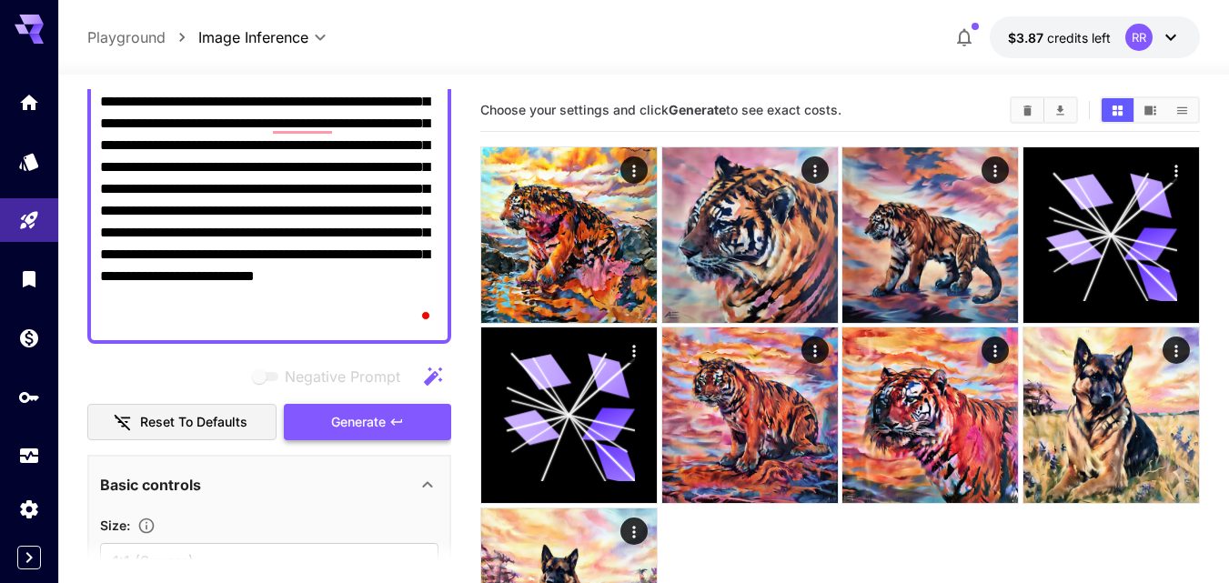
click at [364, 416] on span "Generate" at bounding box center [358, 422] width 55 height 23
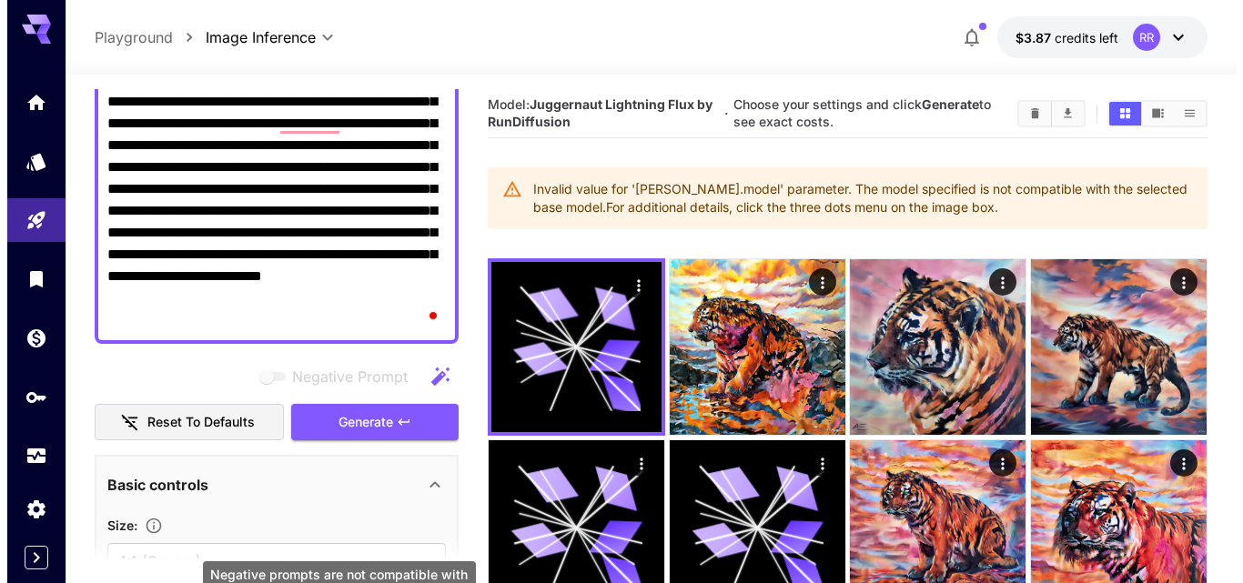
scroll to position [0, 0]
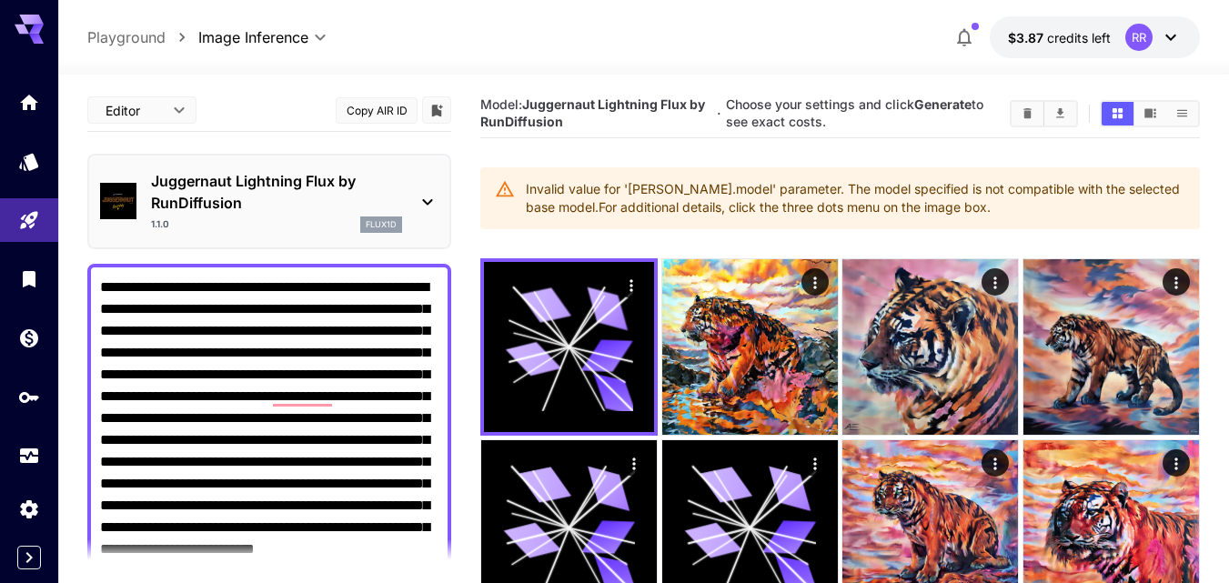
click at [427, 196] on icon at bounding box center [428, 202] width 22 height 22
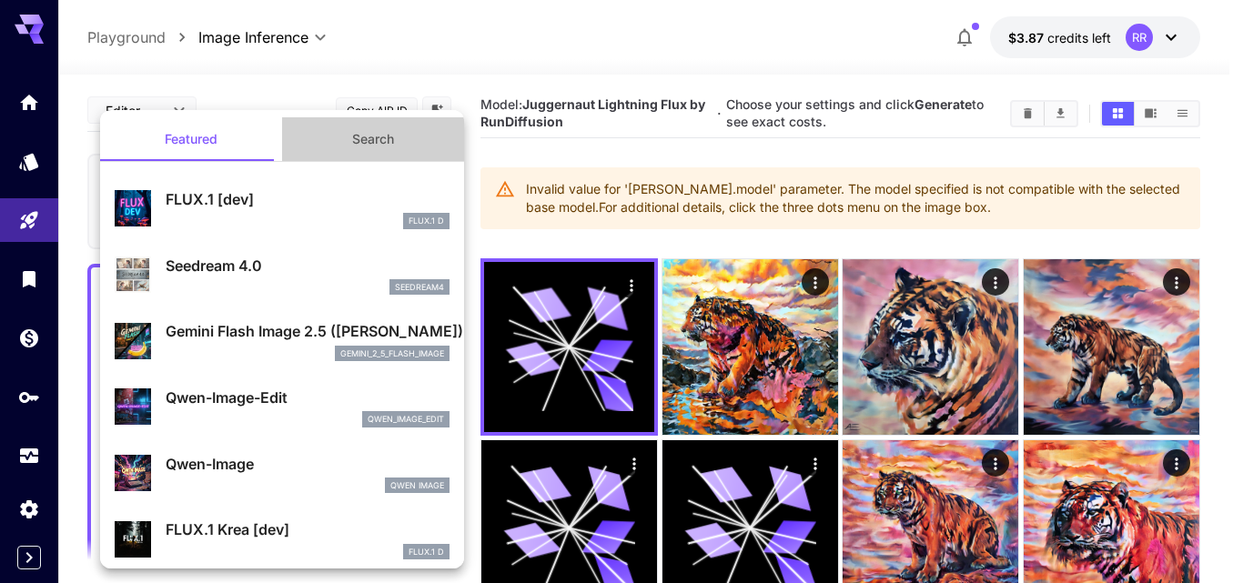
click at [378, 129] on button "Search" at bounding box center [373, 139] width 182 height 44
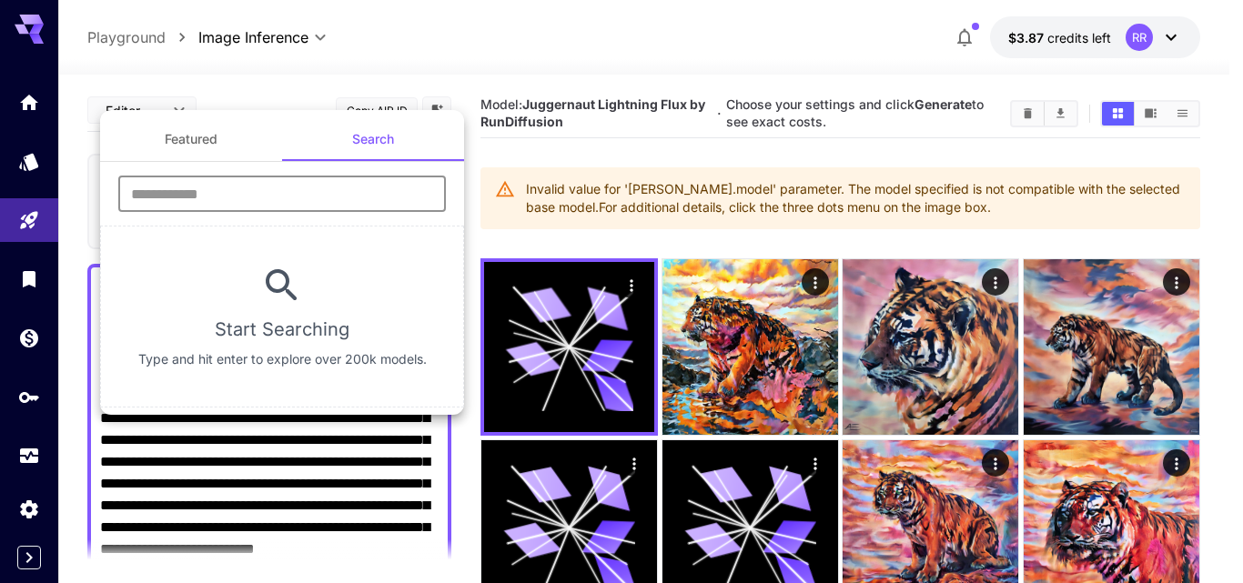
click at [345, 194] on input "text" at bounding box center [281, 194] width 327 height 36
type input "****"
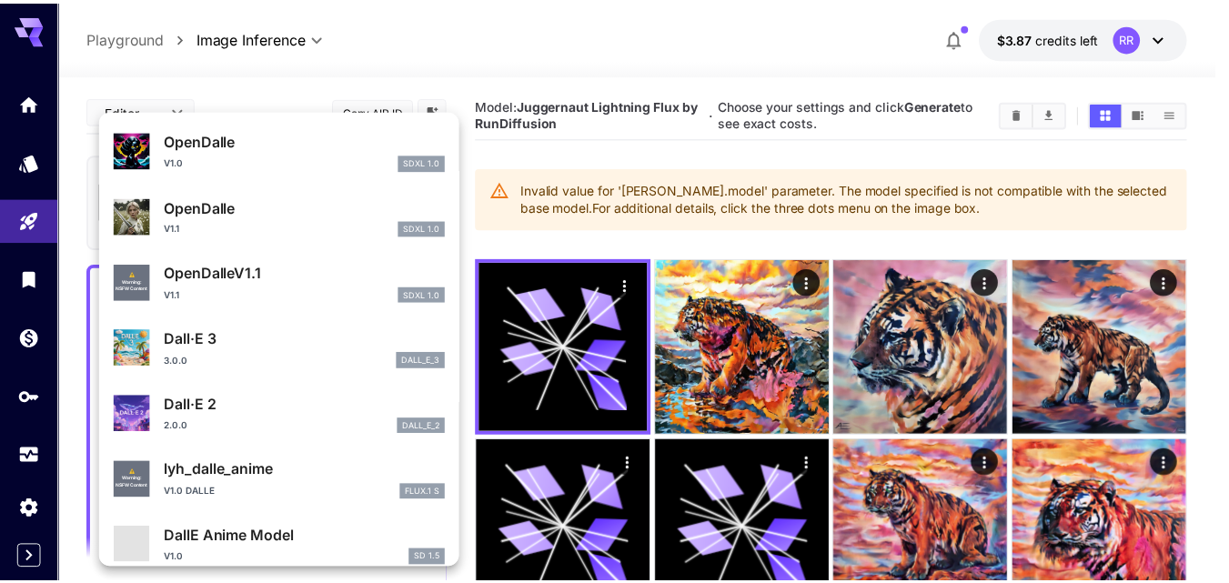
scroll to position [182, 0]
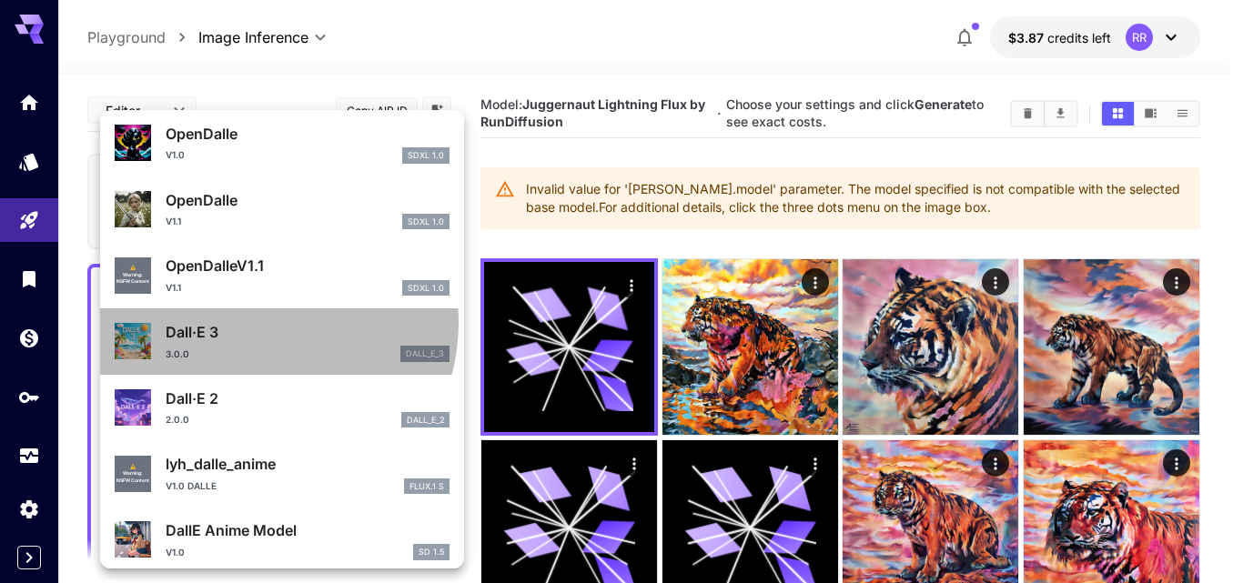
click at [252, 321] on p "Dall·E 3" at bounding box center [308, 332] width 284 height 22
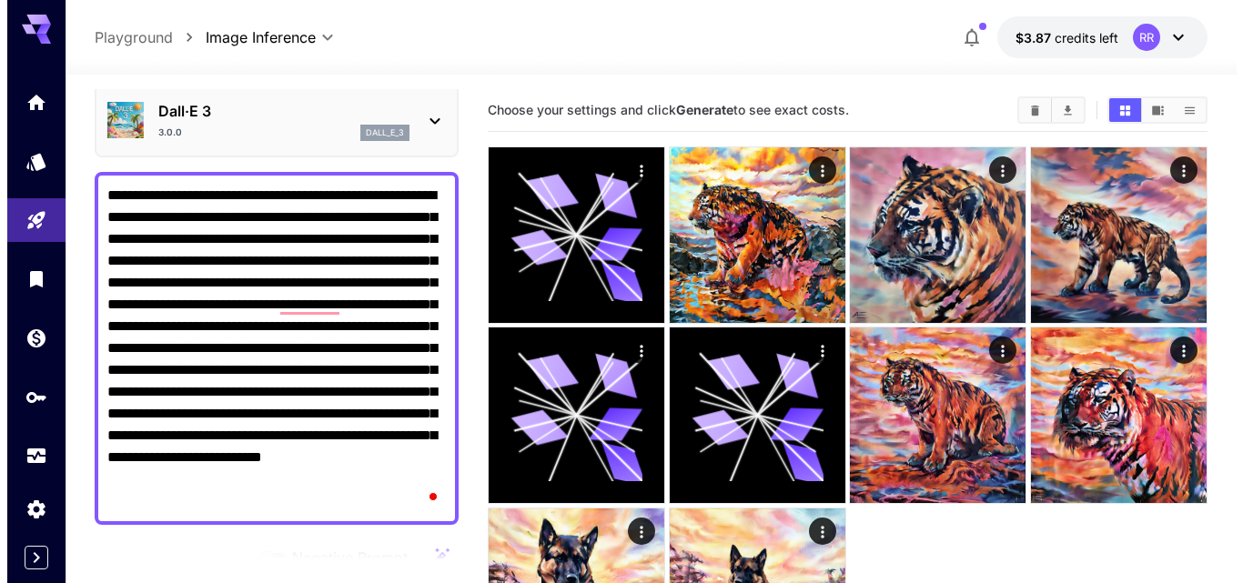
scroll to position [273, 0]
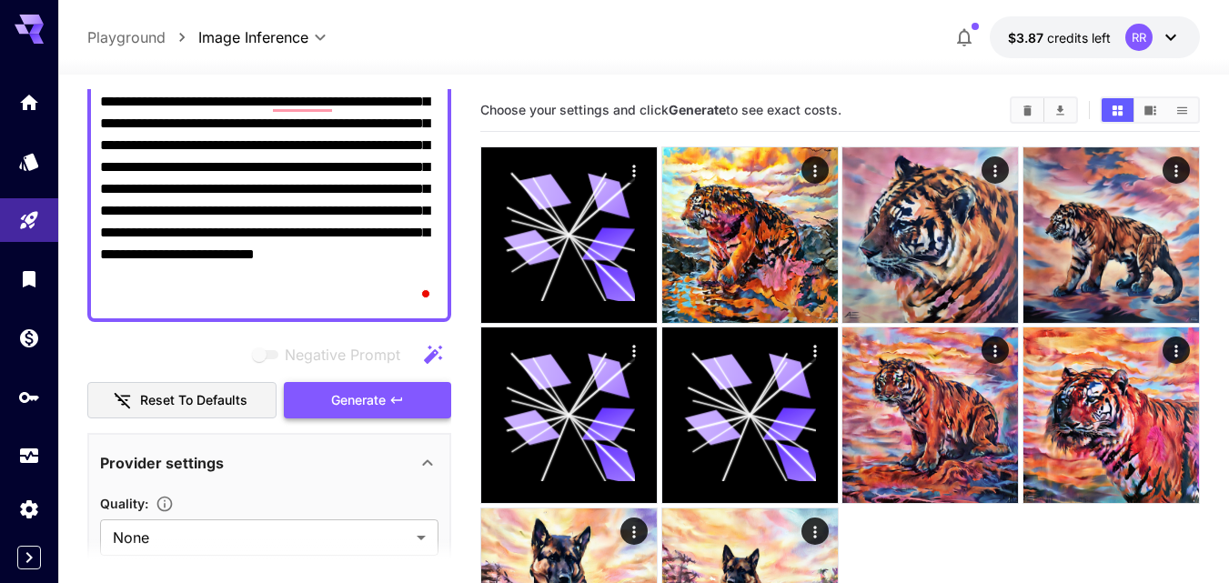
click at [354, 389] on span "Generate" at bounding box center [358, 400] width 55 height 23
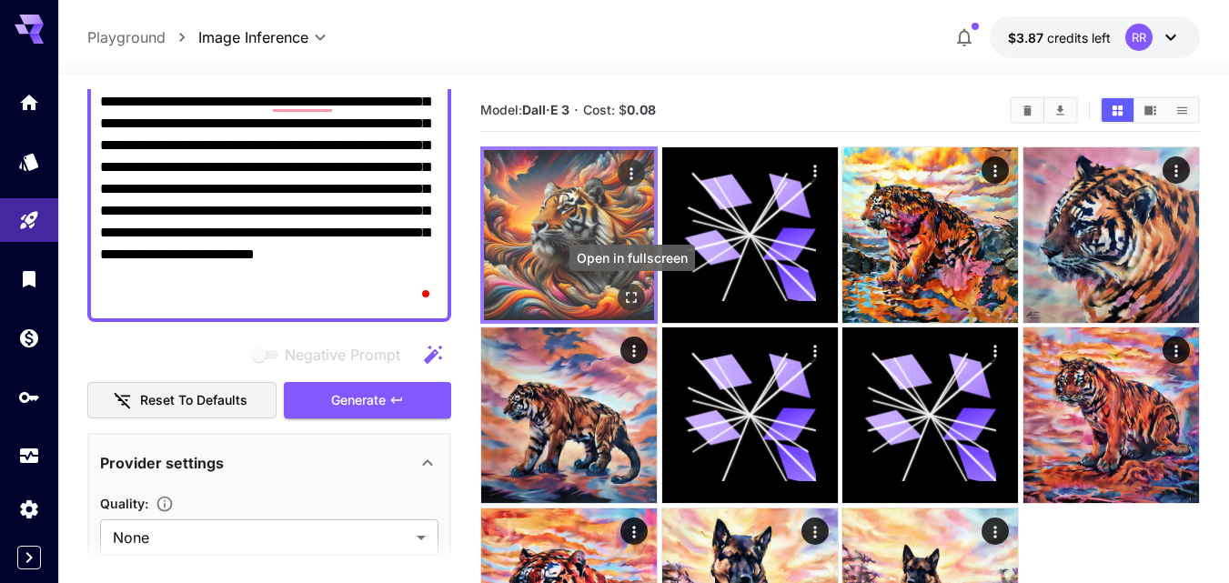
click at [636, 291] on icon "Open in fullscreen" at bounding box center [631, 297] width 18 height 18
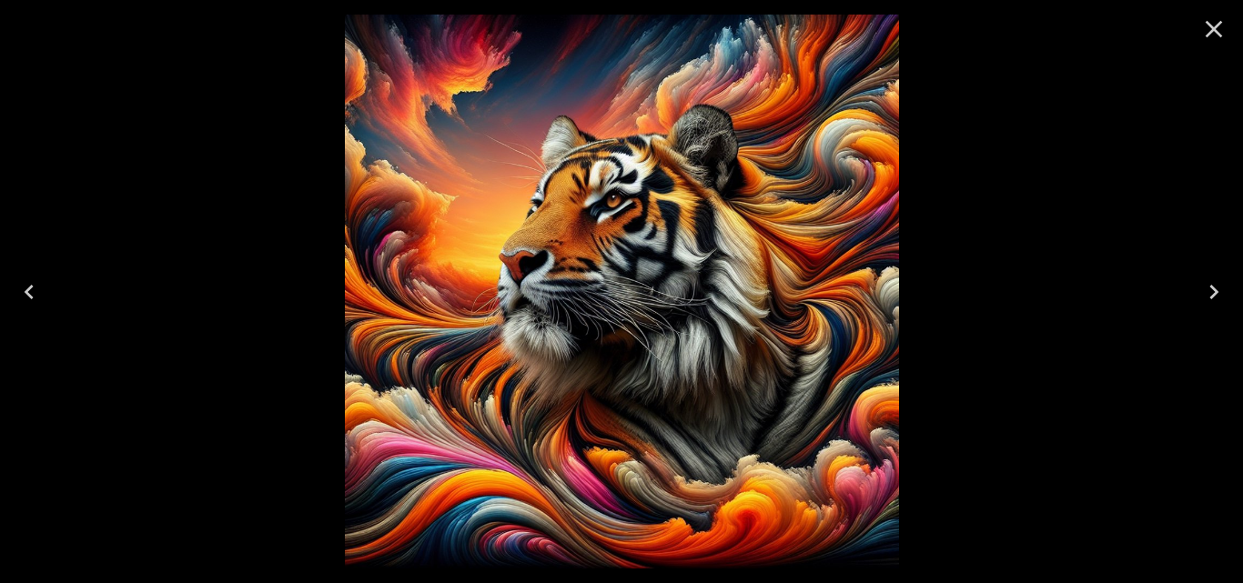
click at [1213, 29] on icon "Close" at bounding box center [1213, 29] width 17 height 17
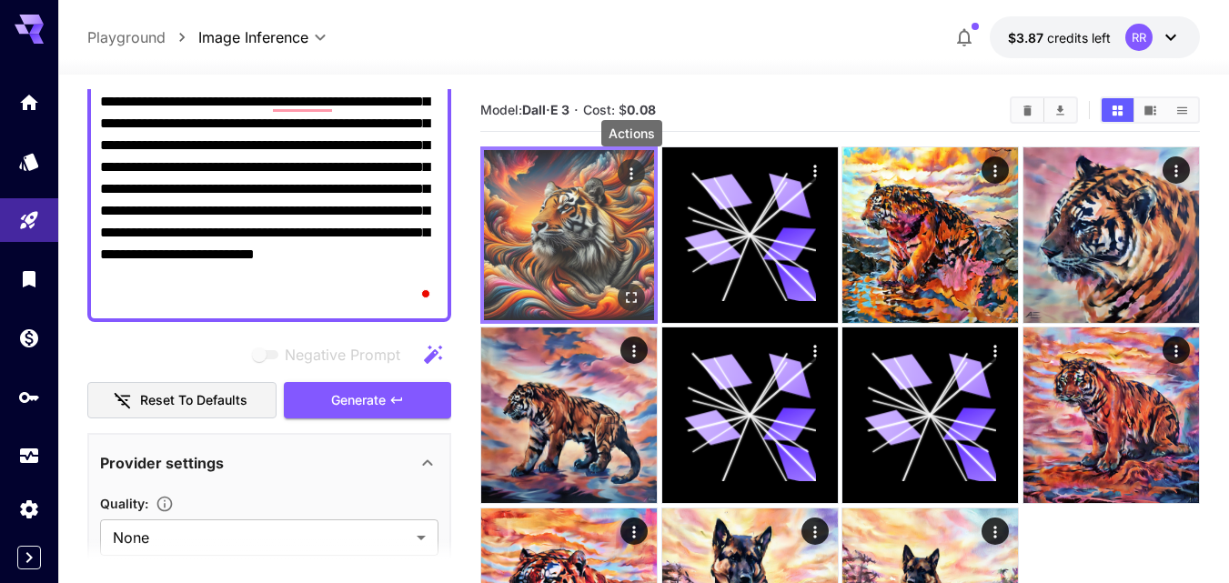
click at [630, 173] on icon "Actions" at bounding box center [631, 174] width 18 height 18
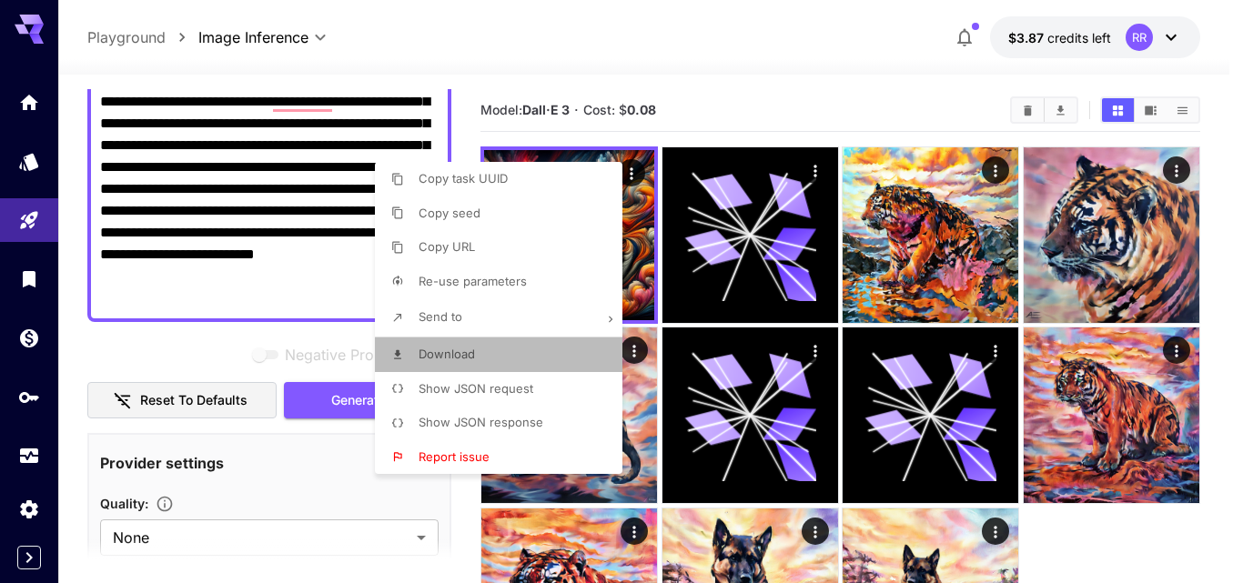
click at [445, 346] on li "Download" at bounding box center [504, 355] width 258 height 35
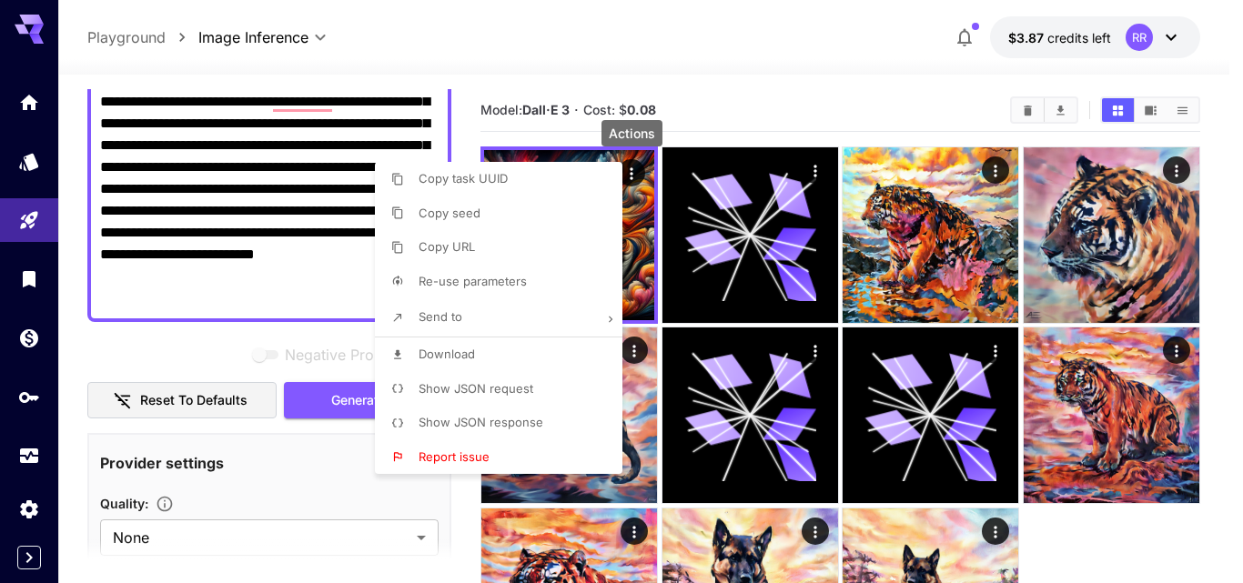
click at [751, 61] on div at bounding box center [621, 291] width 1243 height 583
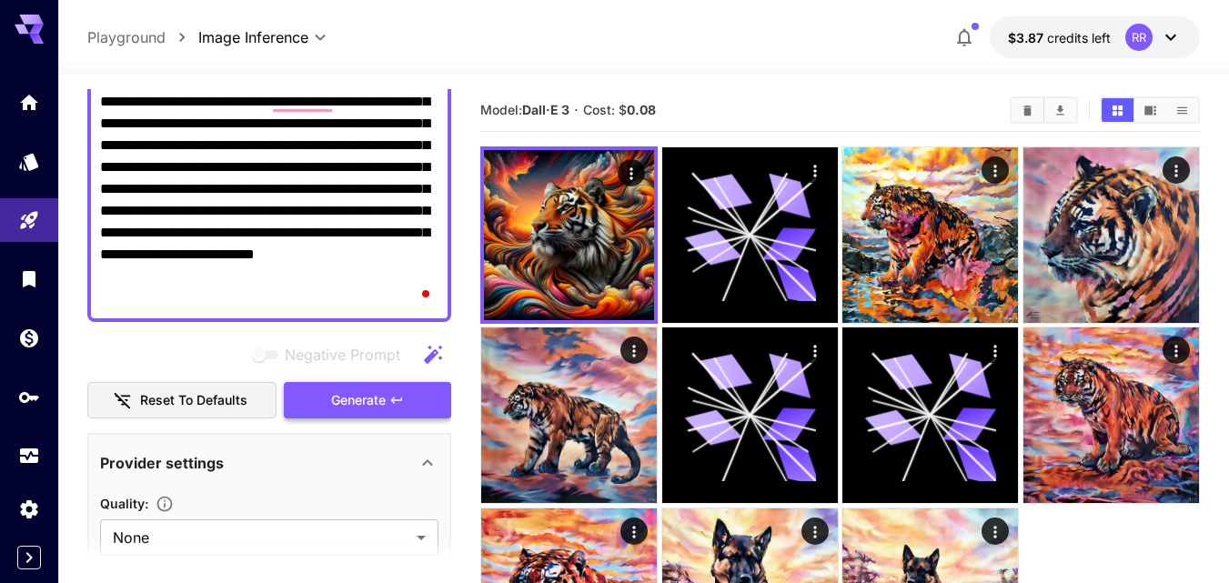
click at [369, 389] on span "Generate" at bounding box center [358, 400] width 55 height 23
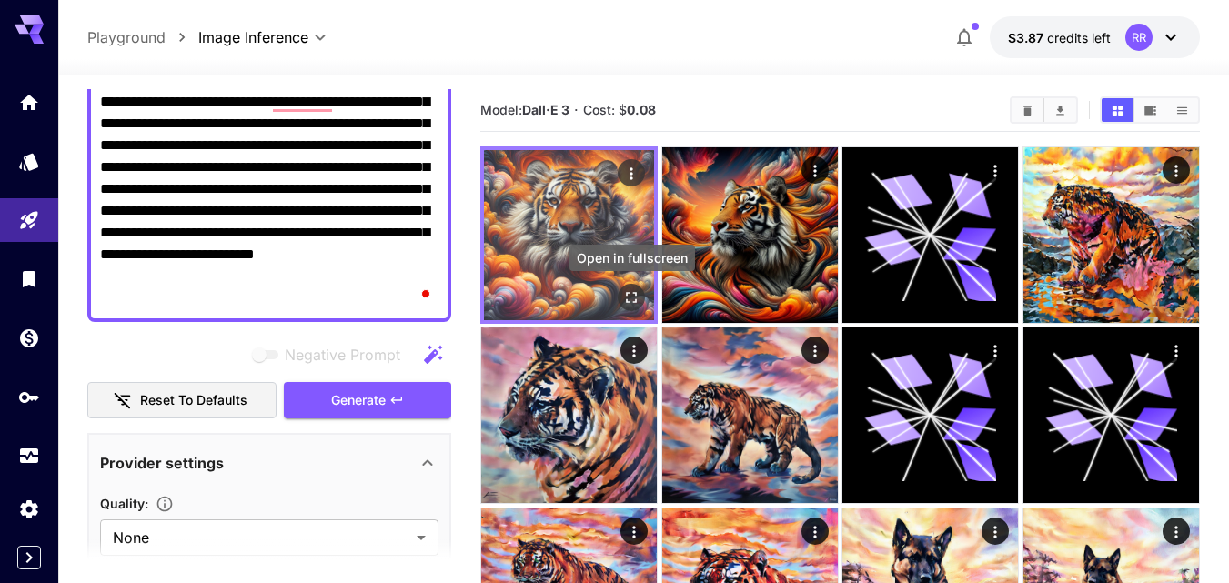
click at [640, 299] on icon "Open in fullscreen" at bounding box center [631, 297] width 18 height 18
